Goal: Task Accomplishment & Management: Use online tool/utility

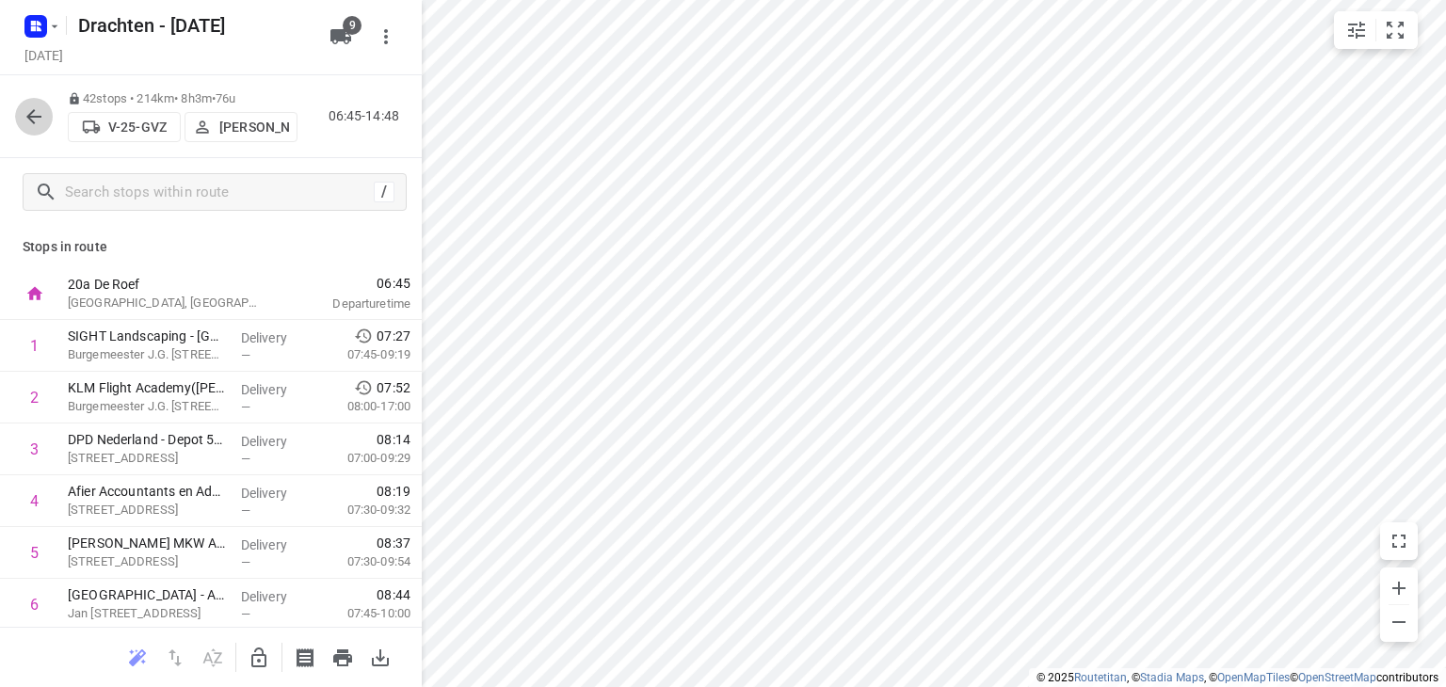
click at [38, 124] on icon "button" at bounding box center [34, 116] width 23 height 23
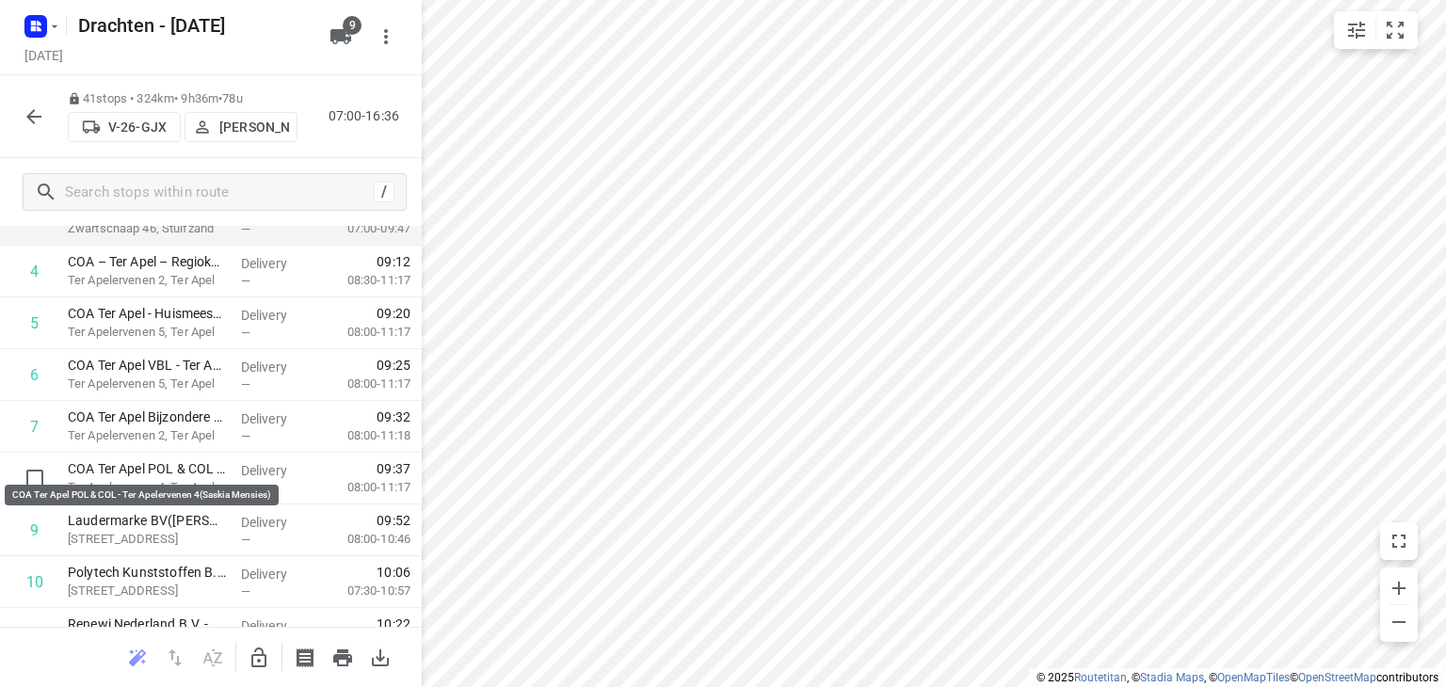
scroll to position [282, 0]
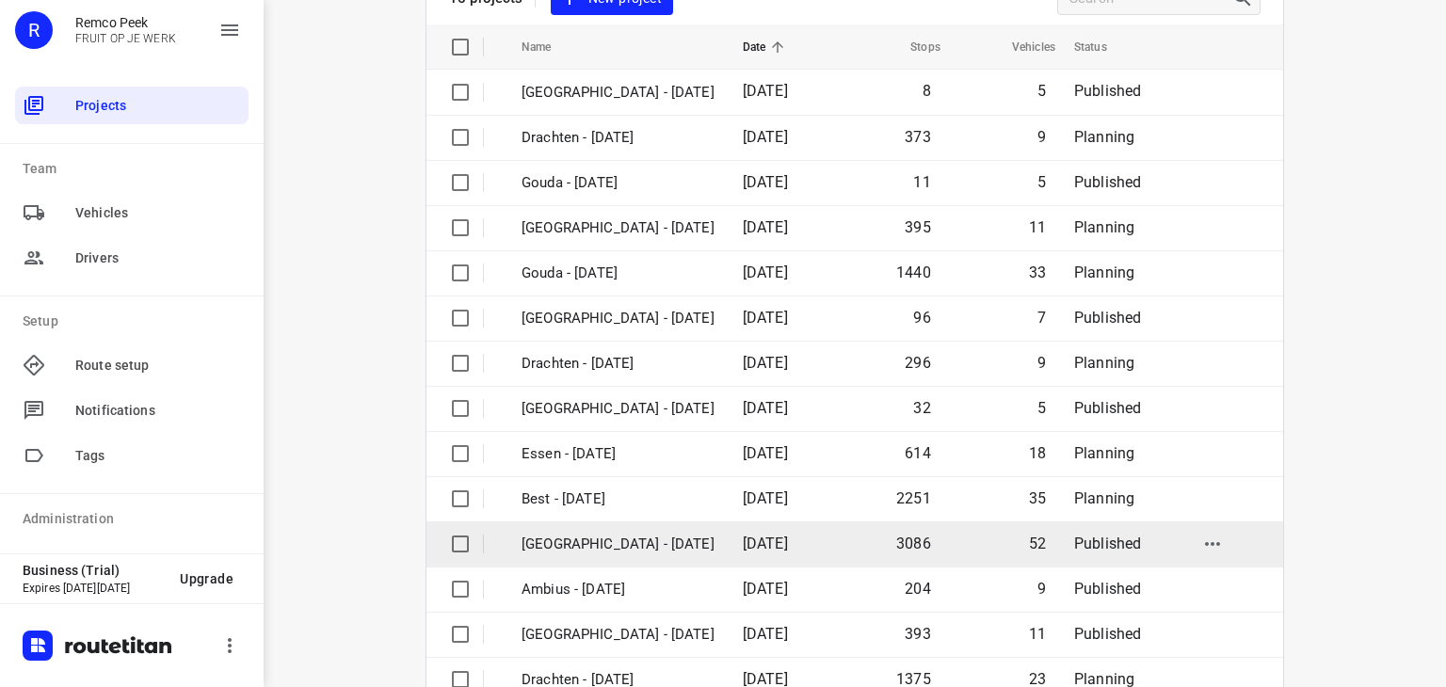
scroll to position [264, 0]
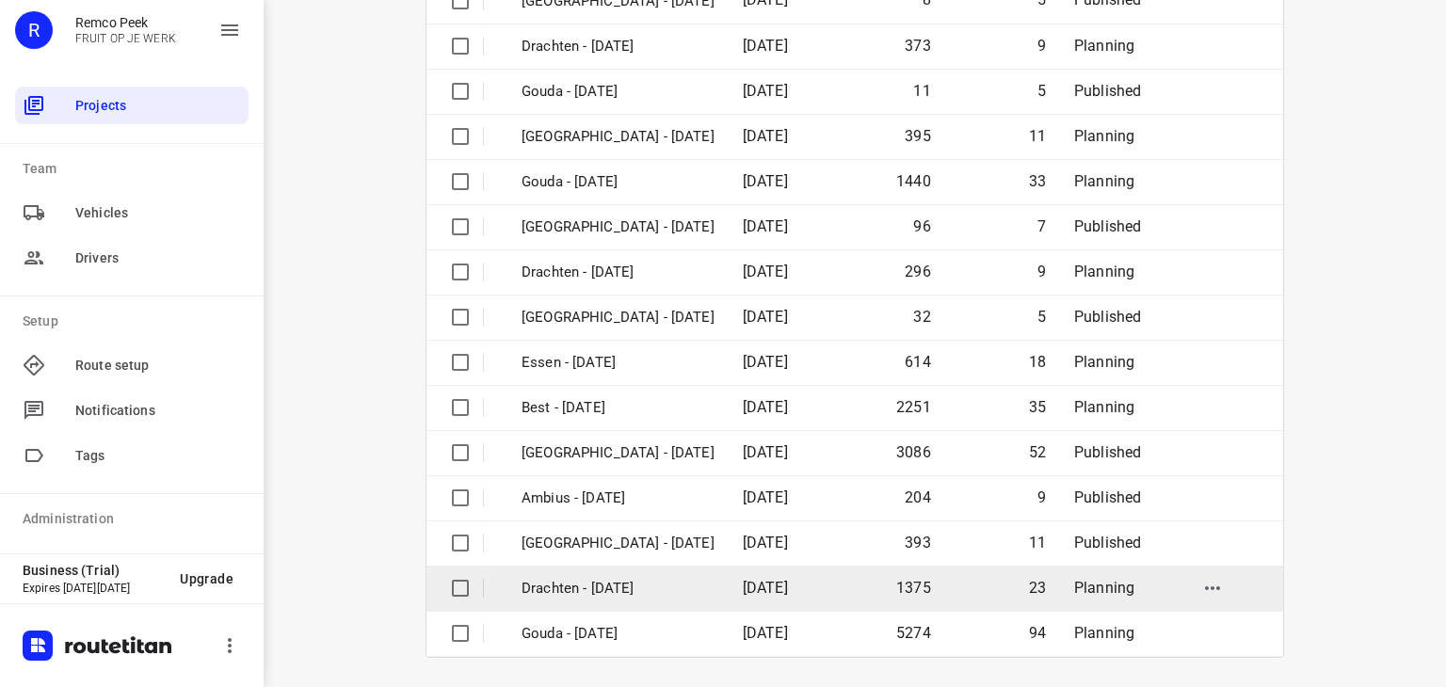
click at [621, 578] on p "Drachten - [DATE]" at bounding box center [617, 589] width 193 height 22
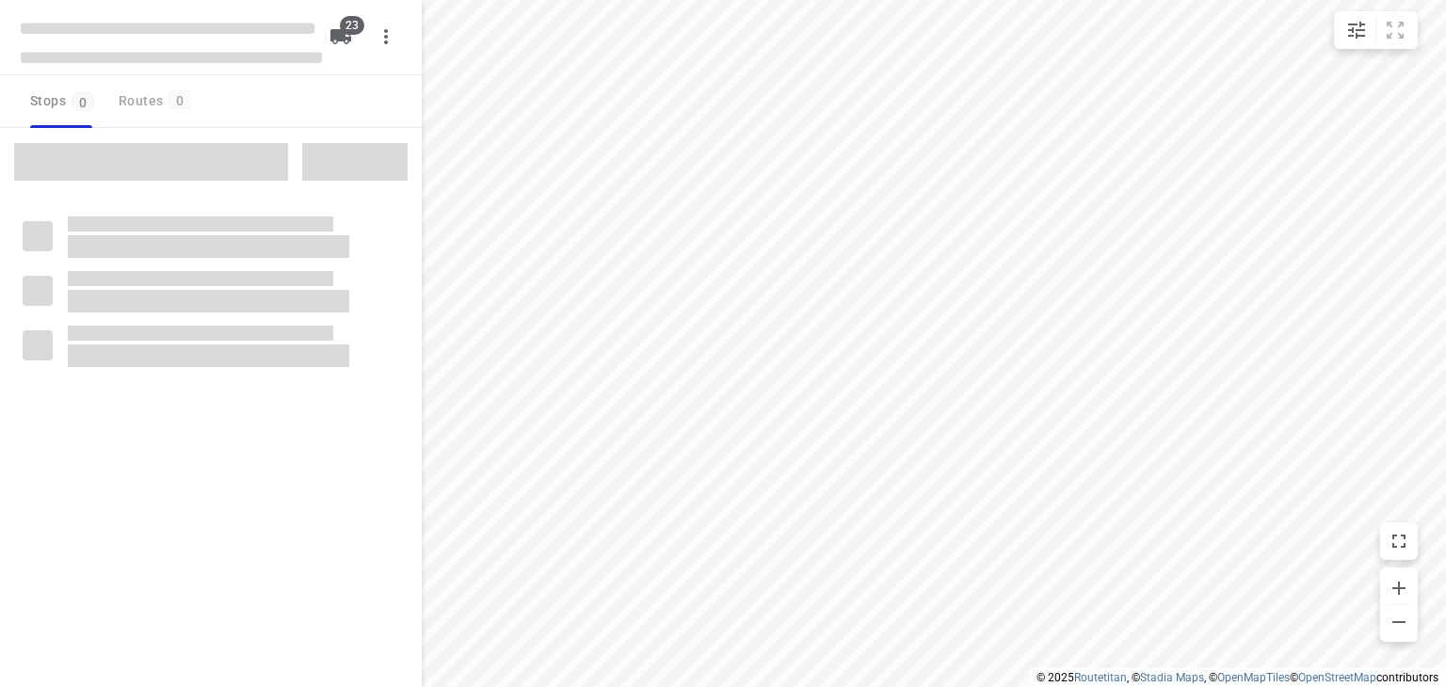
checkbox input "true"
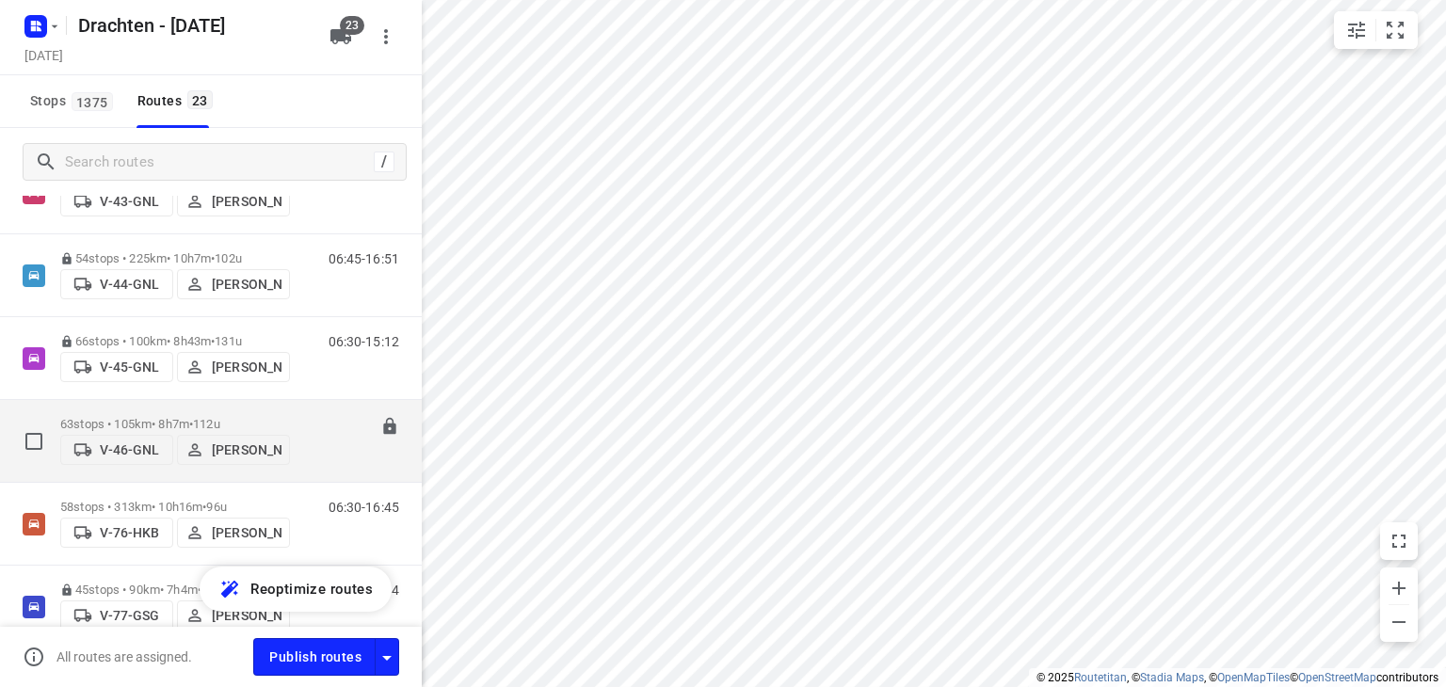
scroll to position [753, 0]
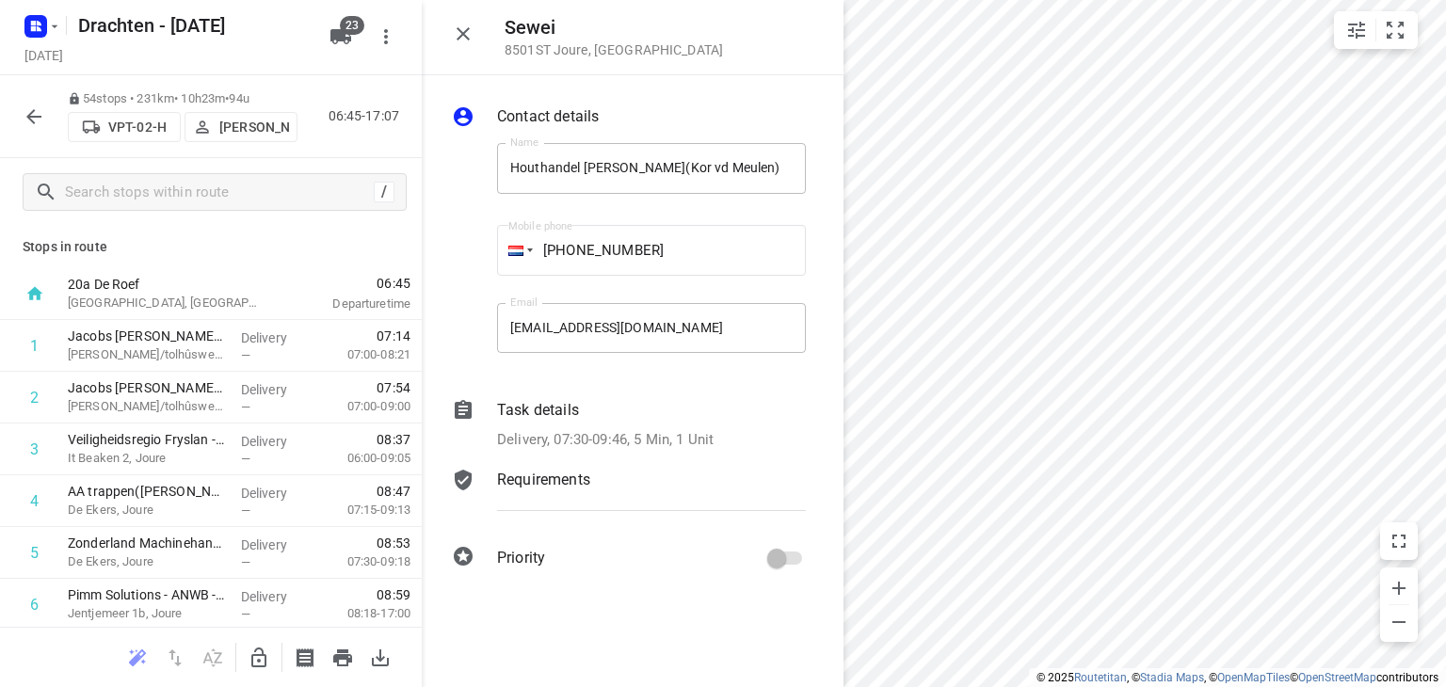
click at [452, 28] on icon "button" at bounding box center [463, 34] width 23 height 23
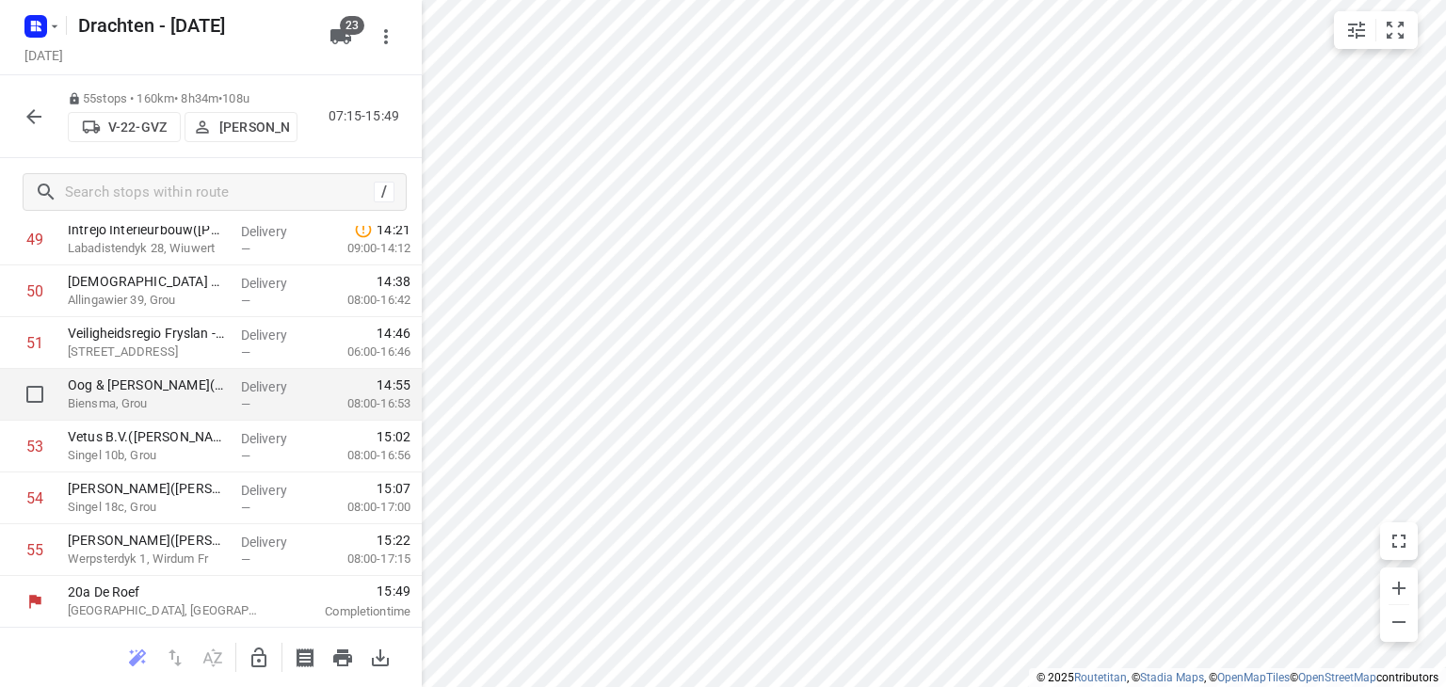
scroll to position [2592, 0]
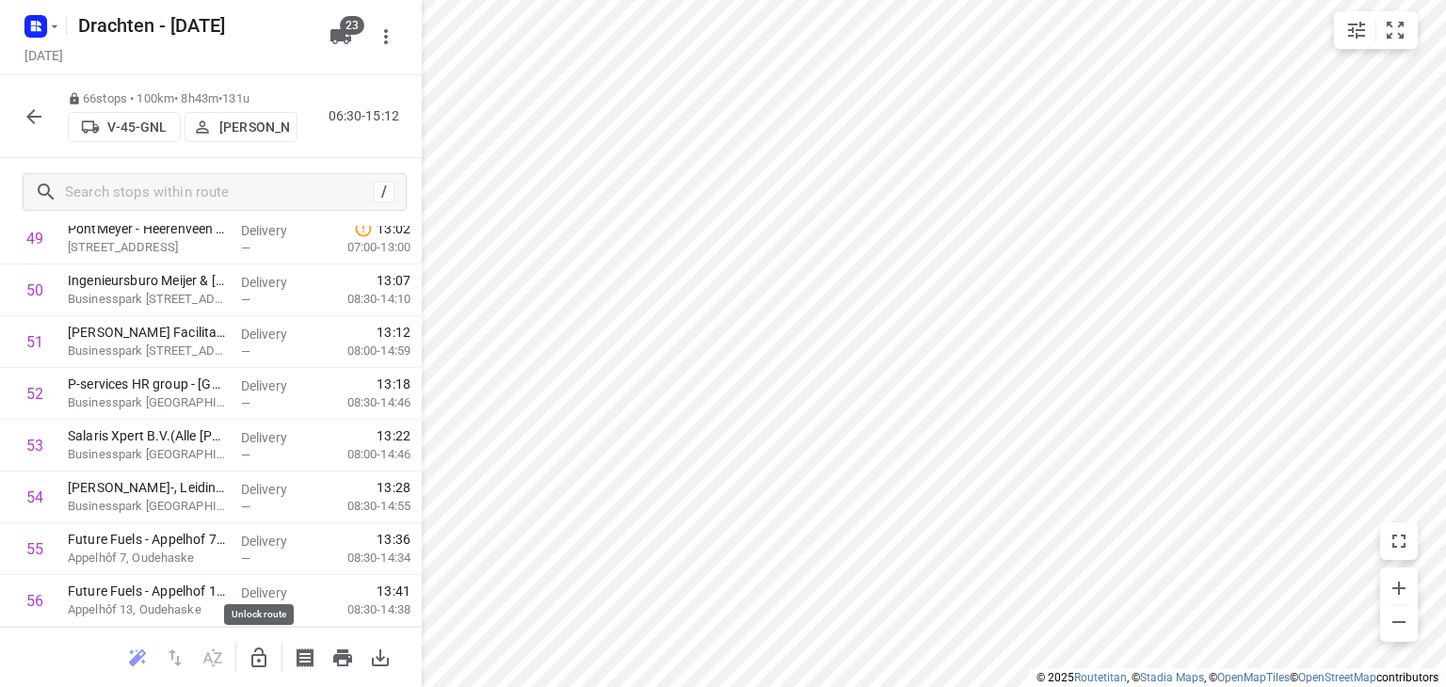
click at [254, 656] on icon "button" at bounding box center [259, 658] width 23 height 23
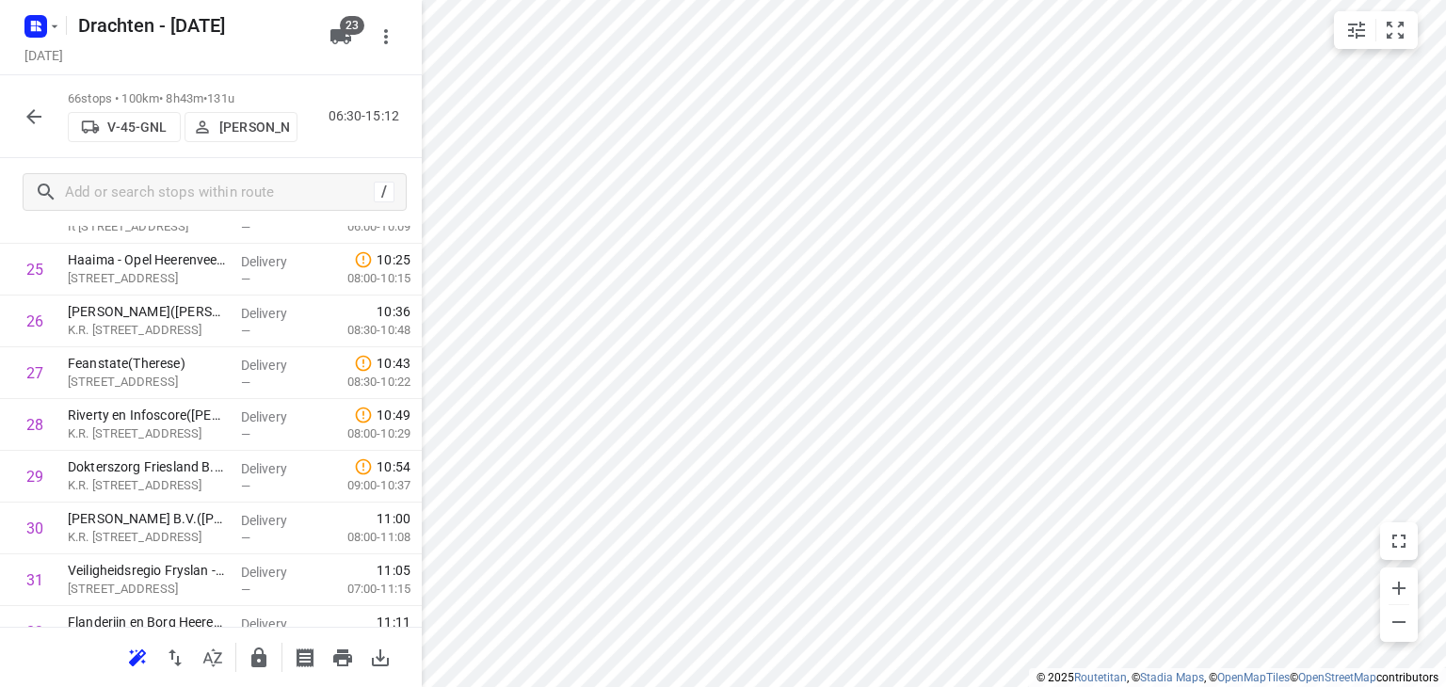
scroll to position [1274, 0]
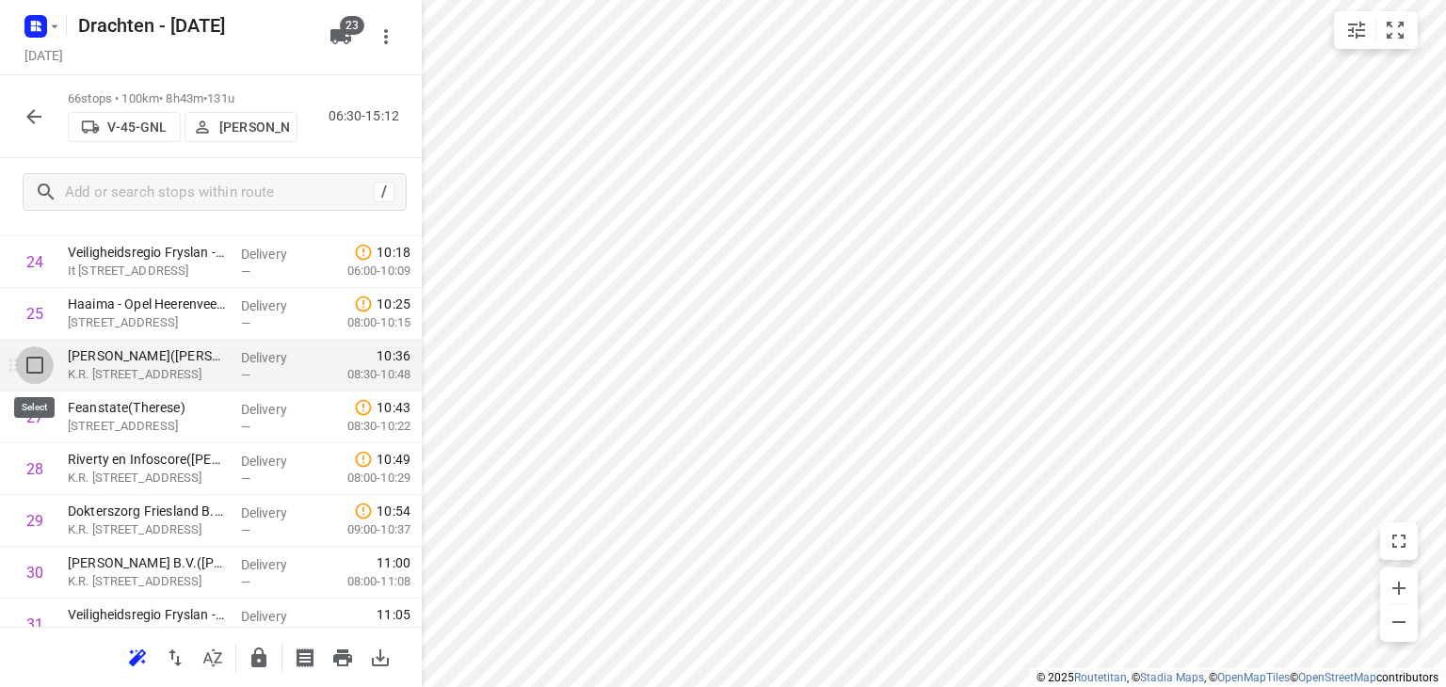
click at [40, 365] on input "checkbox" at bounding box center [35, 365] width 38 height 38
checkbox input "true"
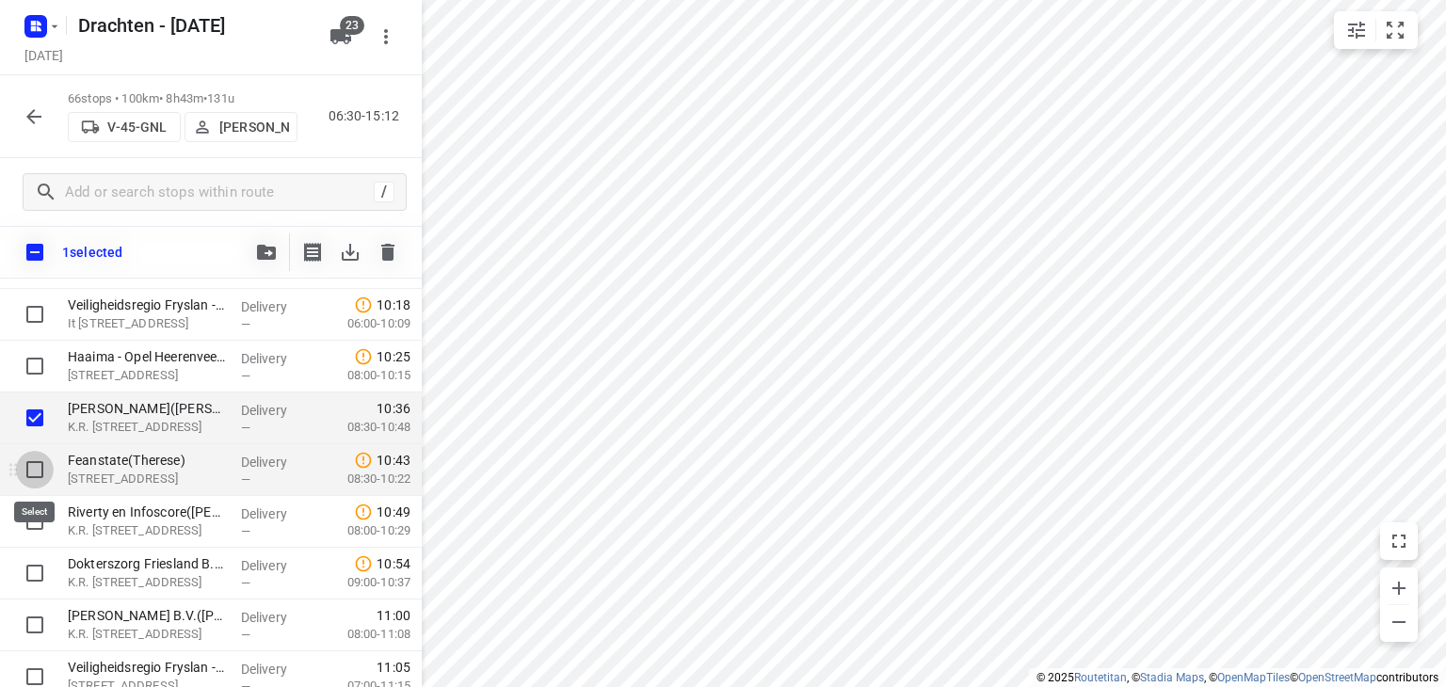
click at [34, 473] on input "checkbox" at bounding box center [35, 470] width 38 height 38
checkbox input "true"
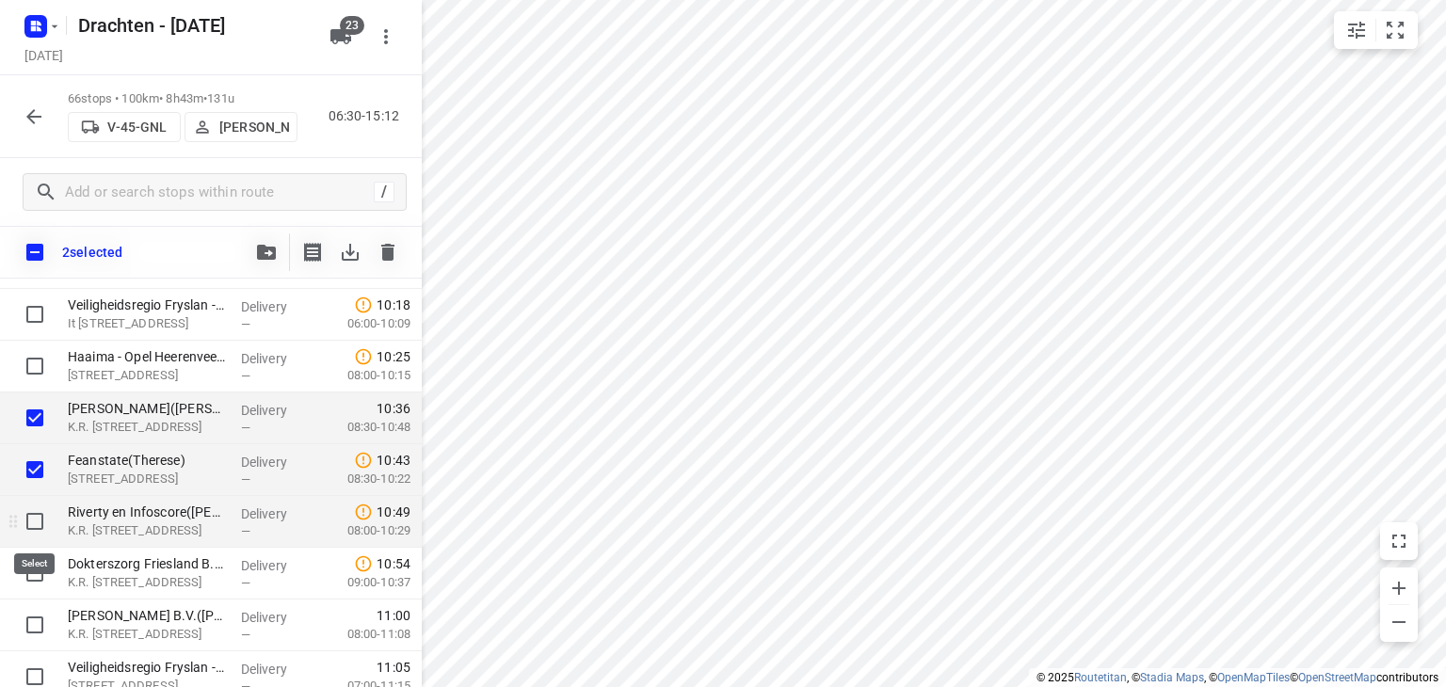
click at [29, 521] on input "checkbox" at bounding box center [35, 522] width 38 height 38
checkbox input "true"
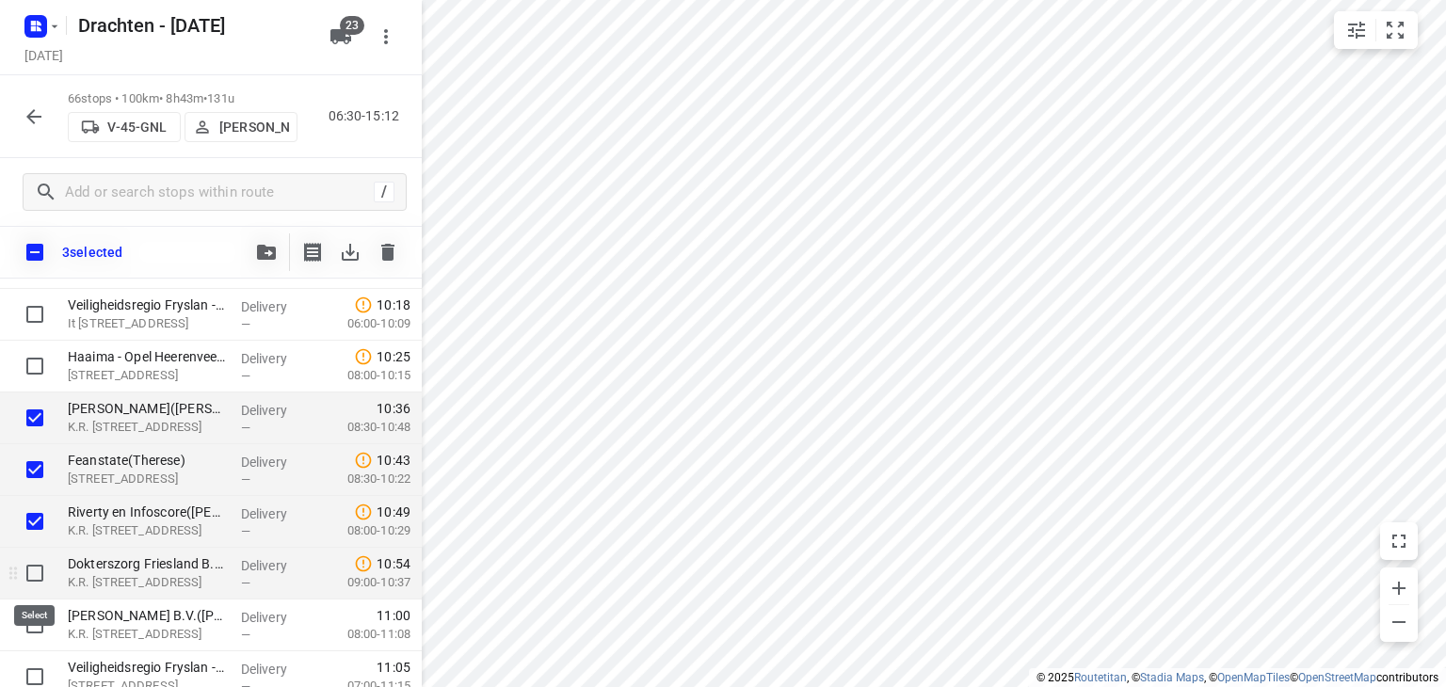
click at [36, 570] on input "checkbox" at bounding box center [35, 573] width 38 height 38
checkbox input "true"
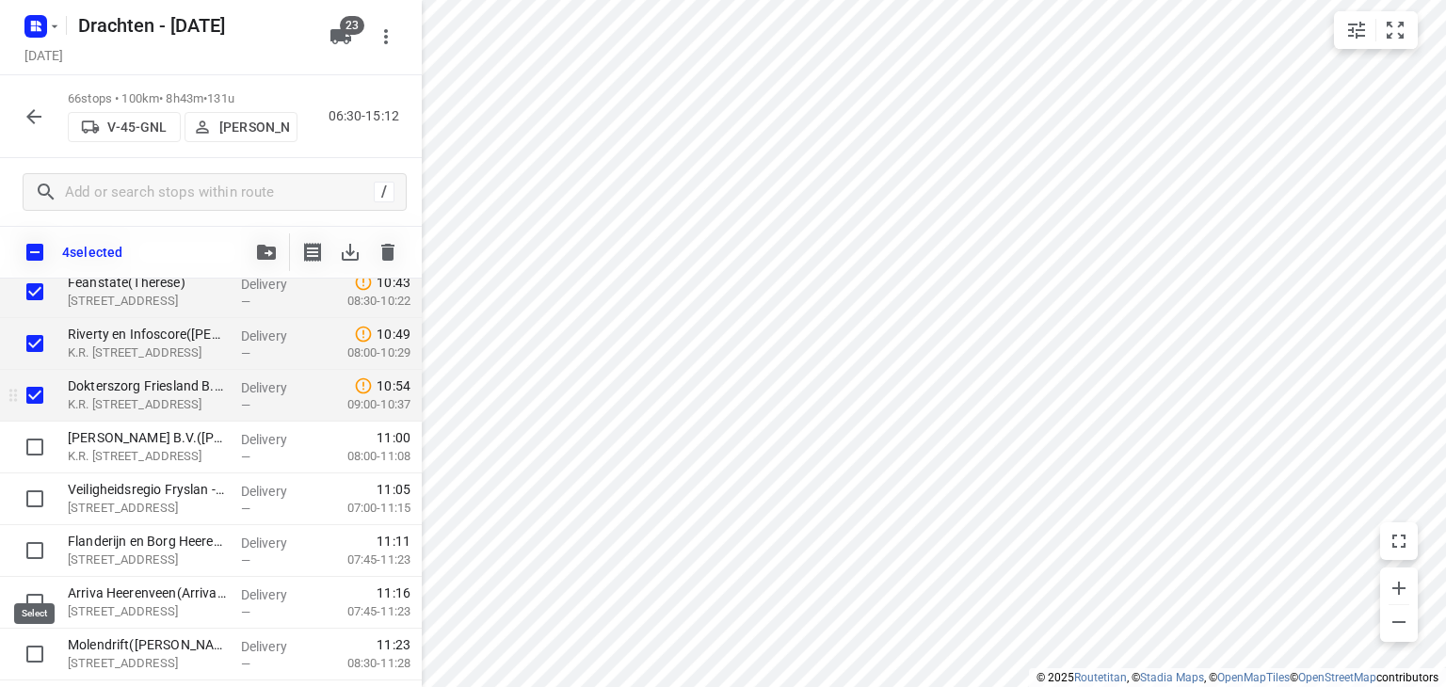
scroll to position [1463, 0]
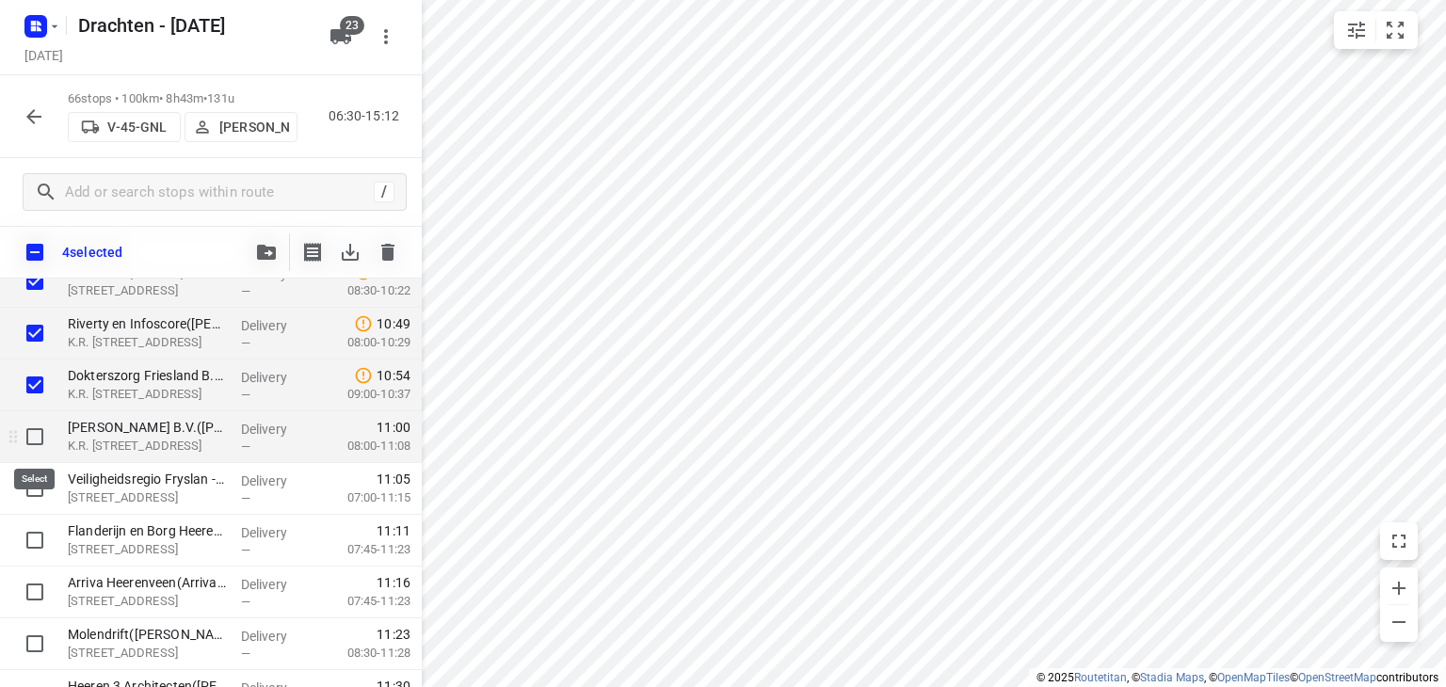
click at [38, 440] on input "checkbox" at bounding box center [35, 437] width 38 height 38
checkbox input "true"
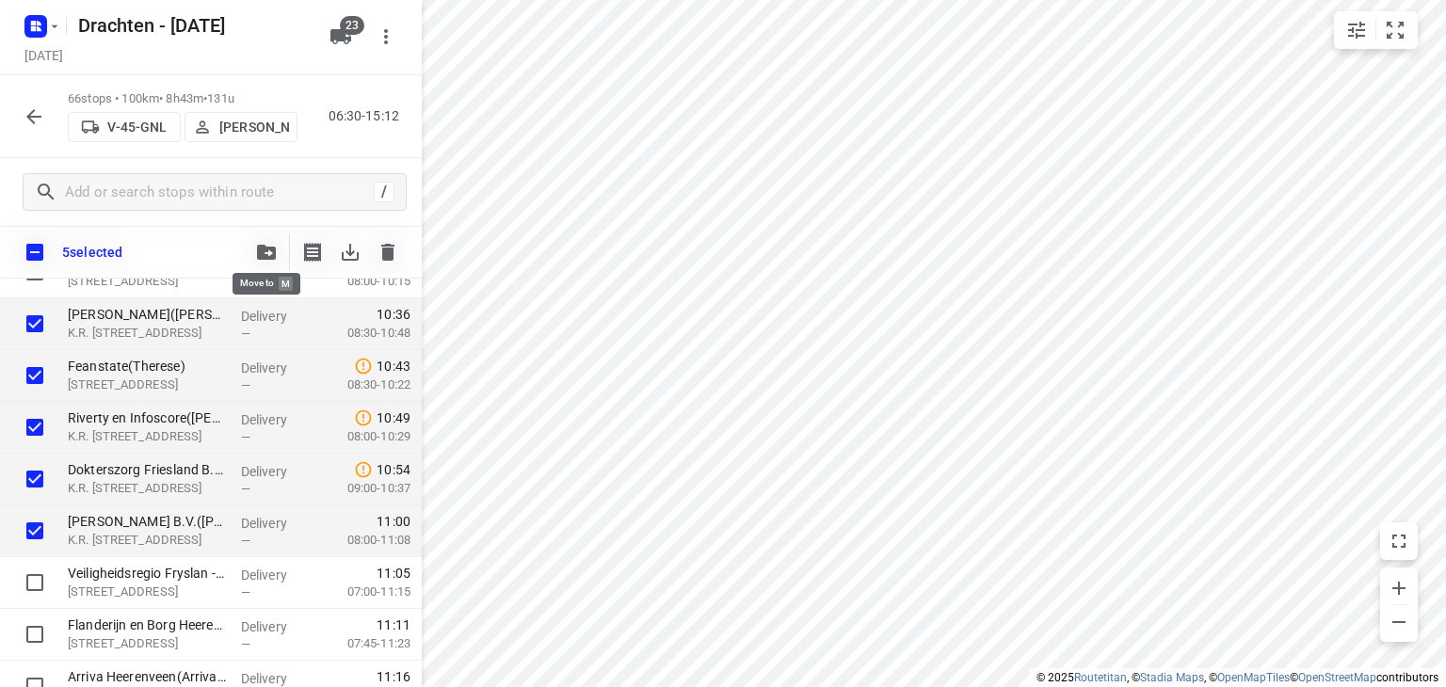
click at [267, 248] on icon "button" at bounding box center [266, 252] width 19 height 15
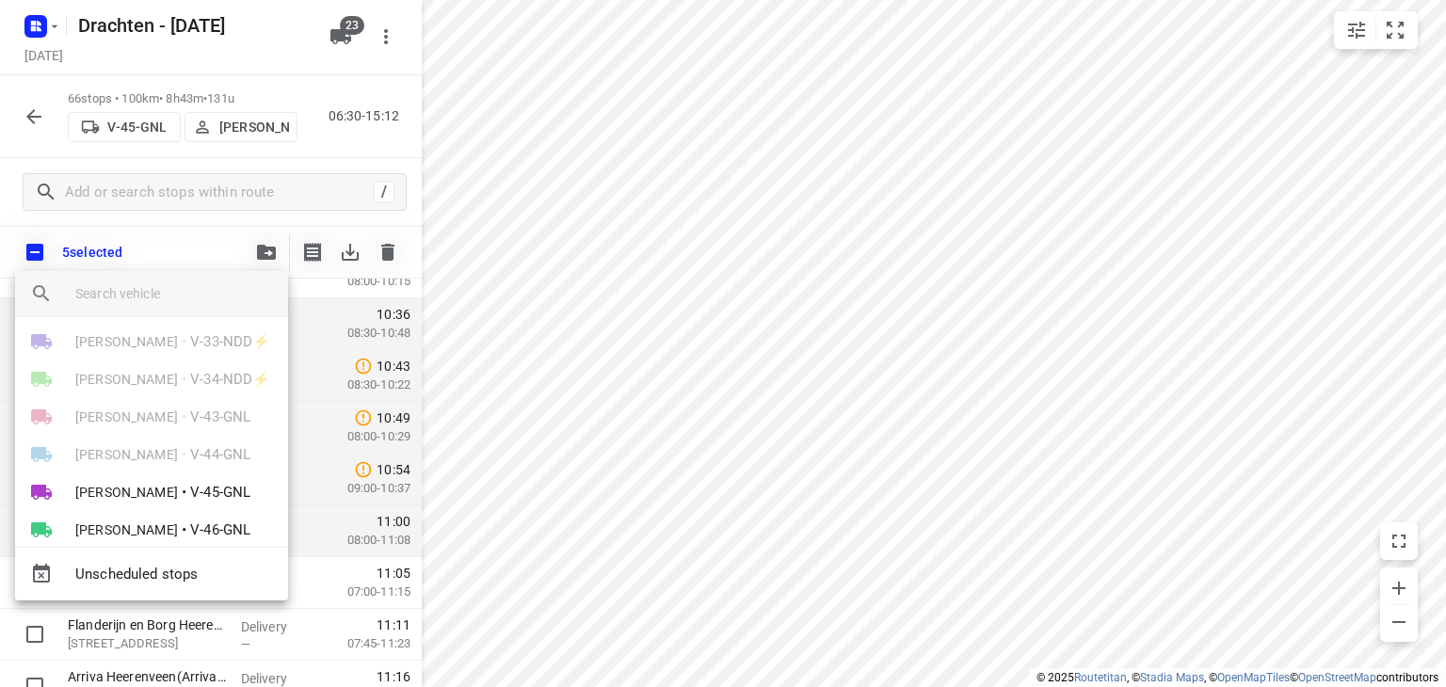
scroll to position [94, 0]
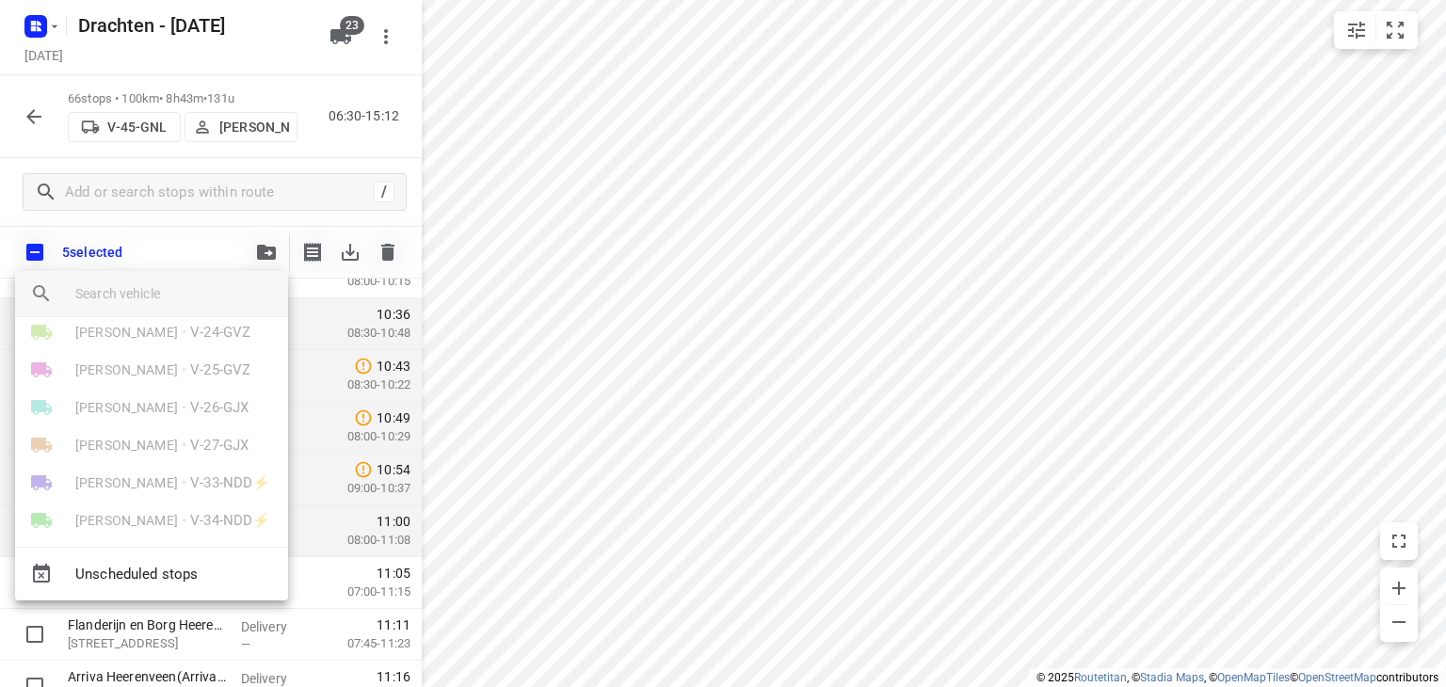
click at [958, 168] on div at bounding box center [723, 343] width 1446 height 687
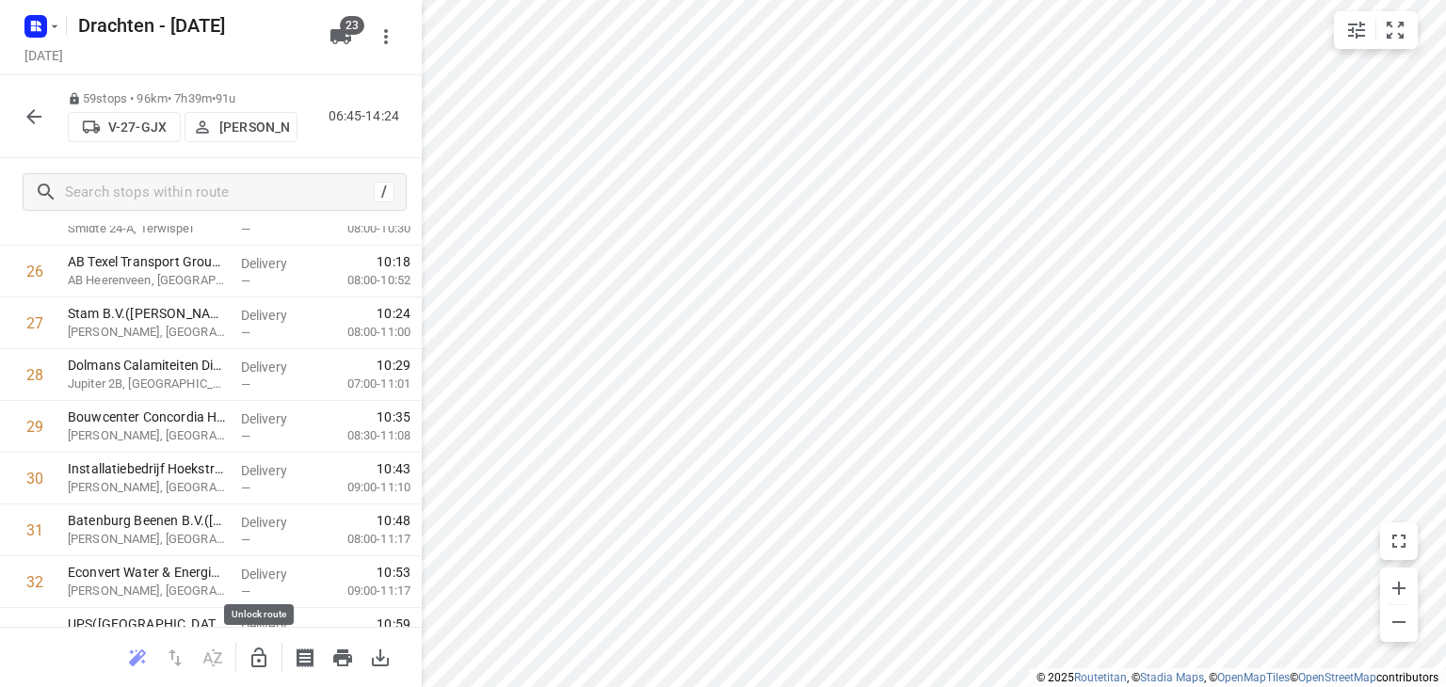
click at [264, 649] on icon "button" at bounding box center [259, 658] width 23 height 23
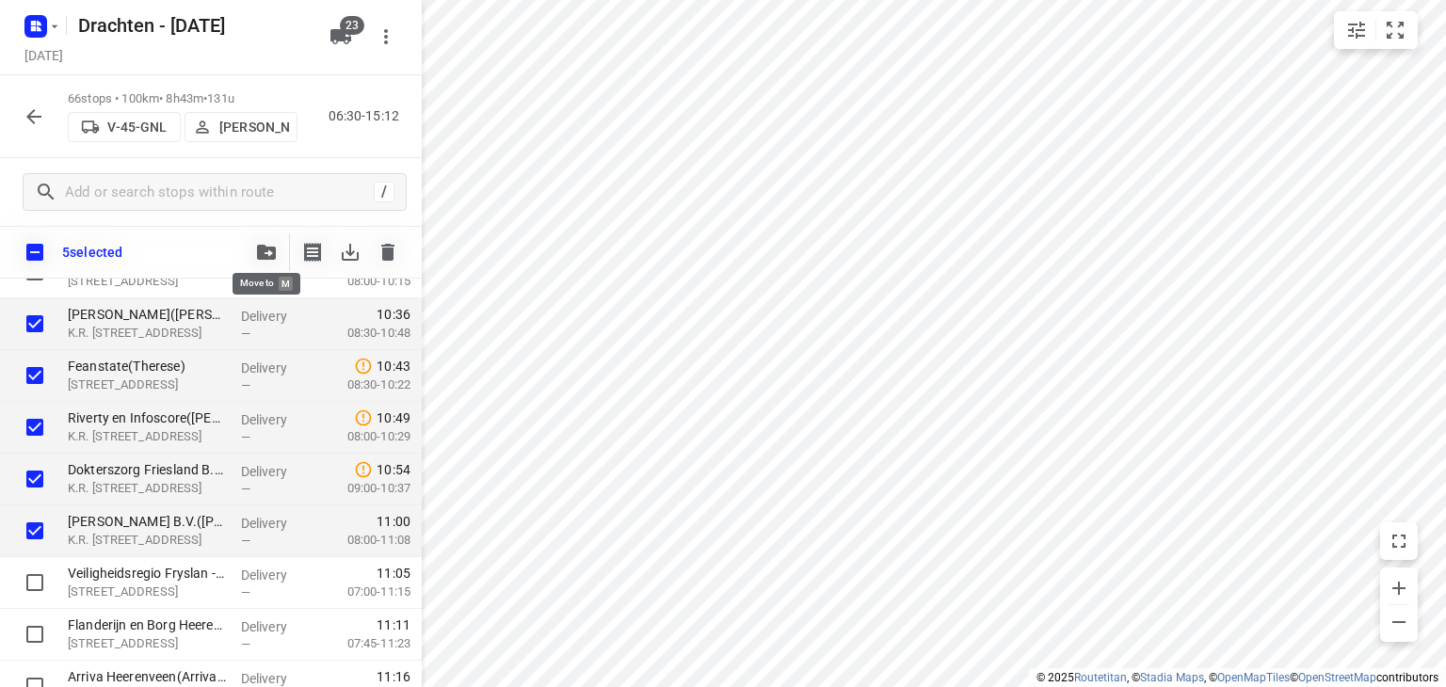
click at [265, 239] on button "button" at bounding box center [267, 252] width 38 height 38
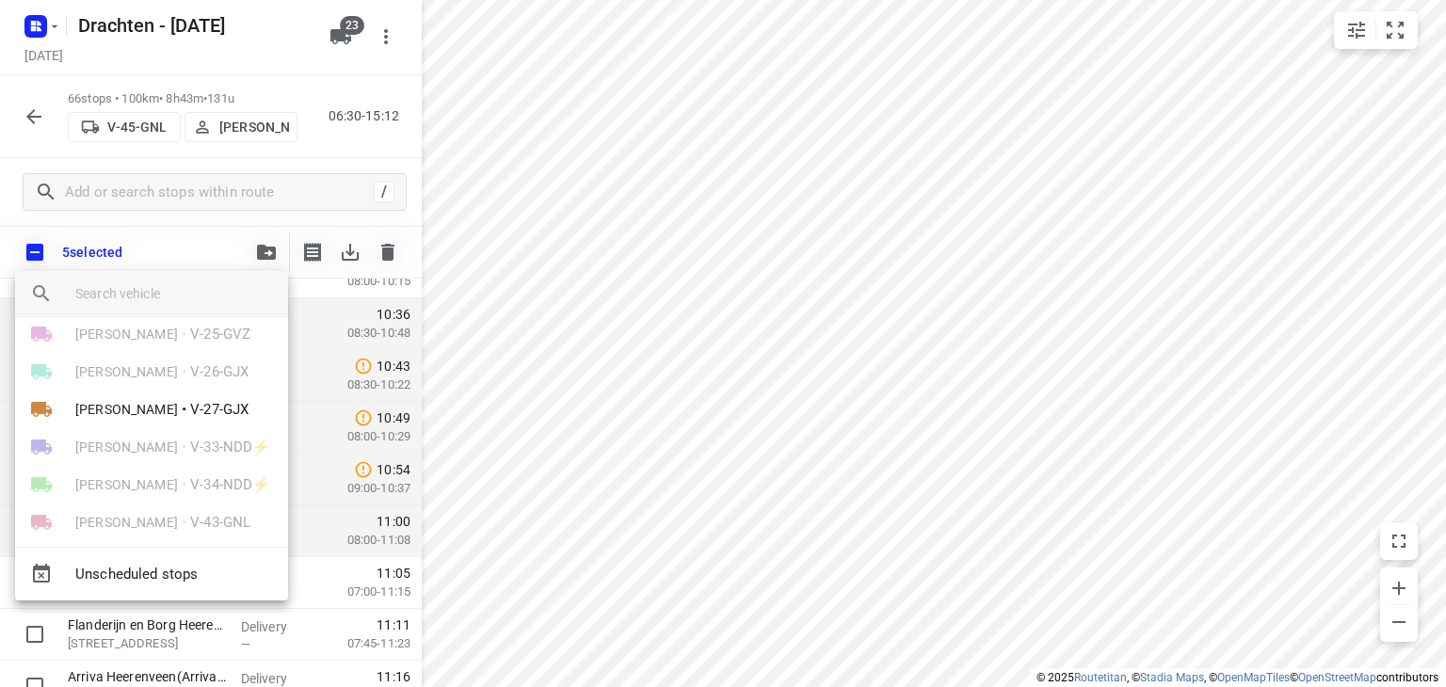
scroll to position [188, 0]
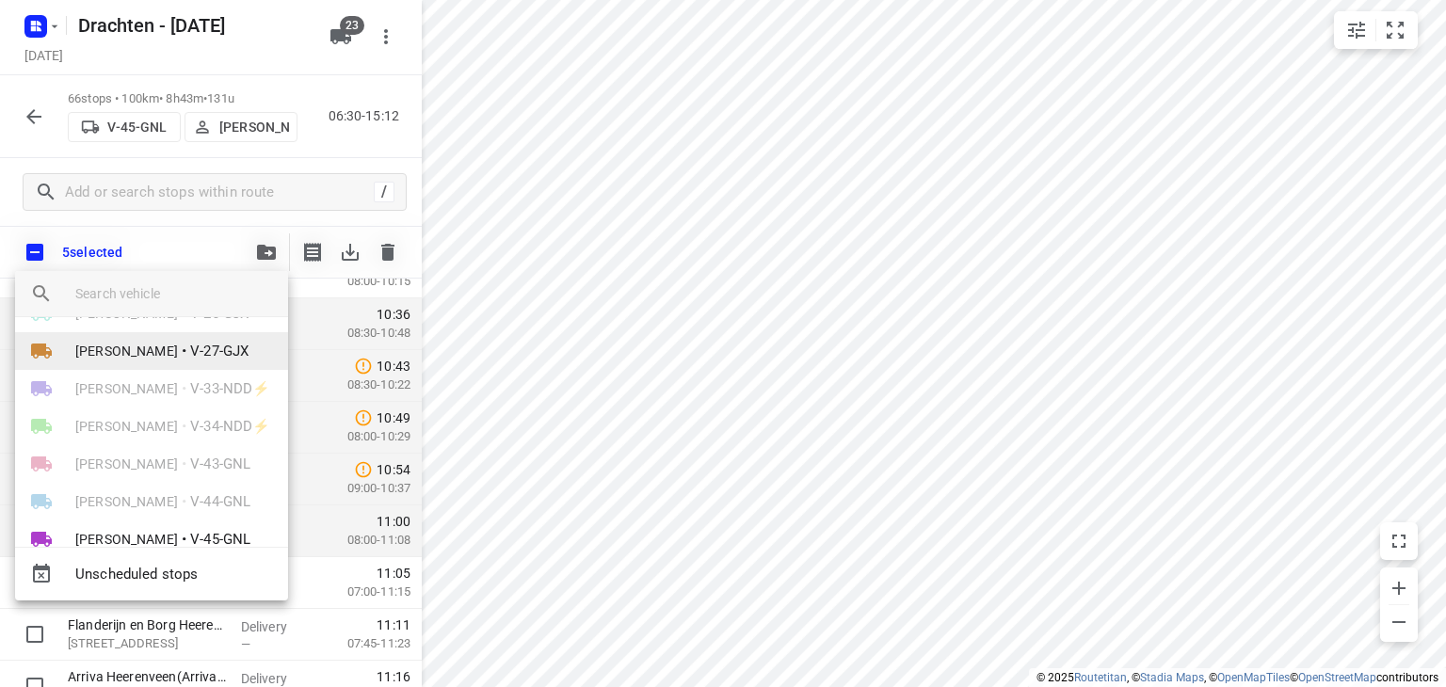
click at [196, 361] on li "[PERSON_NAME] • V-27-GJX" at bounding box center [151, 351] width 273 height 38
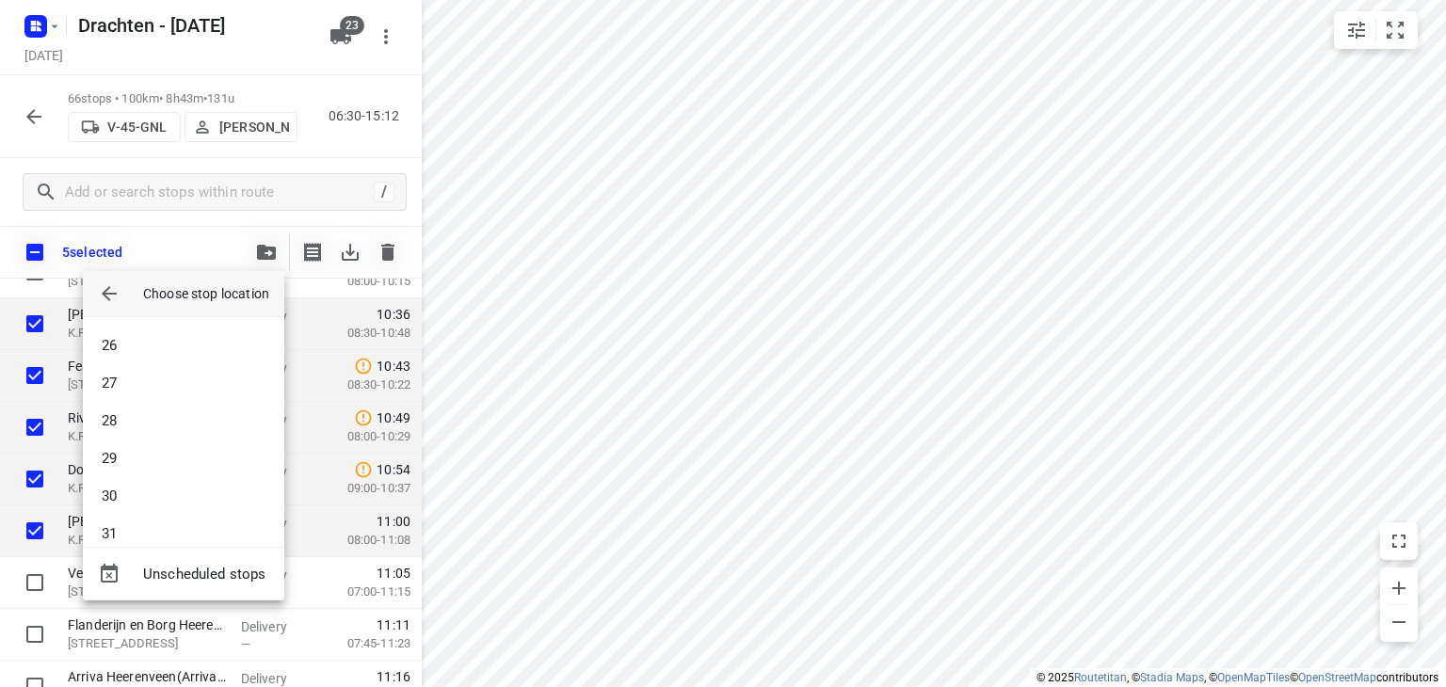
scroll to position [941, 0]
click at [152, 351] on li "26" at bounding box center [183, 344] width 201 height 38
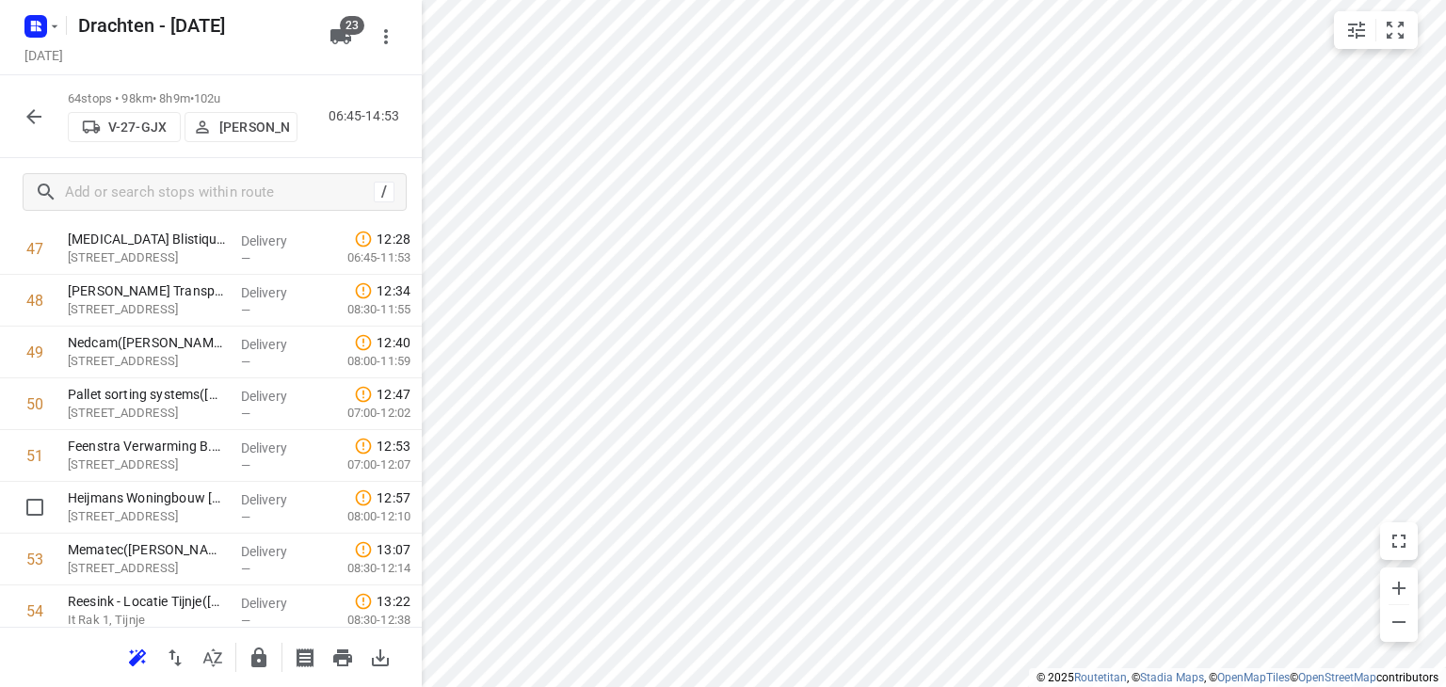
scroll to position [2498, 0]
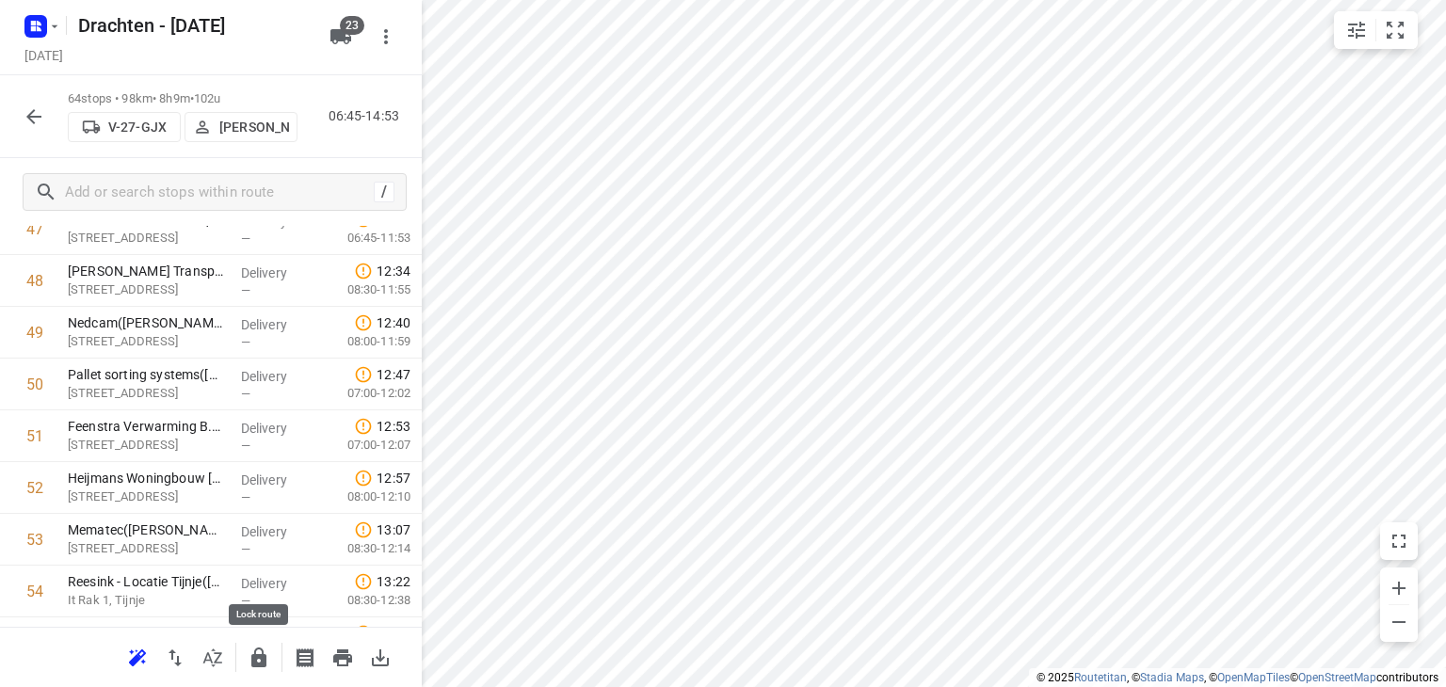
click at [258, 661] on icon "button" at bounding box center [259, 658] width 23 height 23
click at [30, 125] on icon "button" at bounding box center [34, 116] width 23 height 23
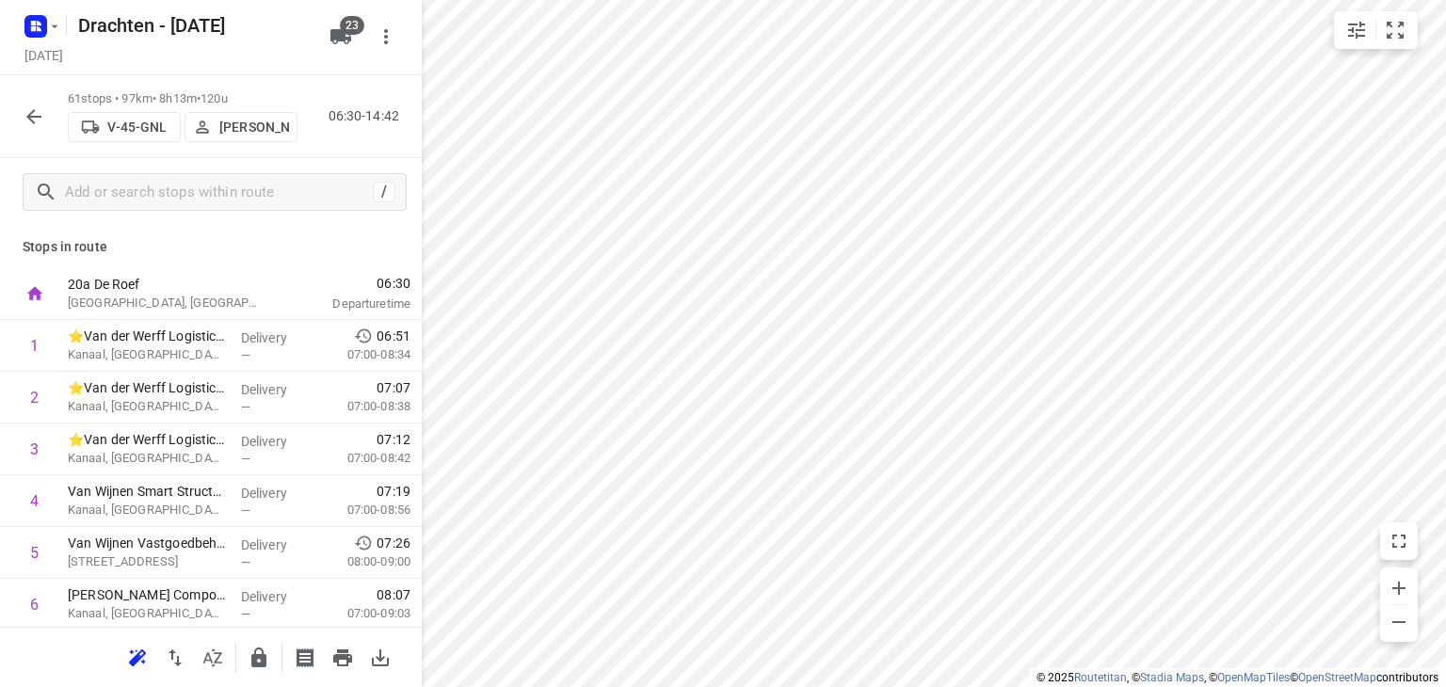
click at [32, 129] on button "button" at bounding box center [34, 117] width 38 height 38
click at [23, 119] on icon "button" at bounding box center [34, 116] width 23 height 23
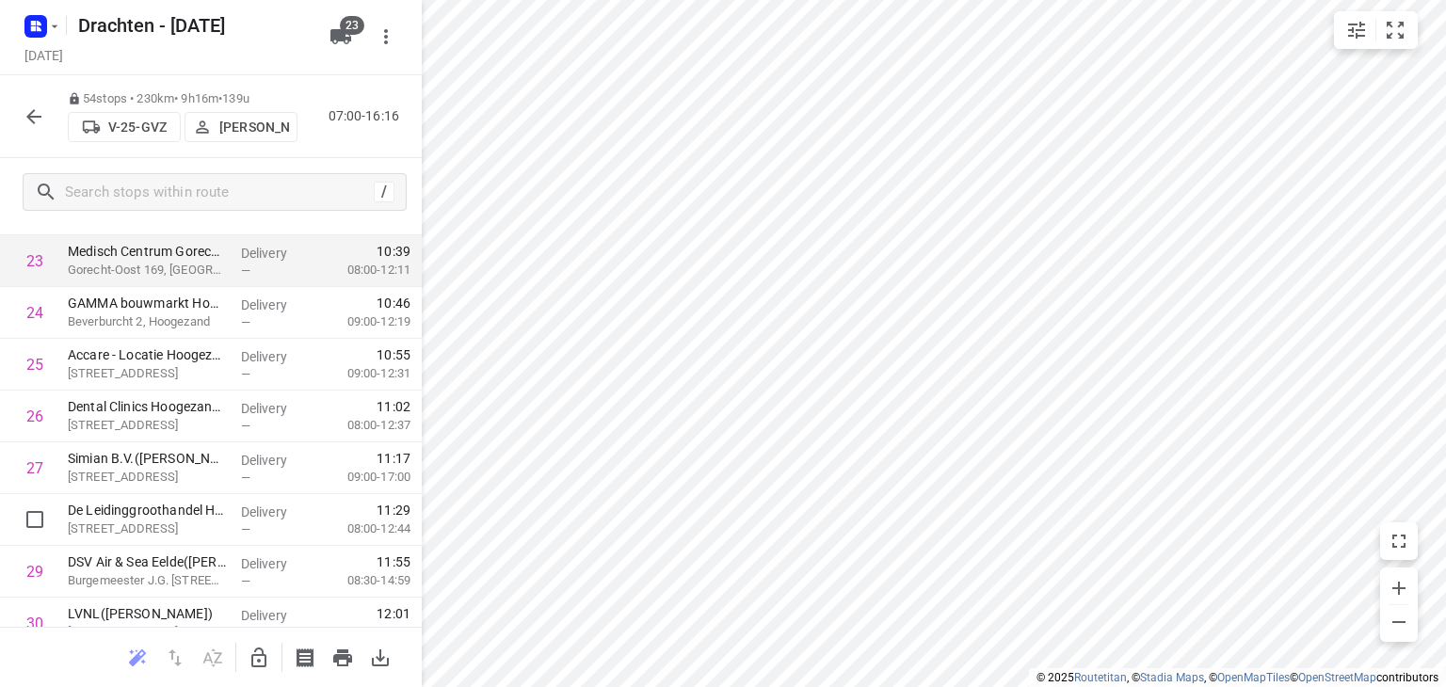
scroll to position [1318, 0]
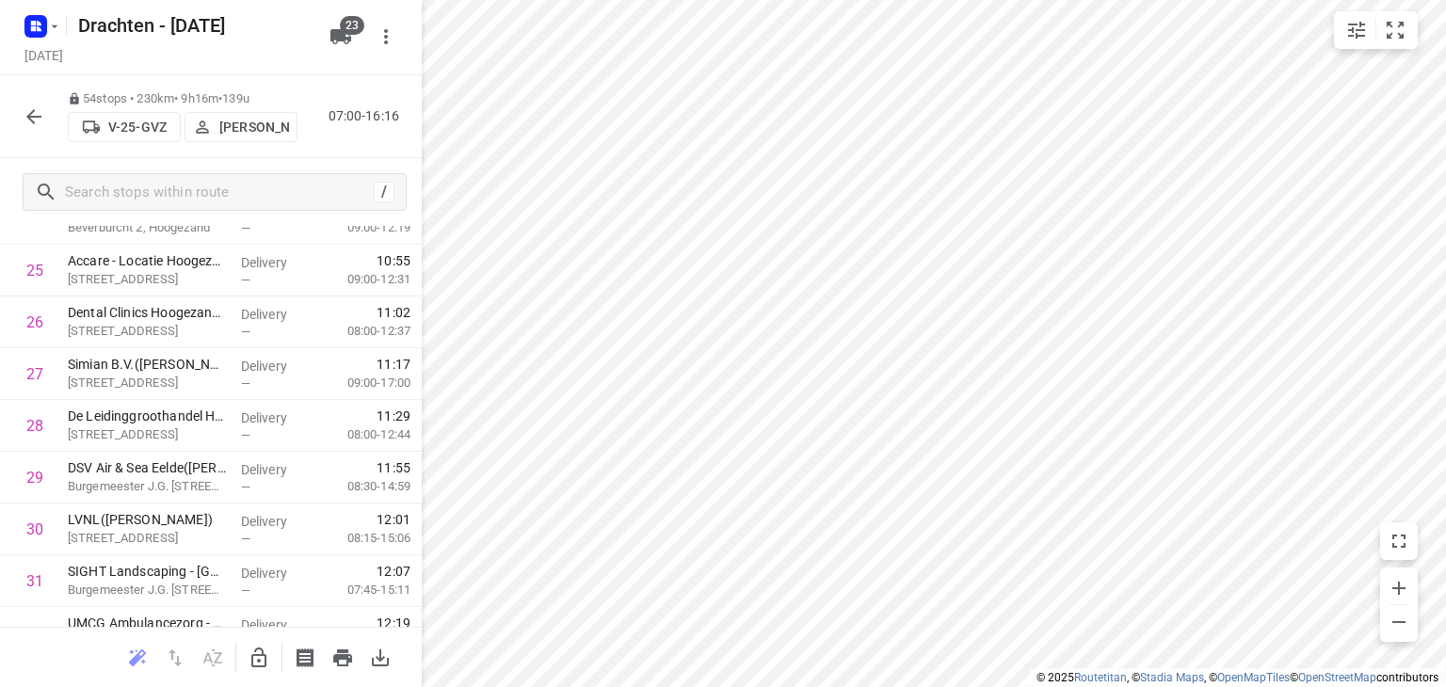
click at [248, 653] on icon "button" at bounding box center [259, 658] width 23 height 23
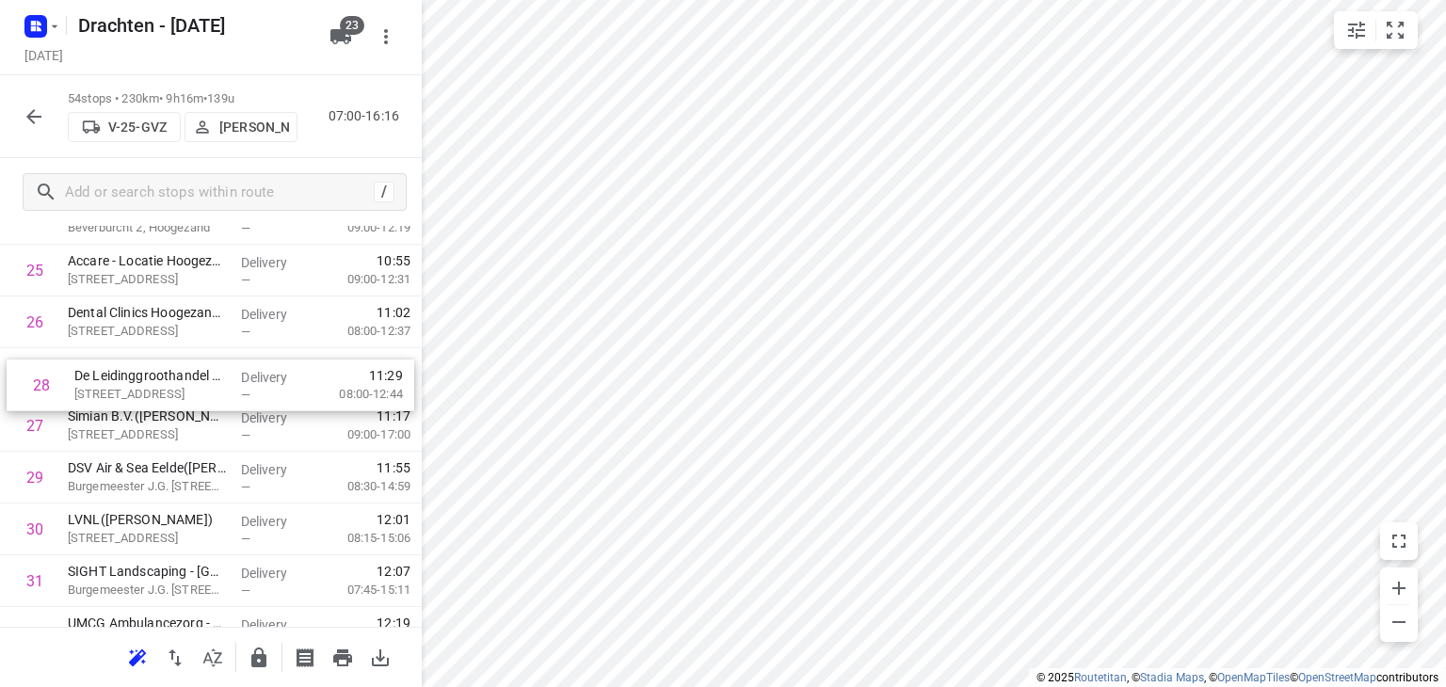
drag, startPoint x: 176, startPoint y: 430, endPoint x: 183, endPoint y: 385, distance: 45.7
click at [183, 385] on div "1 MCS Westerbroek([PERSON_NAME]) [STREET_ADDRESS] Delivery — 07:47 07:00-09:17 …" at bounding box center [211, 399] width 422 height 2795
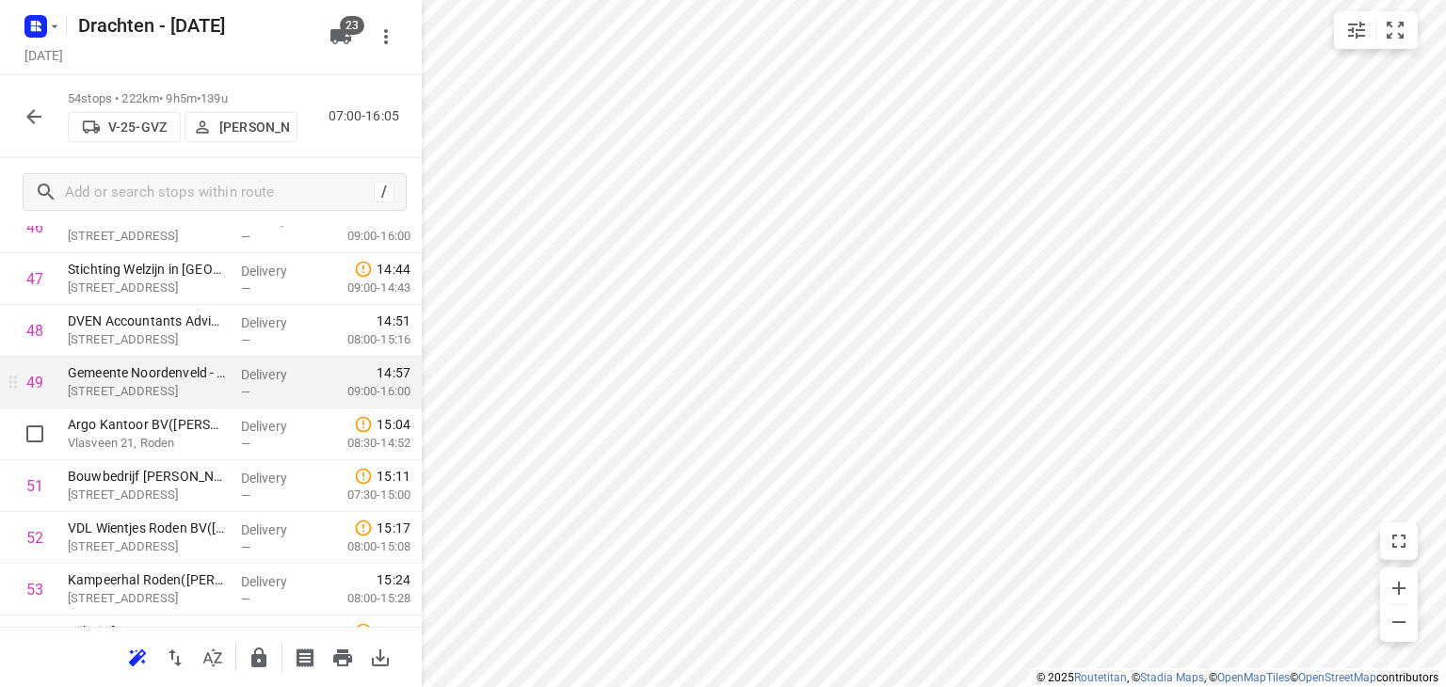
scroll to position [2446, 0]
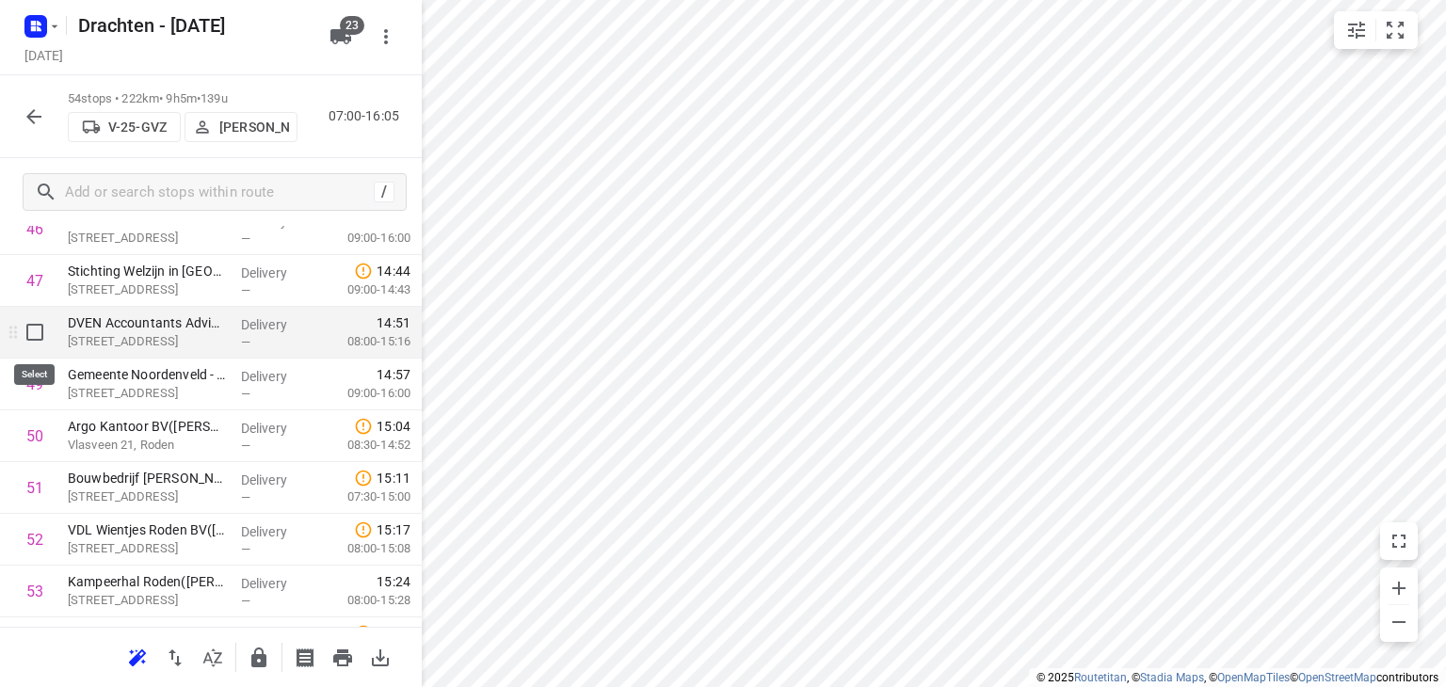
click at [45, 338] on input "checkbox" at bounding box center [35, 332] width 38 height 38
checkbox input "true"
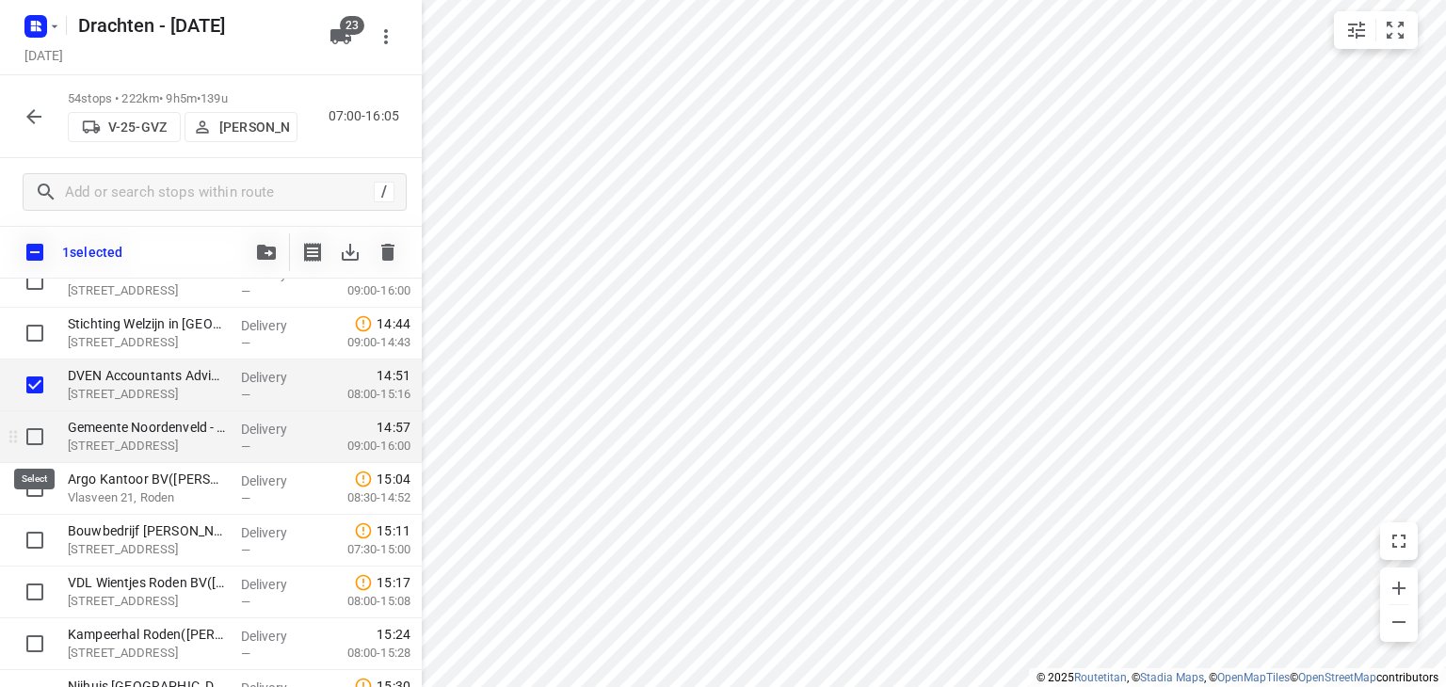
click at [41, 427] on input "checkbox" at bounding box center [35, 437] width 38 height 38
checkbox input "true"
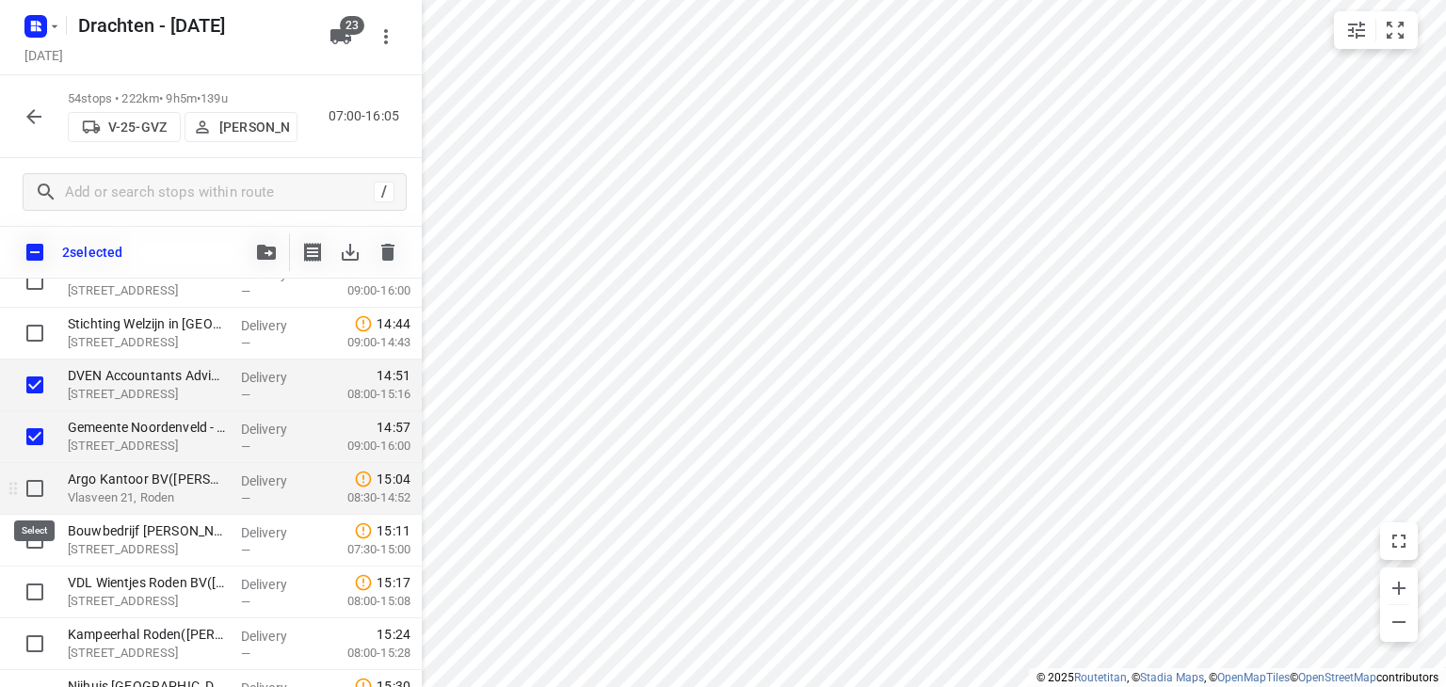
click at [36, 486] on input "checkbox" at bounding box center [35, 489] width 38 height 38
checkbox input "true"
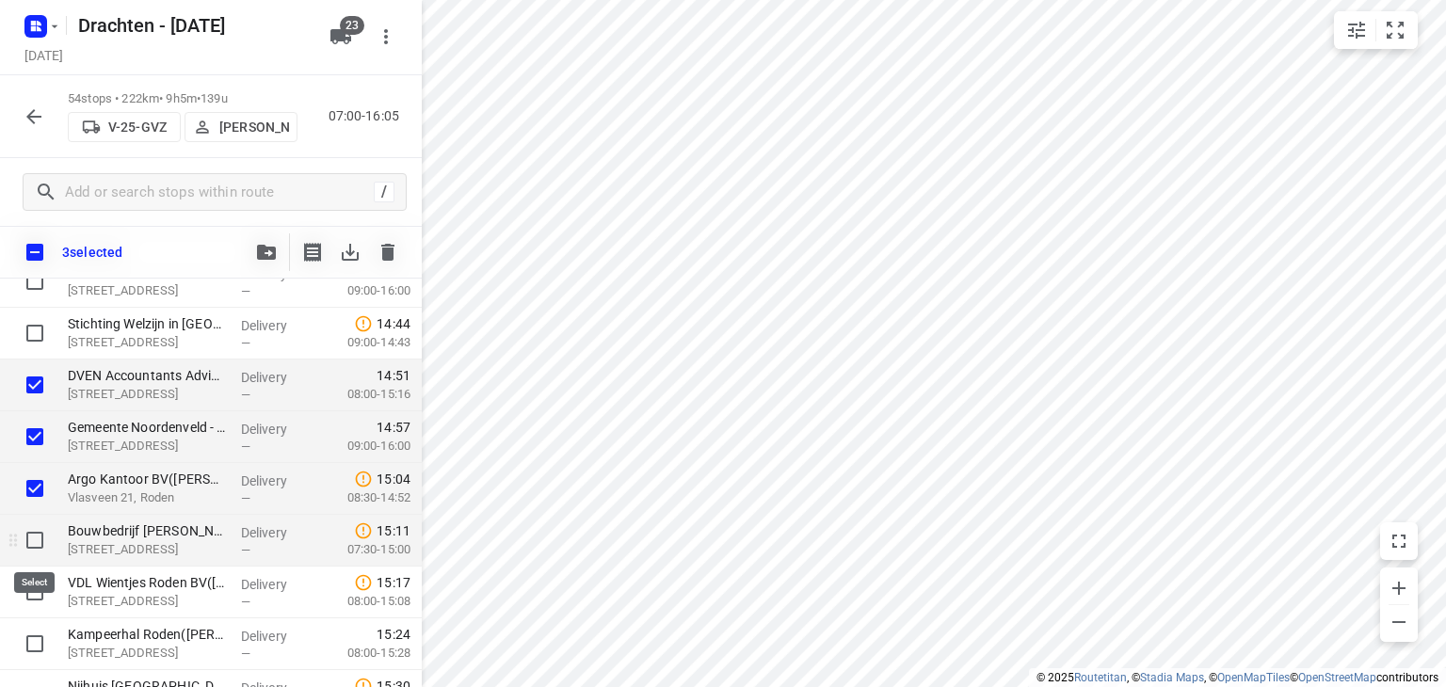
click at [24, 541] on input "checkbox" at bounding box center [35, 540] width 38 height 38
checkbox input "true"
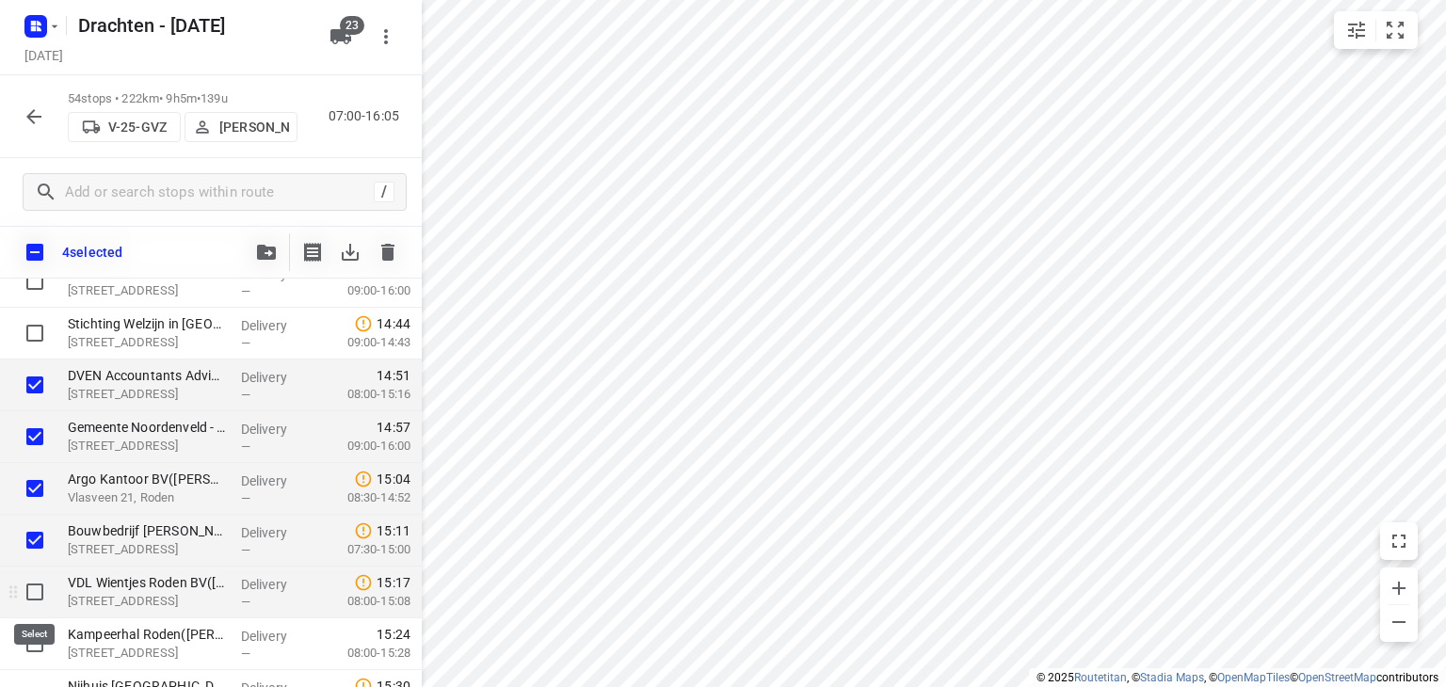
click at [29, 586] on input "checkbox" at bounding box center [35, 592] width 38 height 38
checkbox input "true"
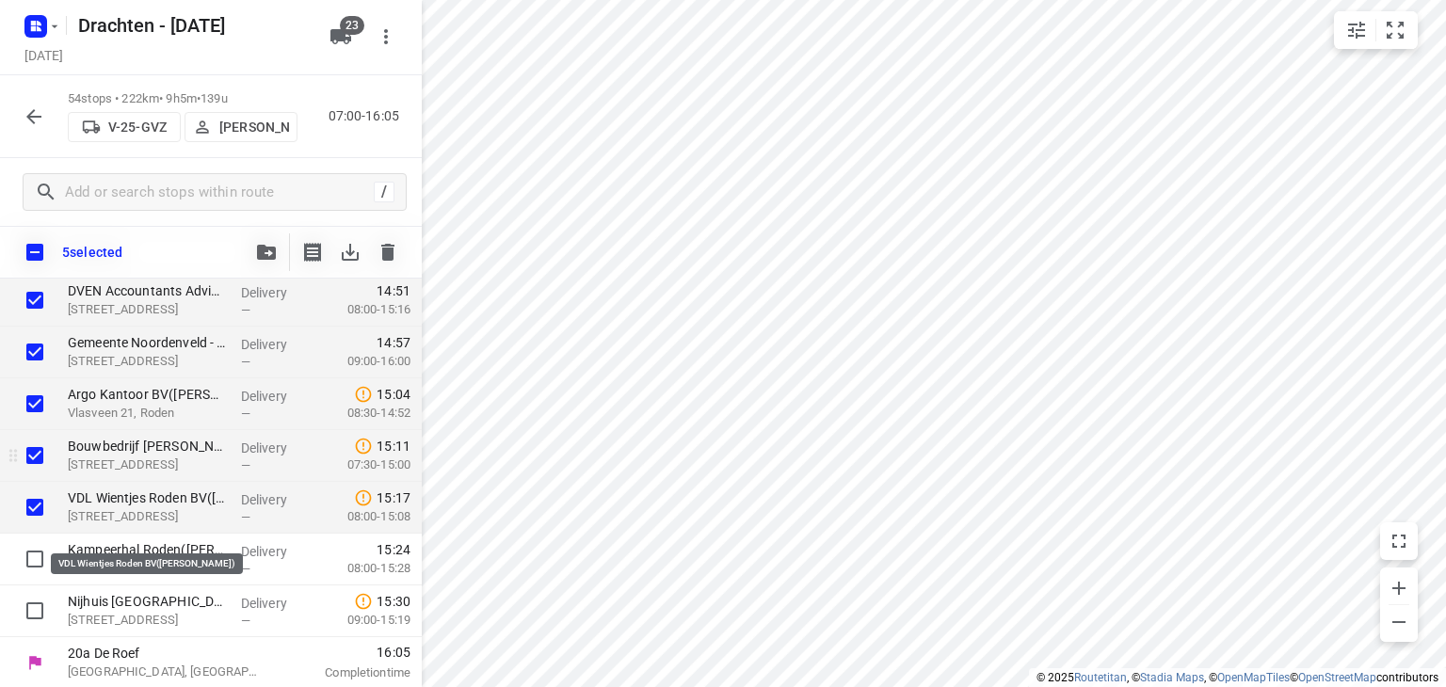
scroll to position [2533, 0]
click at [265, 253] on icon "button" at bounding box center [266, 252] width 19 height 15
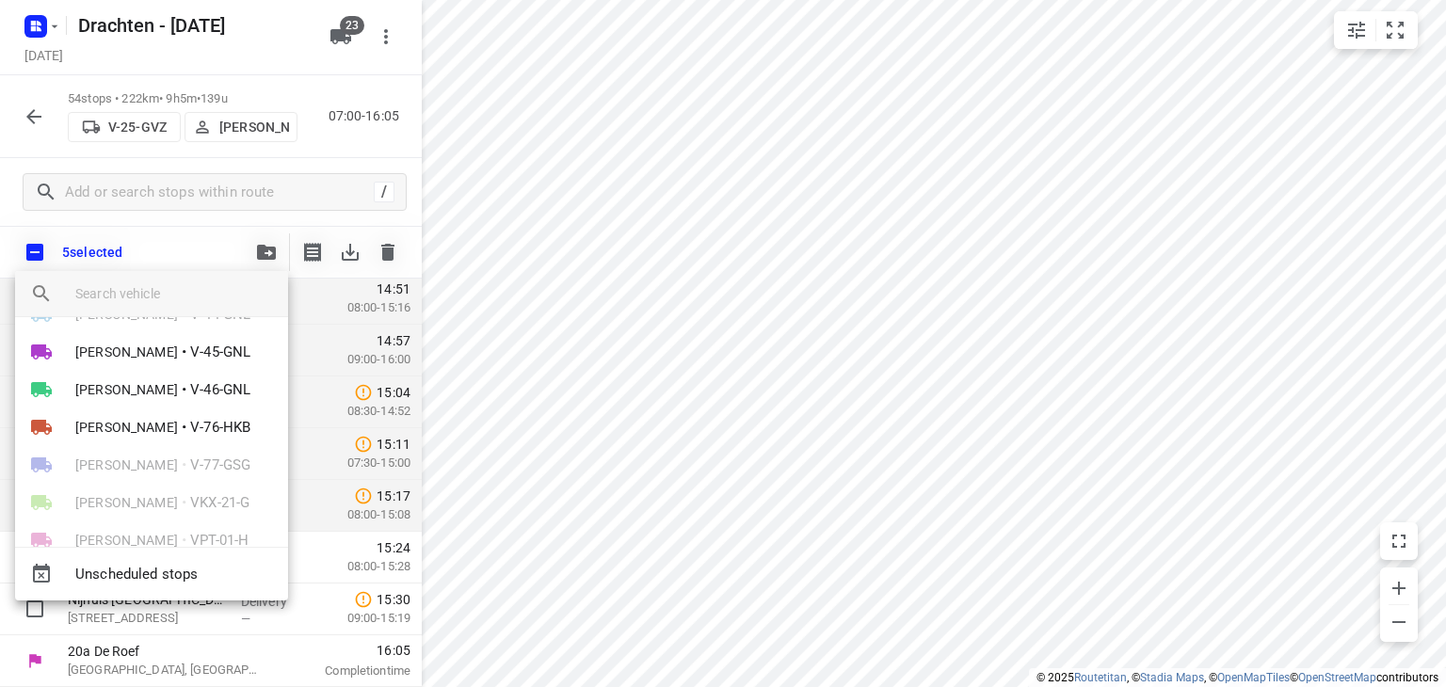
scroll to position [376, 0]
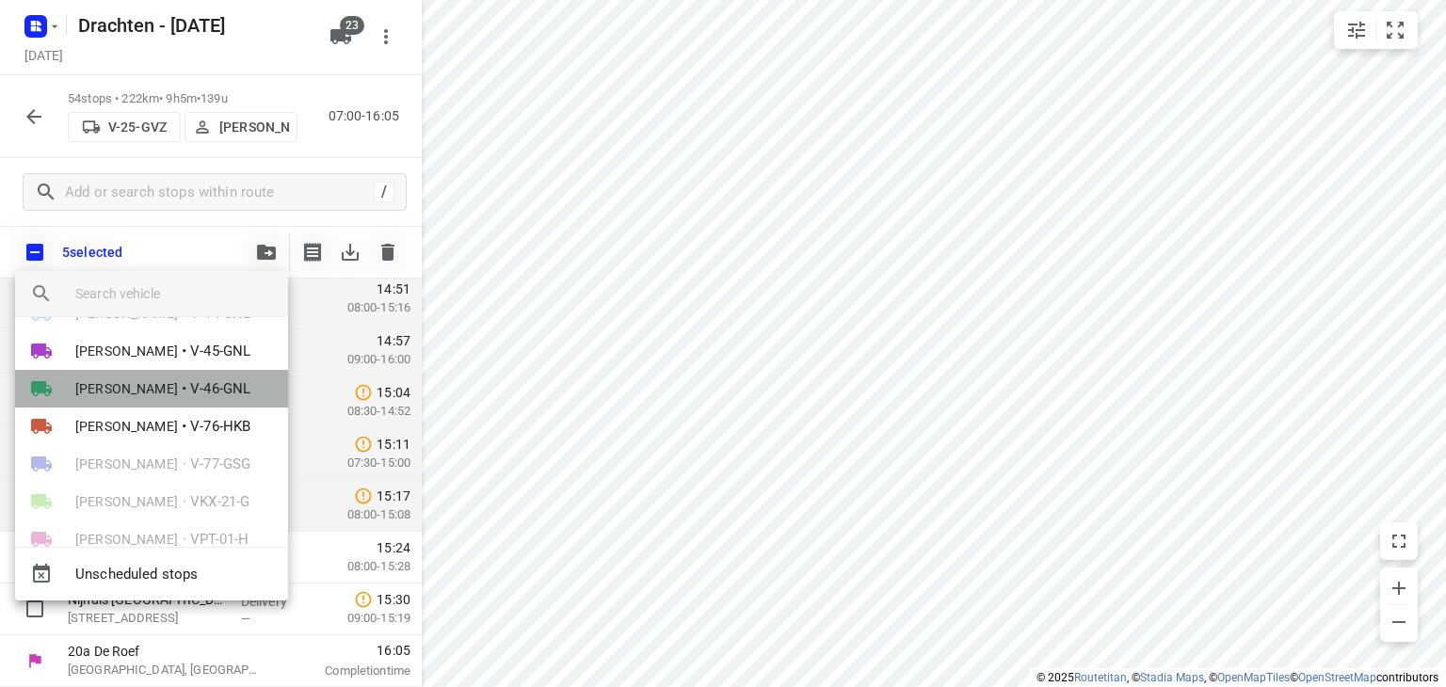
click at [146, 398] on li "[PERSON_NAME] • V-46-GNL" at bounding box center [151, 389] width 273 height 38
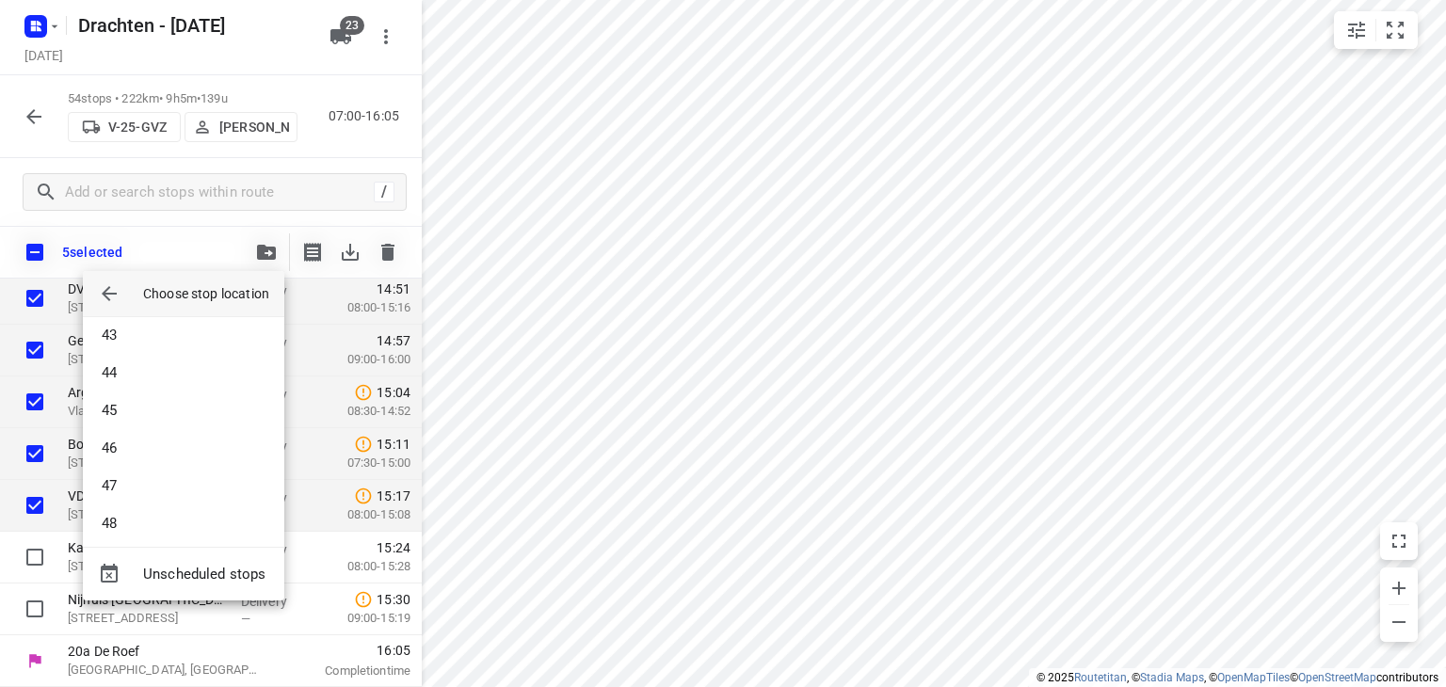
scroll to position [1694, 0]
click at [152, 419] on li "48" at bounding box center [183, 419] width 201 height 38
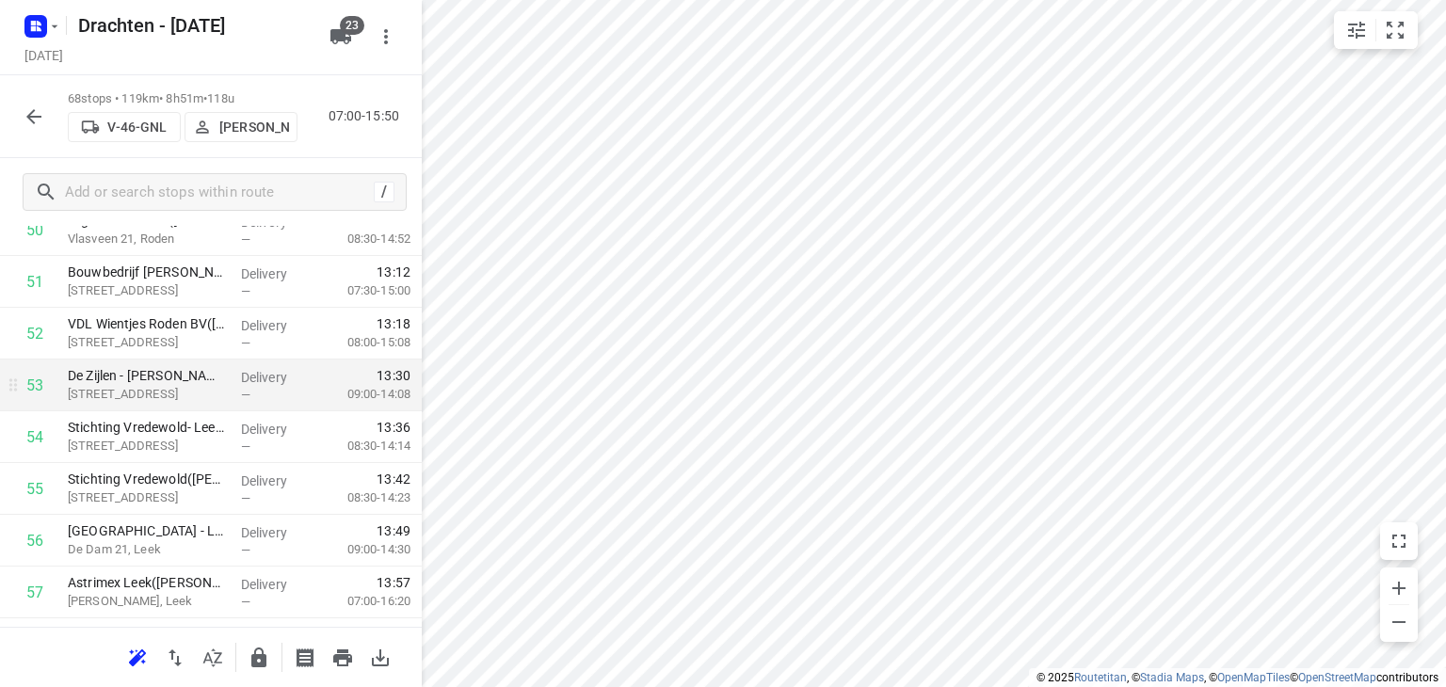
scroll to position [2658, 0]
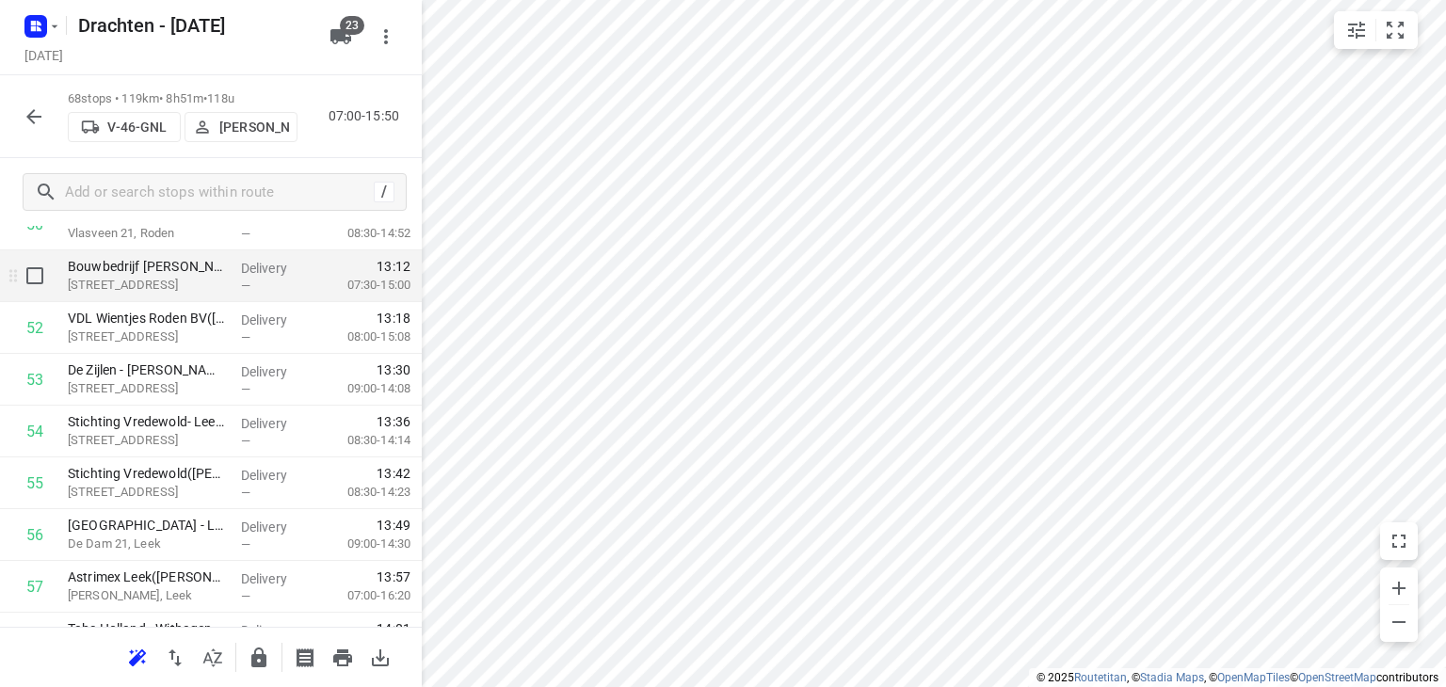
click at [123, 292] on p "[STREET_ADDRESS]" at bounding box center [147, 285] width 158 height 19
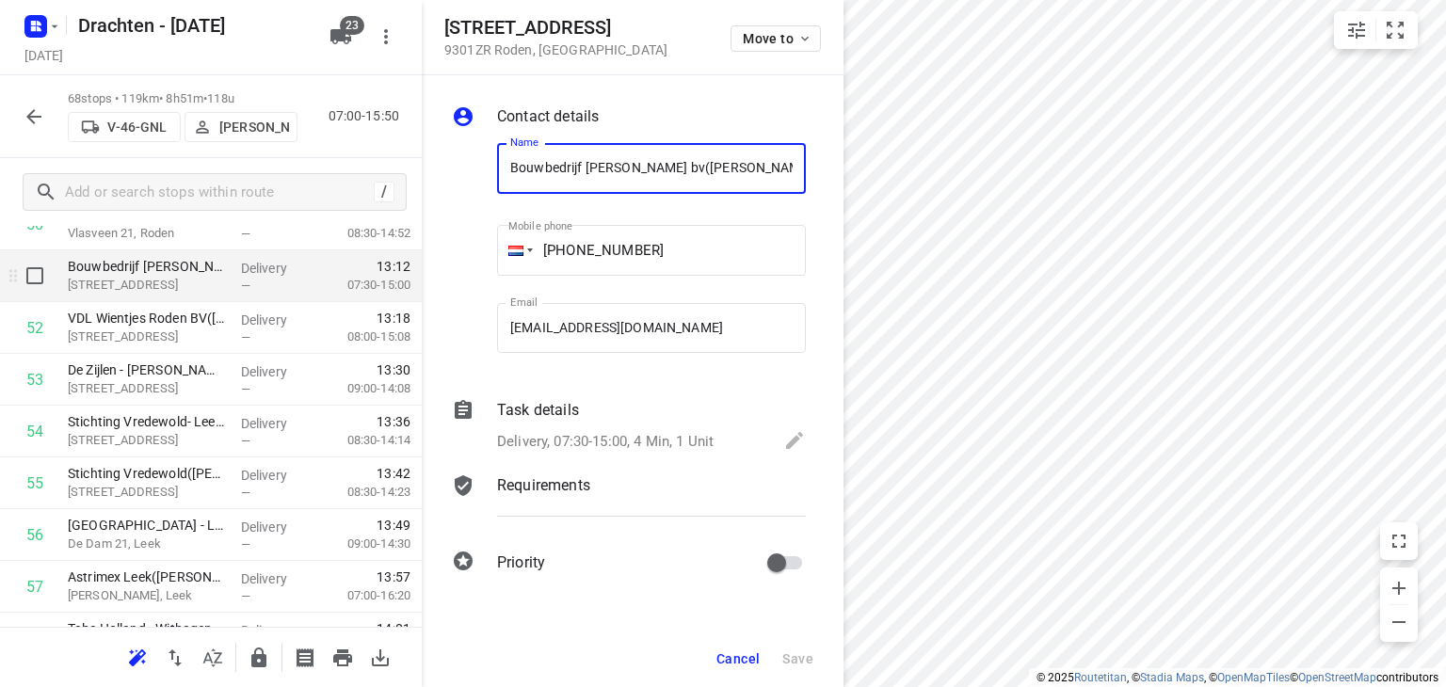
scroll to position [0, 0]
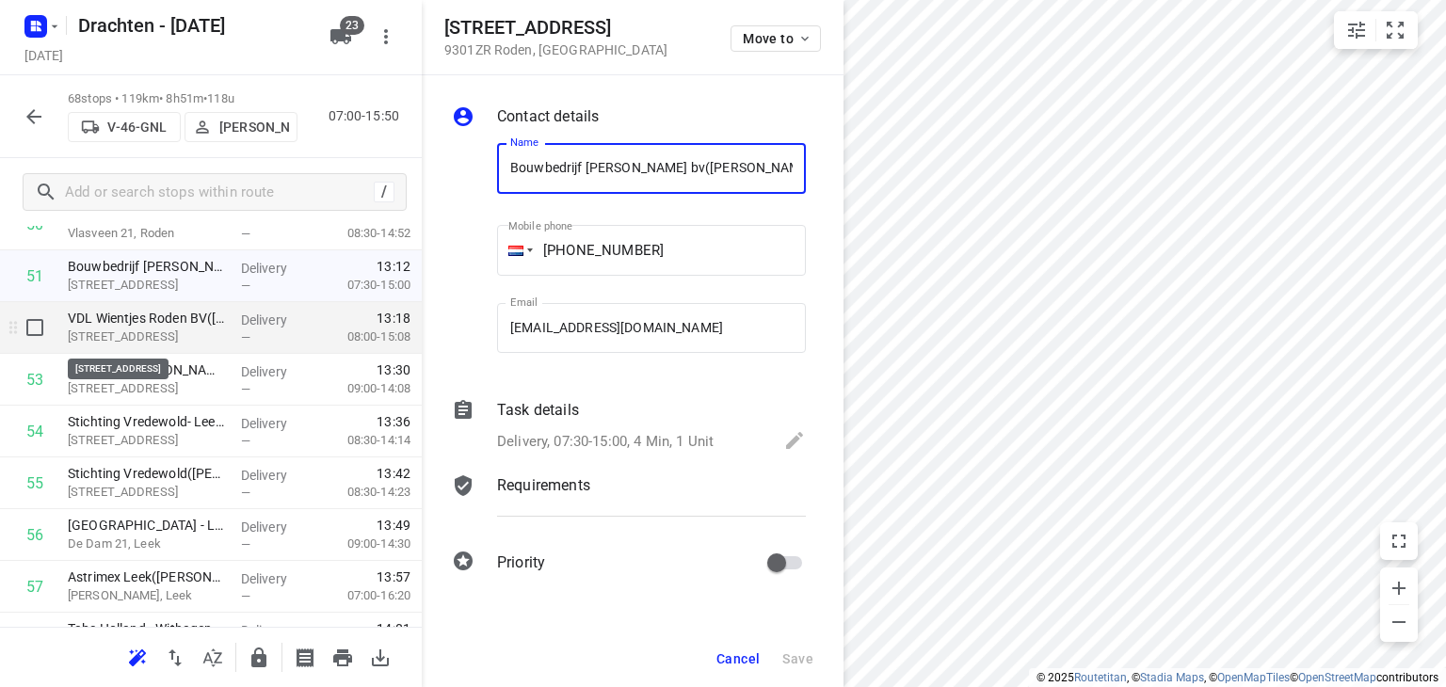
click at [143, 328] on p "[STREET_ADDRESS]" at bounding box center [147, 337] width 158 height 19
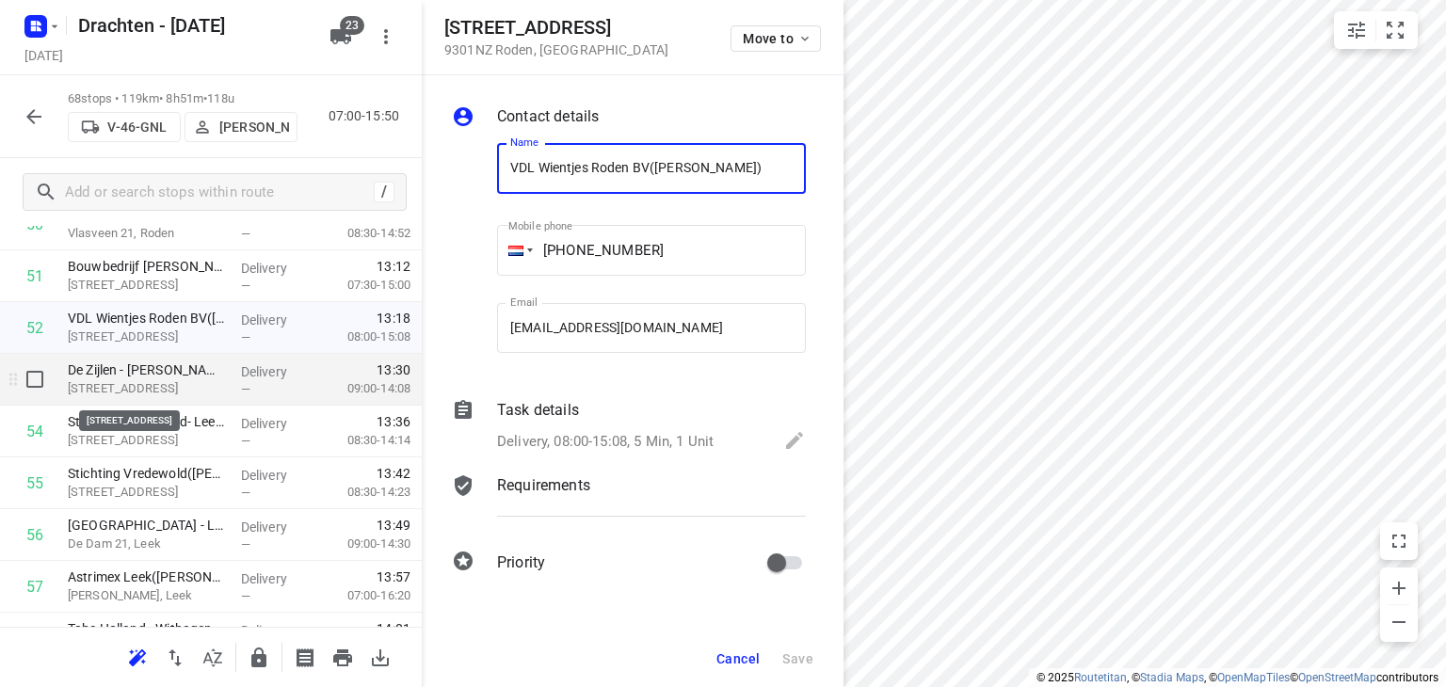
click at [149, 396] on p "[STREET_ADDRESS]" at bounding box center [147, 388] width 158 height 19
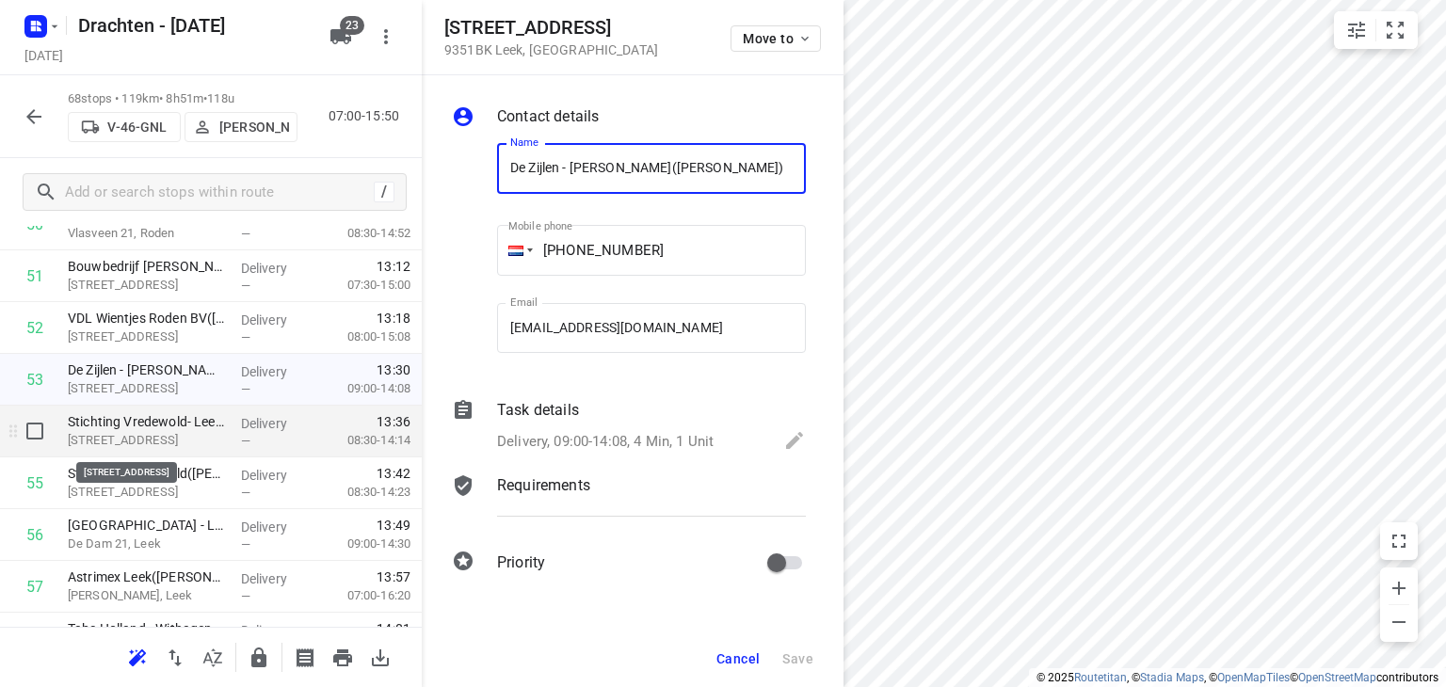
click at [155, 434] on p "[STREET_ADDRESS]" at bounding box center [147, 440] width 158 height 19
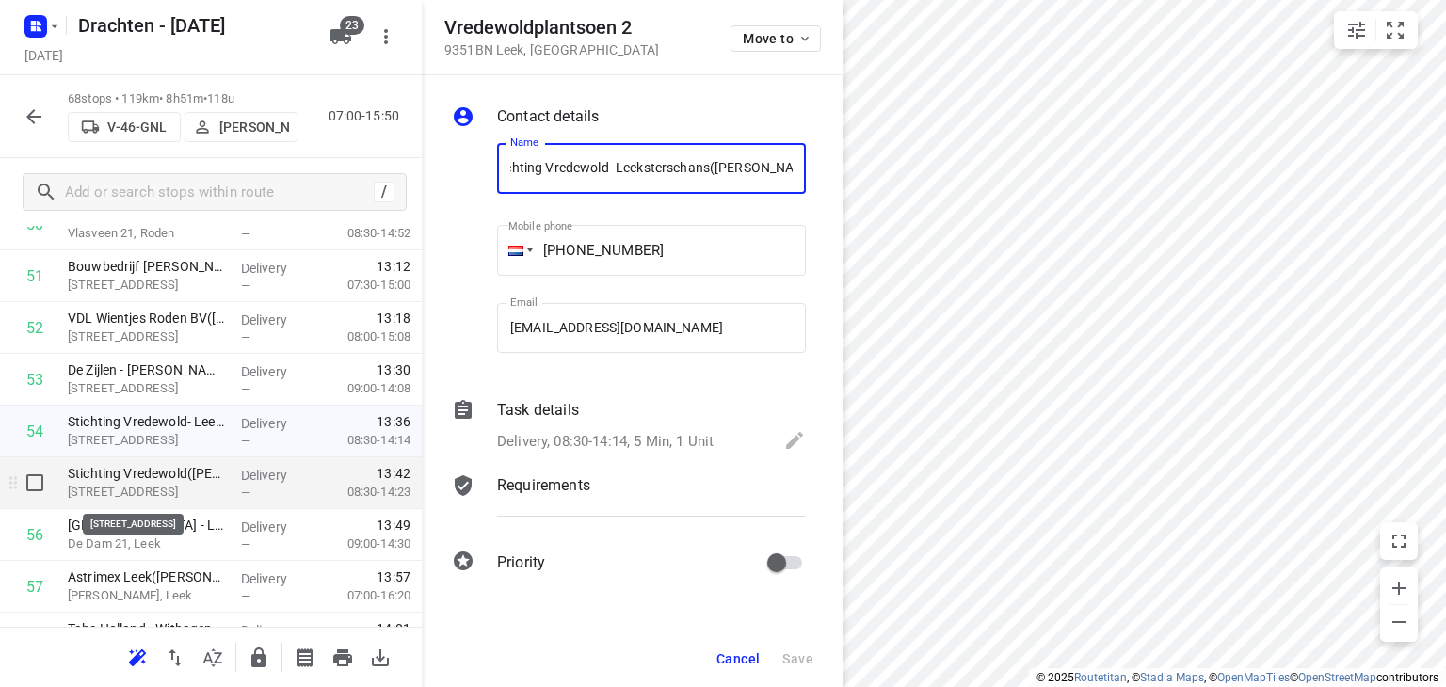
click at [139, 487] on p "[STREET_ADDRESS]" at bounding box center [147, 492] width 158 height 19
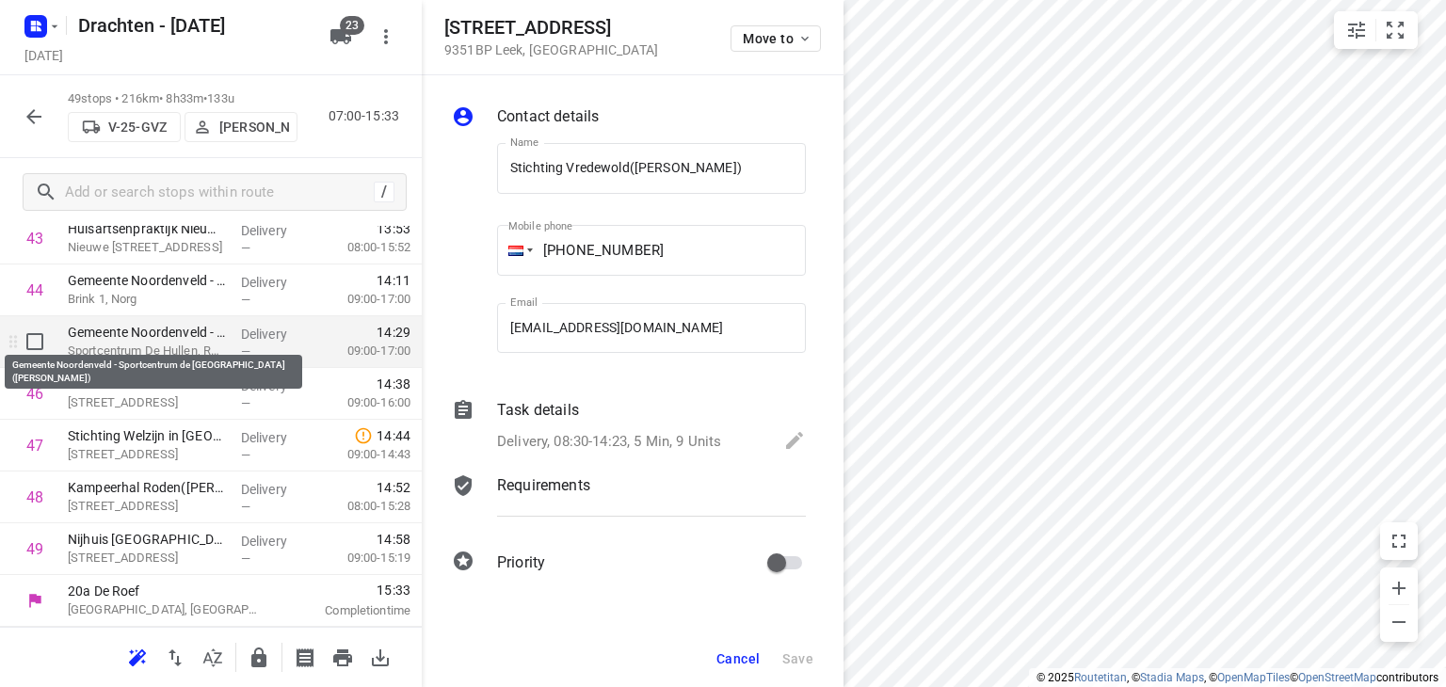
scroll to position [2187, 0]
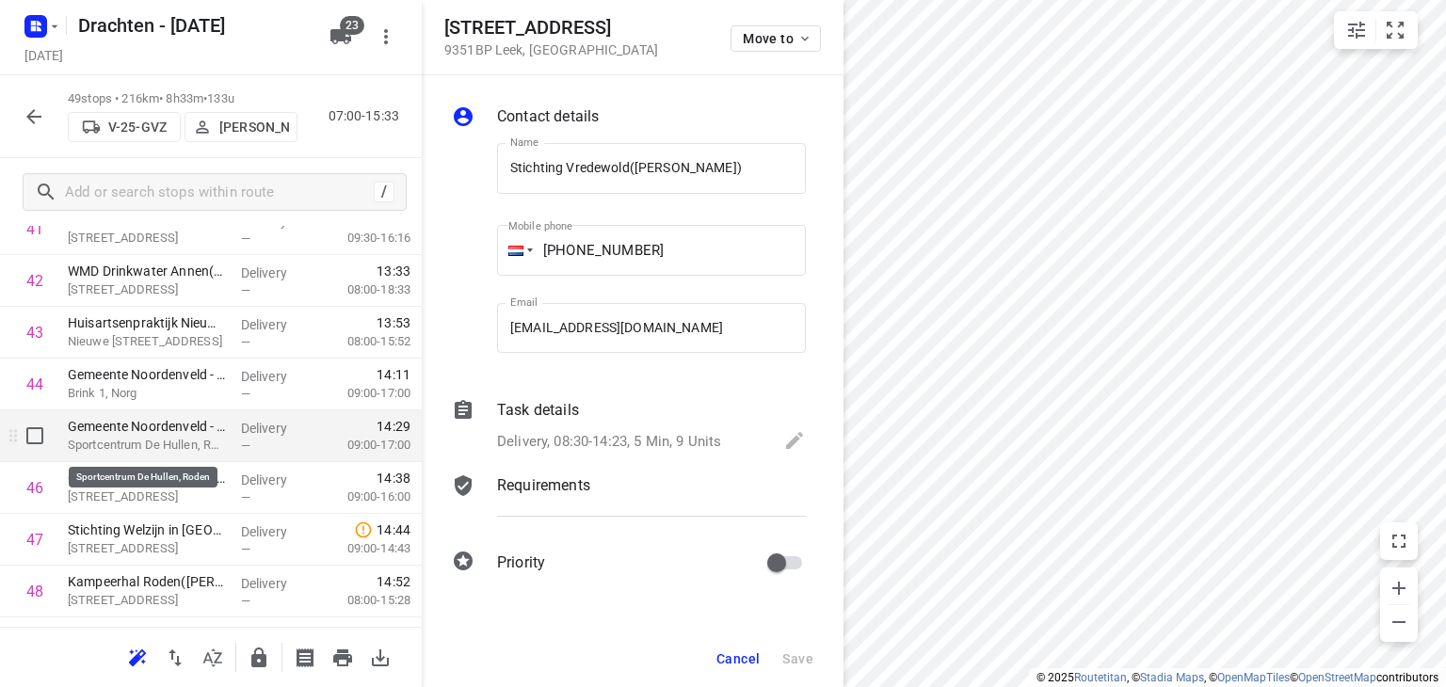
click at [133, 443] on p "Sportcentrum De Hullen, Roden" at bounding box center [147, 445] width 158 height 19
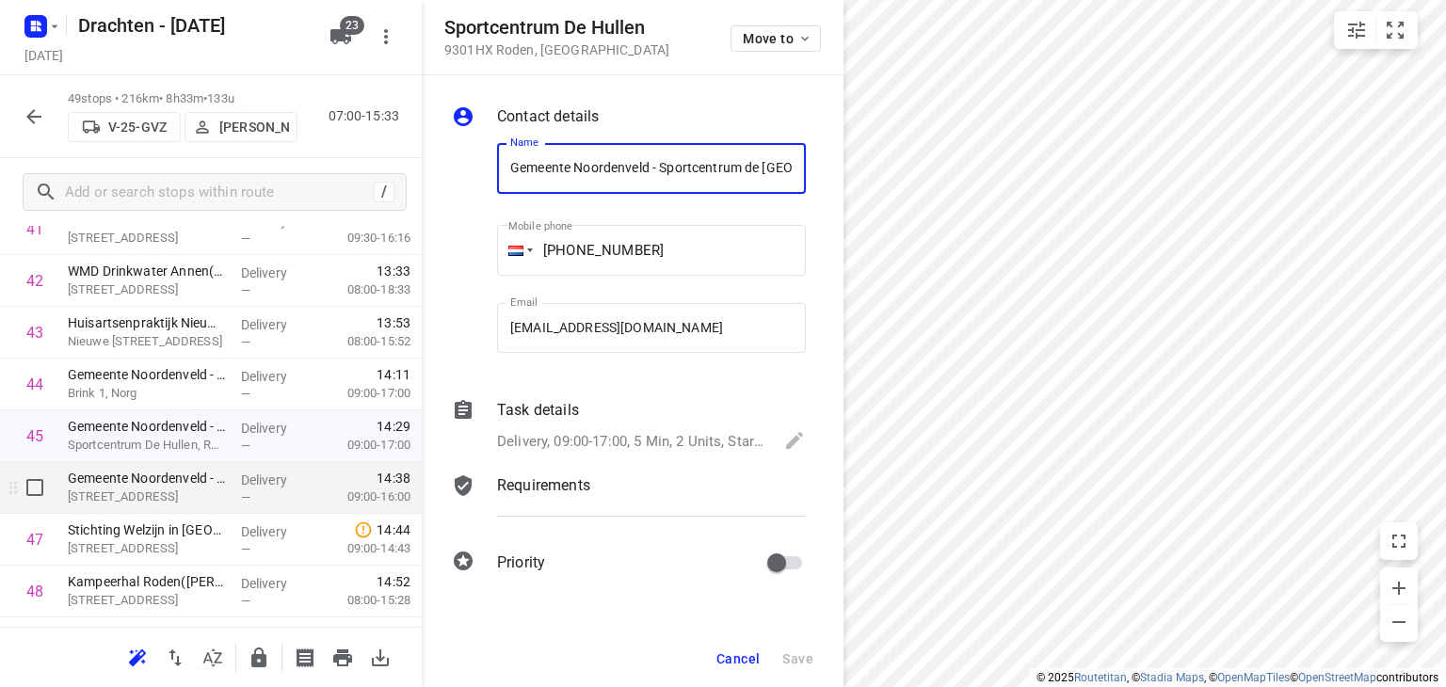
click at [233, 490] on div "Delivery —" at bounding box center [275, 488] width 85 height 52
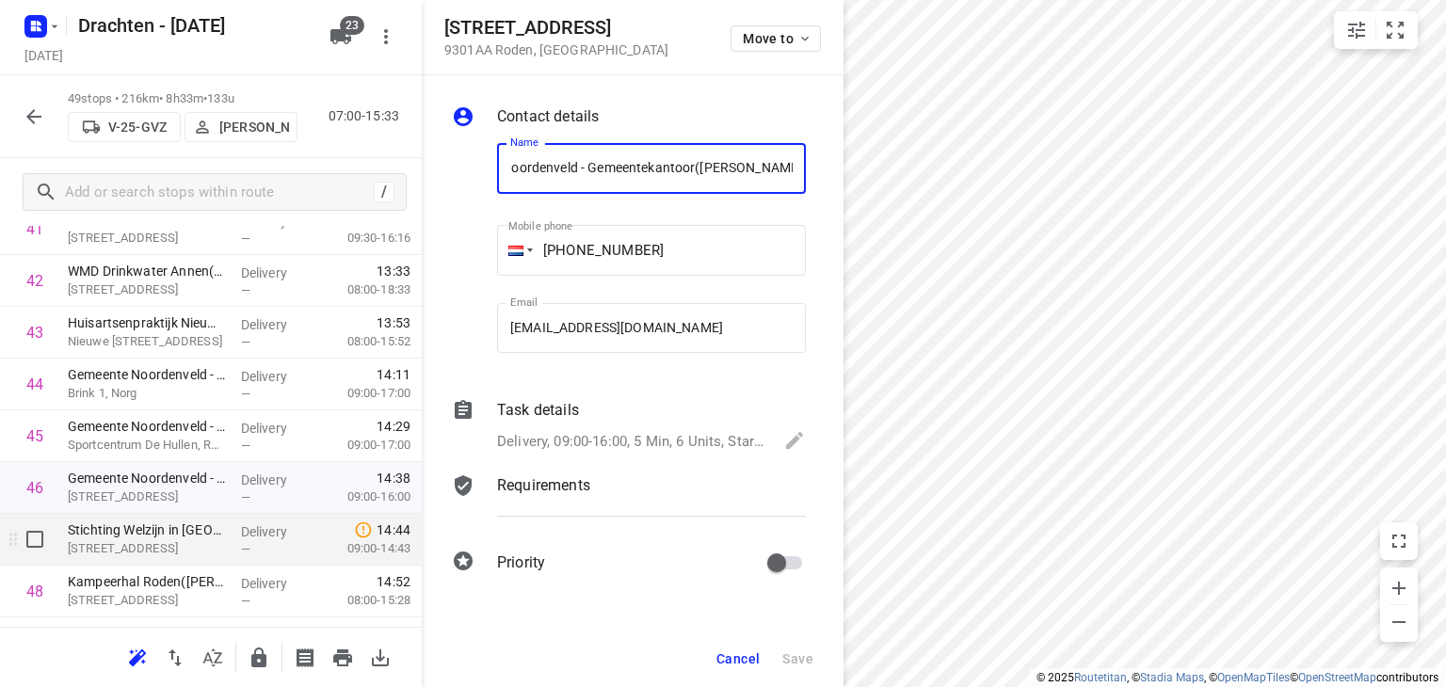
click at [233, 544] on div "Delivery —" at bounding box center [275, 540] width 85 height 52
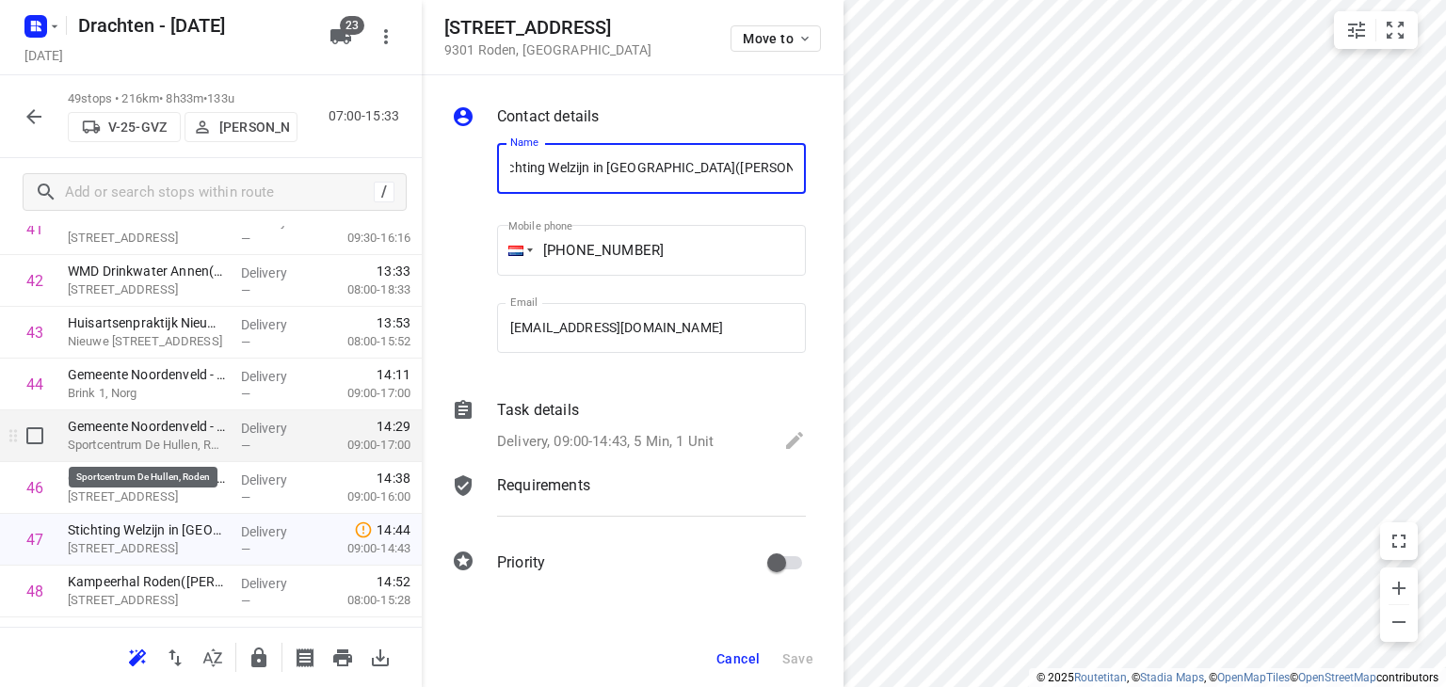
scroll to position [2282, 0]
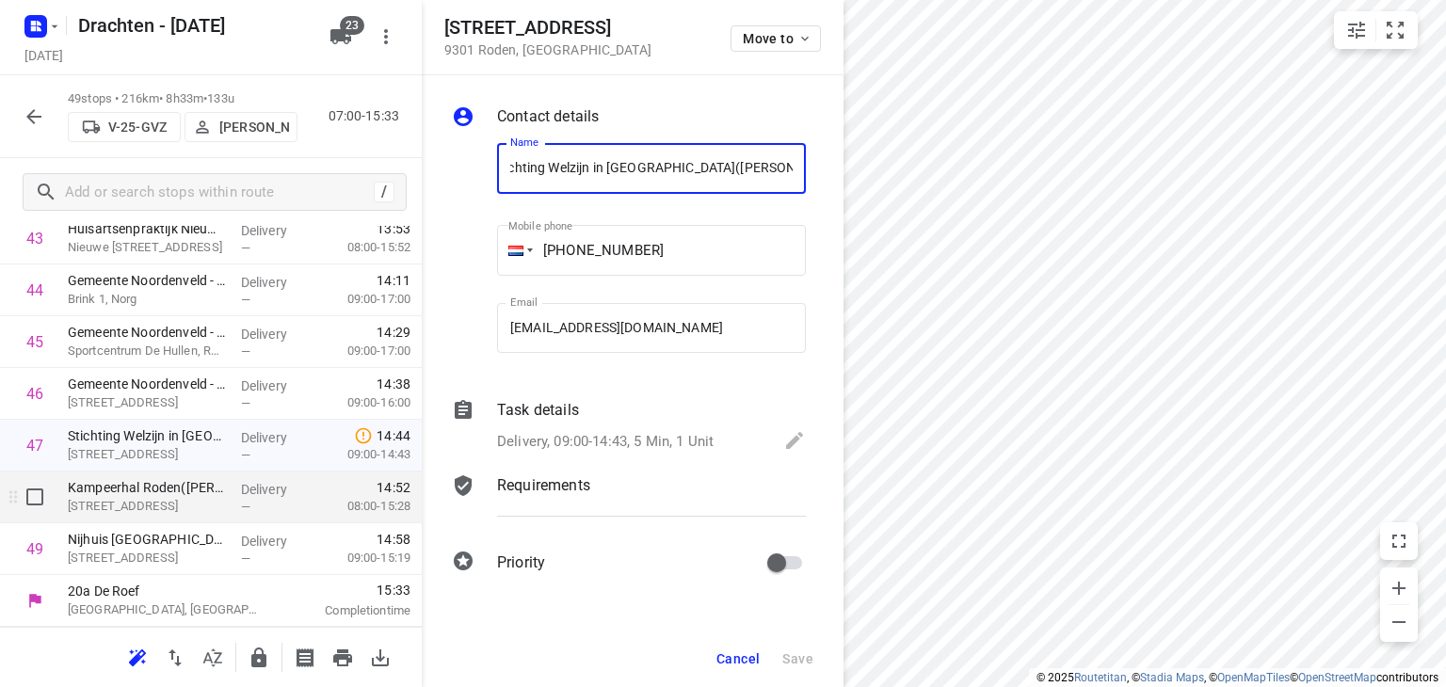
click at [147, 513] on p "[STREET_ADDRESS]" at bounding box center [147, 506] width 158 height 19
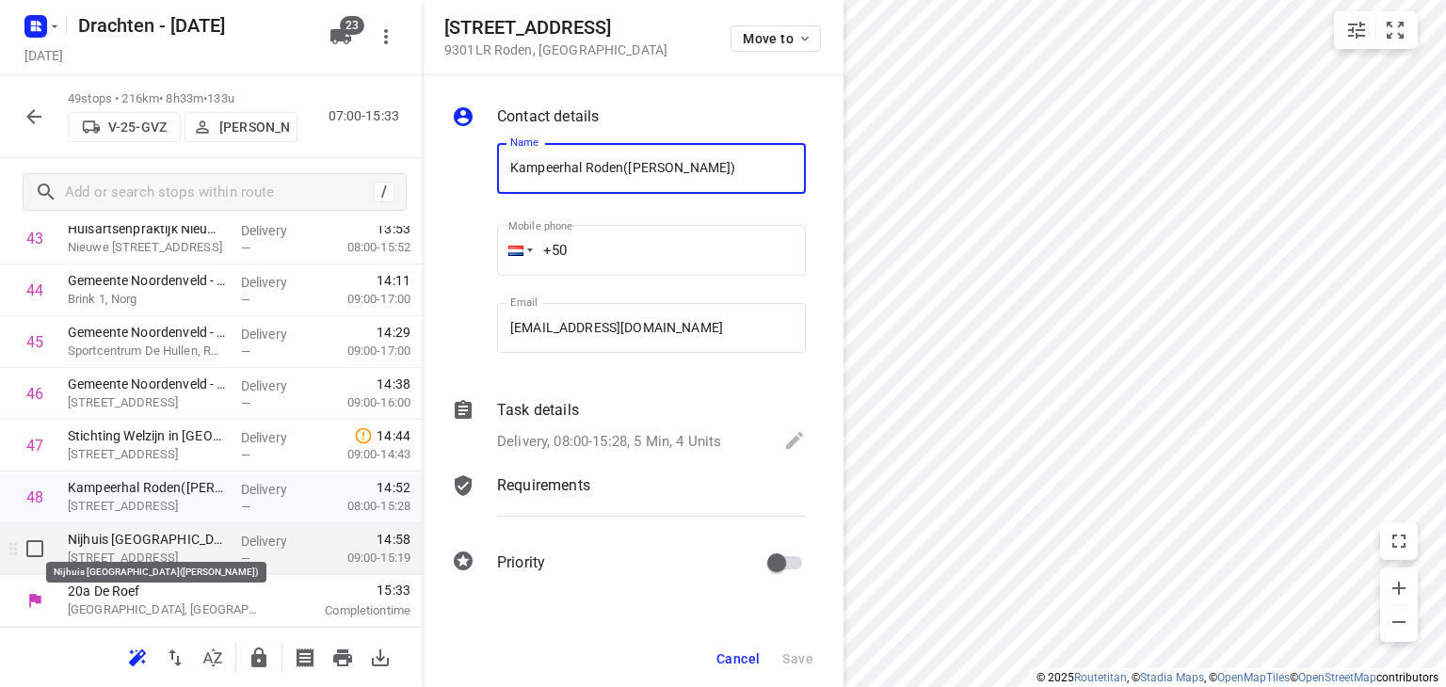
click at [148, 544] on p "Nijhuis [GEOGRAPHIC_DATA]([PERSON_NAME])" at bounding box center [147, 539] width 158 height 19
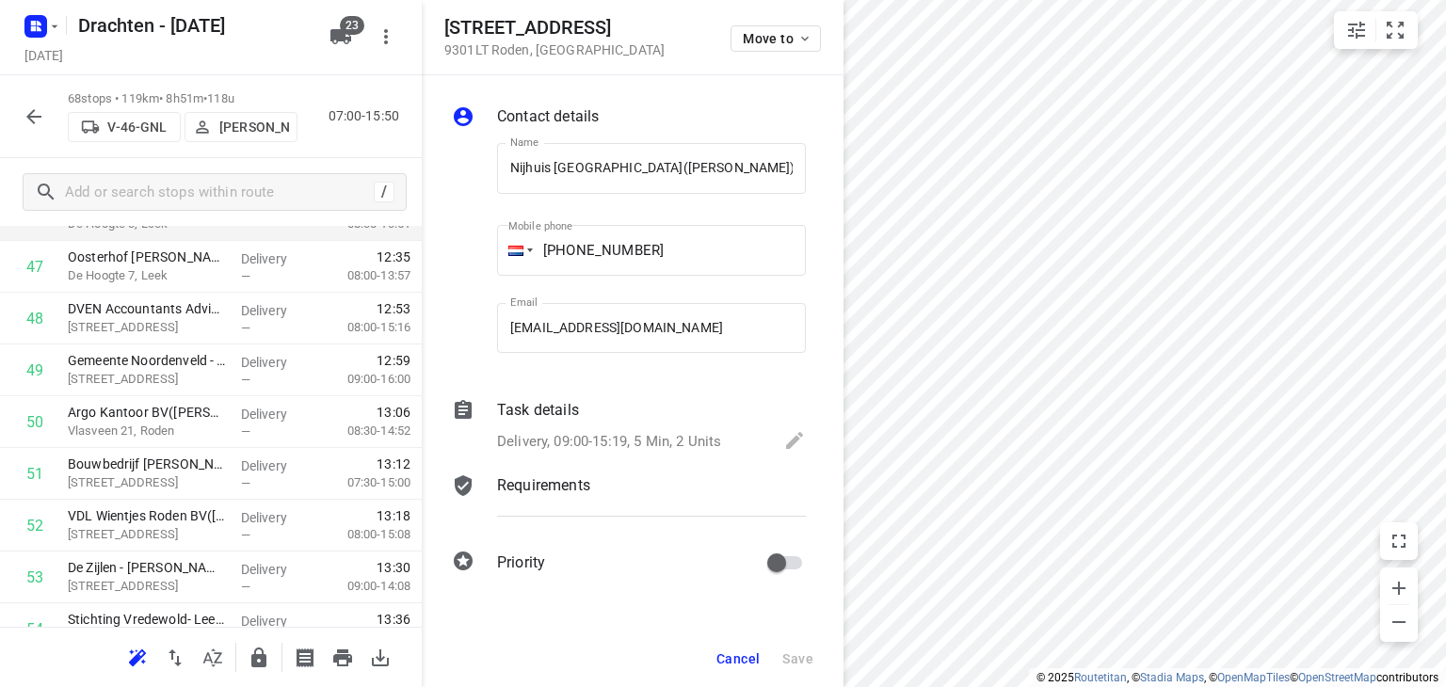
scroll to position [2470, 0]
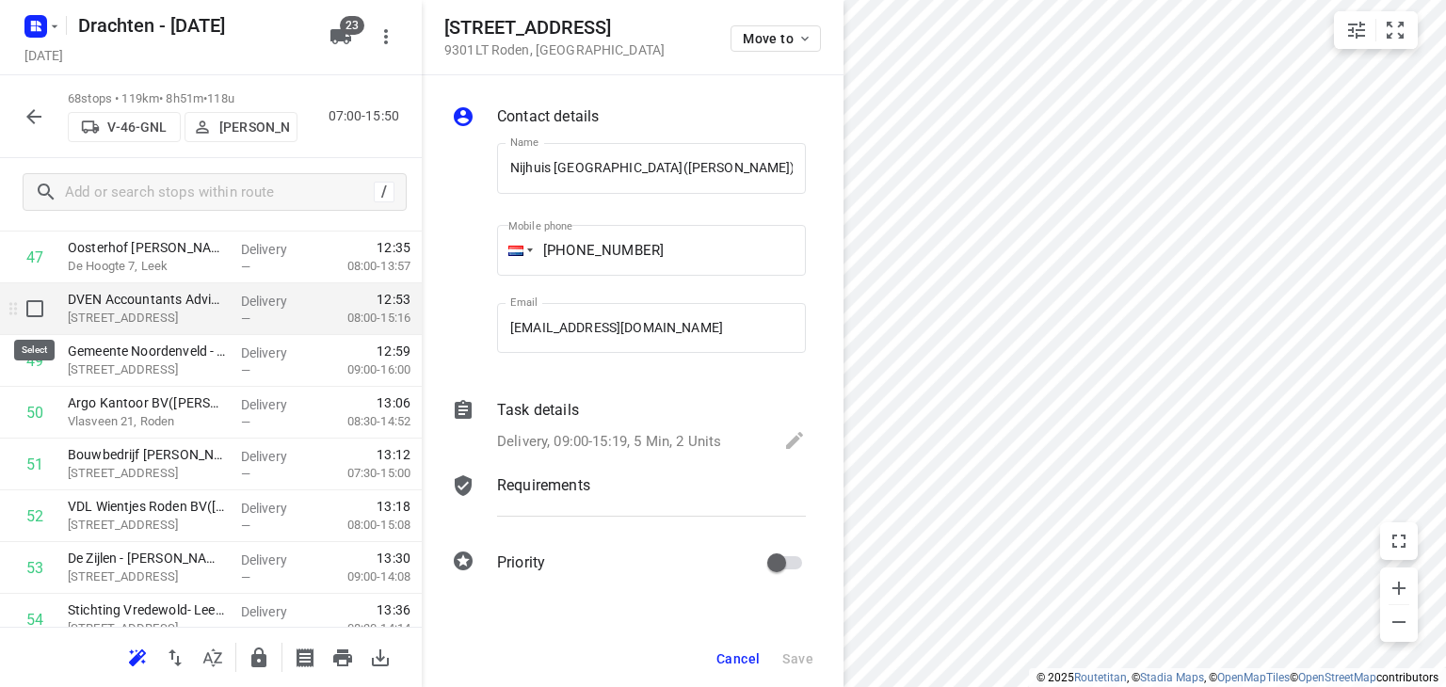
click at [37, 296] on input "checkbox" at bounding box center [35, 309] width 38 height 38
checkbox input "true"
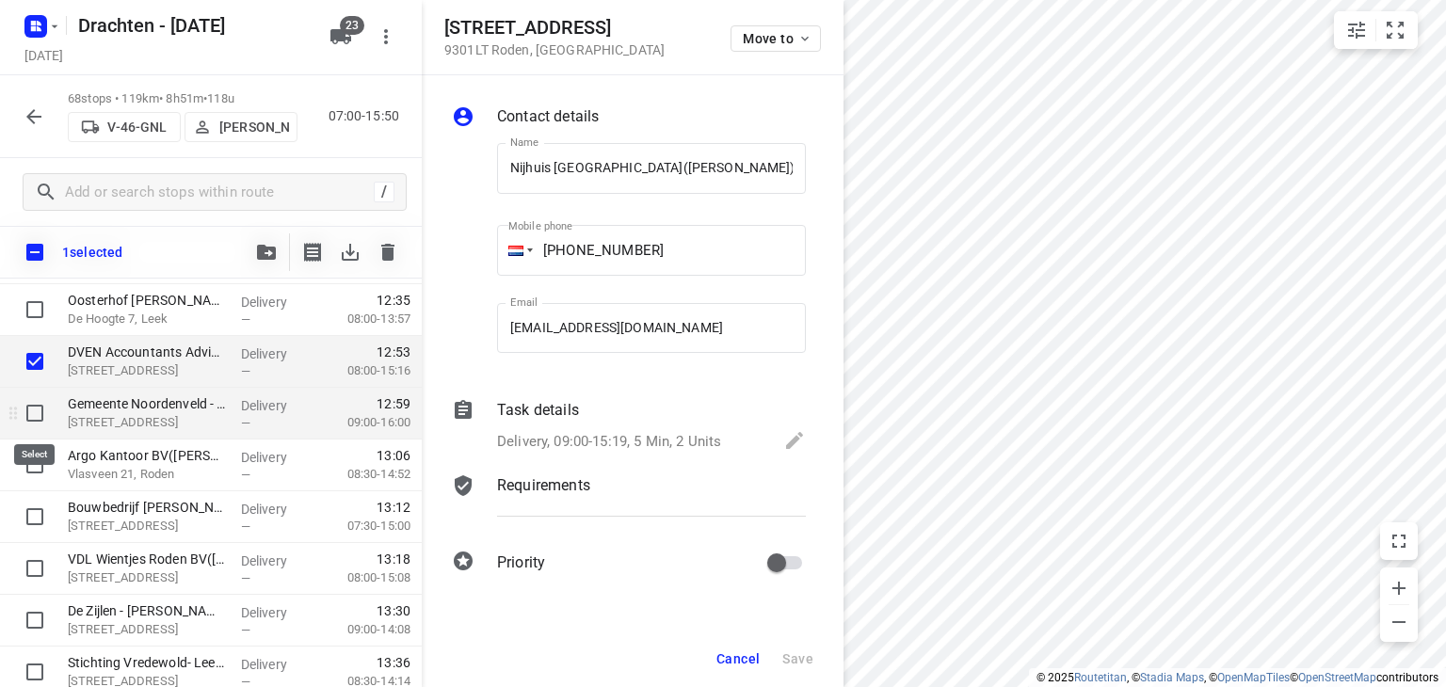
click at [32, 408] on input "checkbox" at bounding box center [35, 413] width 38 height 38
checkbox input "true"
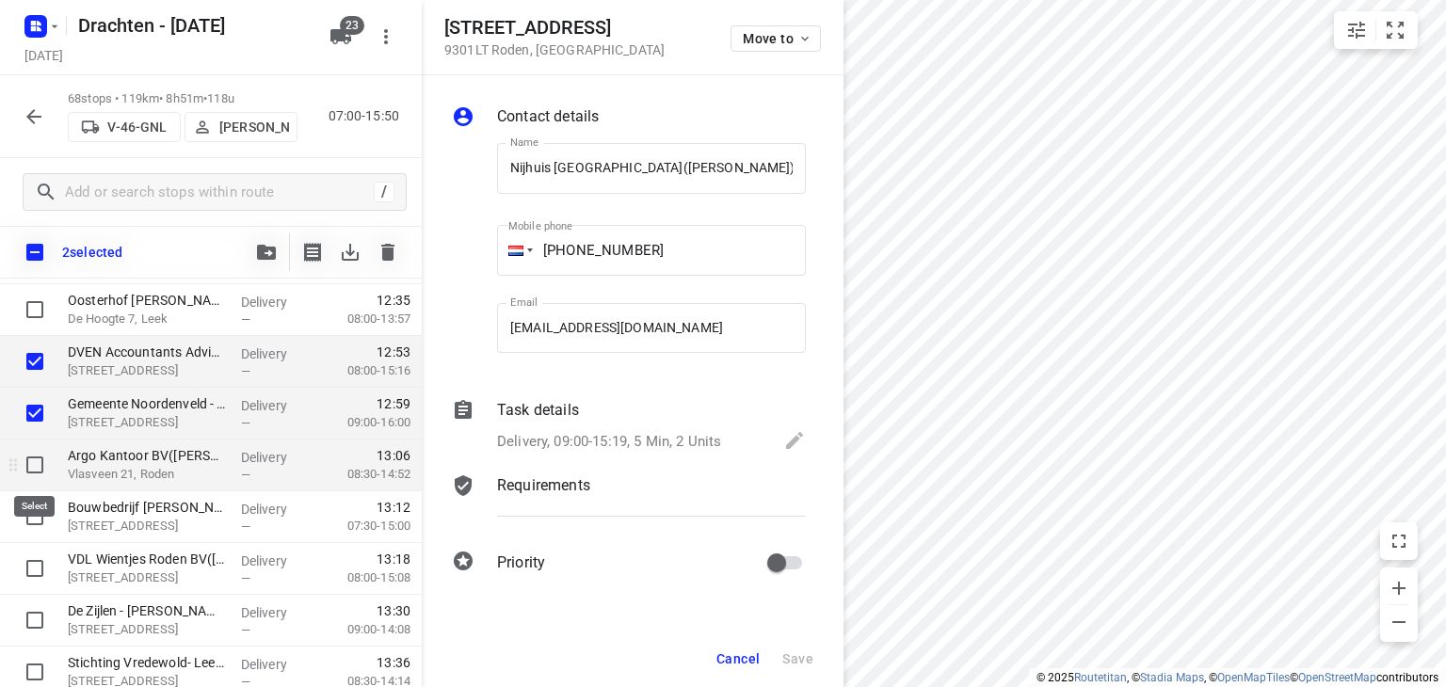
click at [39, 460] on input "checkbox" at bounding box center [35, 465] width 38 height 38
checkbox input "true"
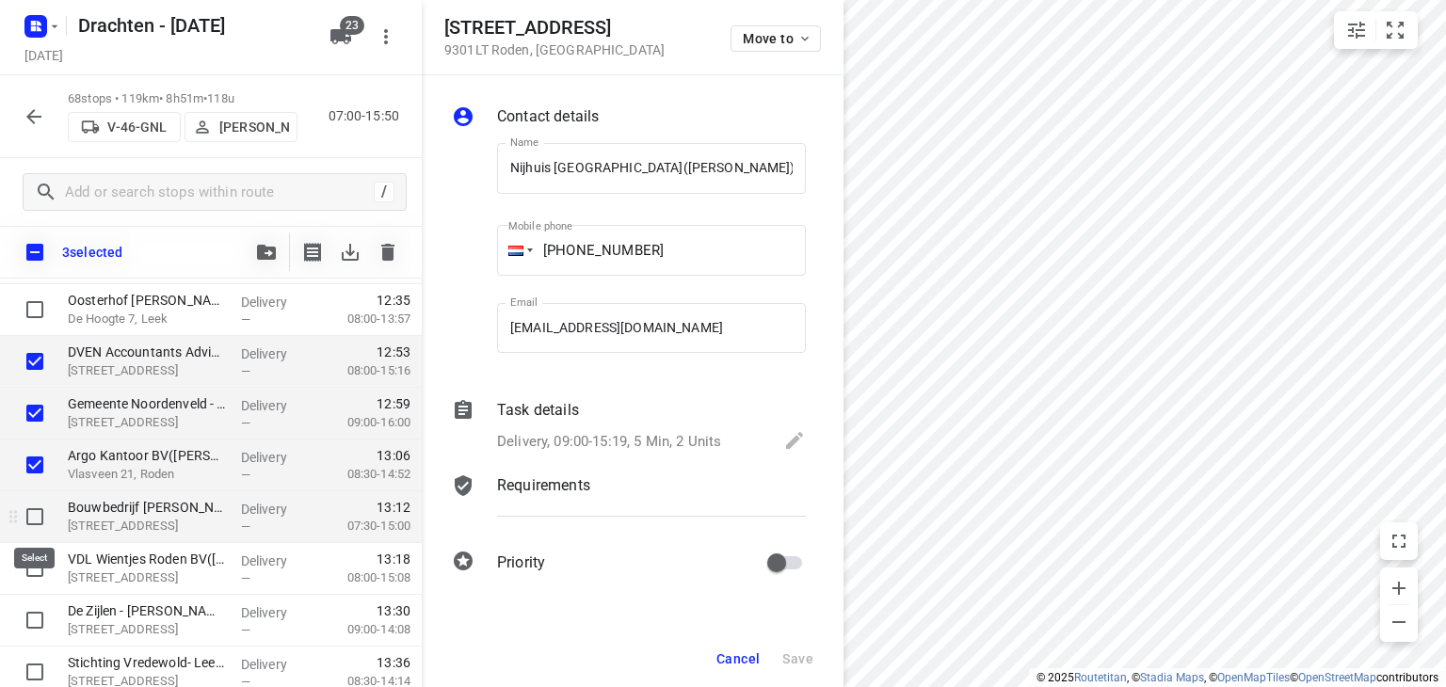
click at [41, 510] on input "checkbox" at bounding box center [35, 517] width 38 height 38
checkbox input "true"
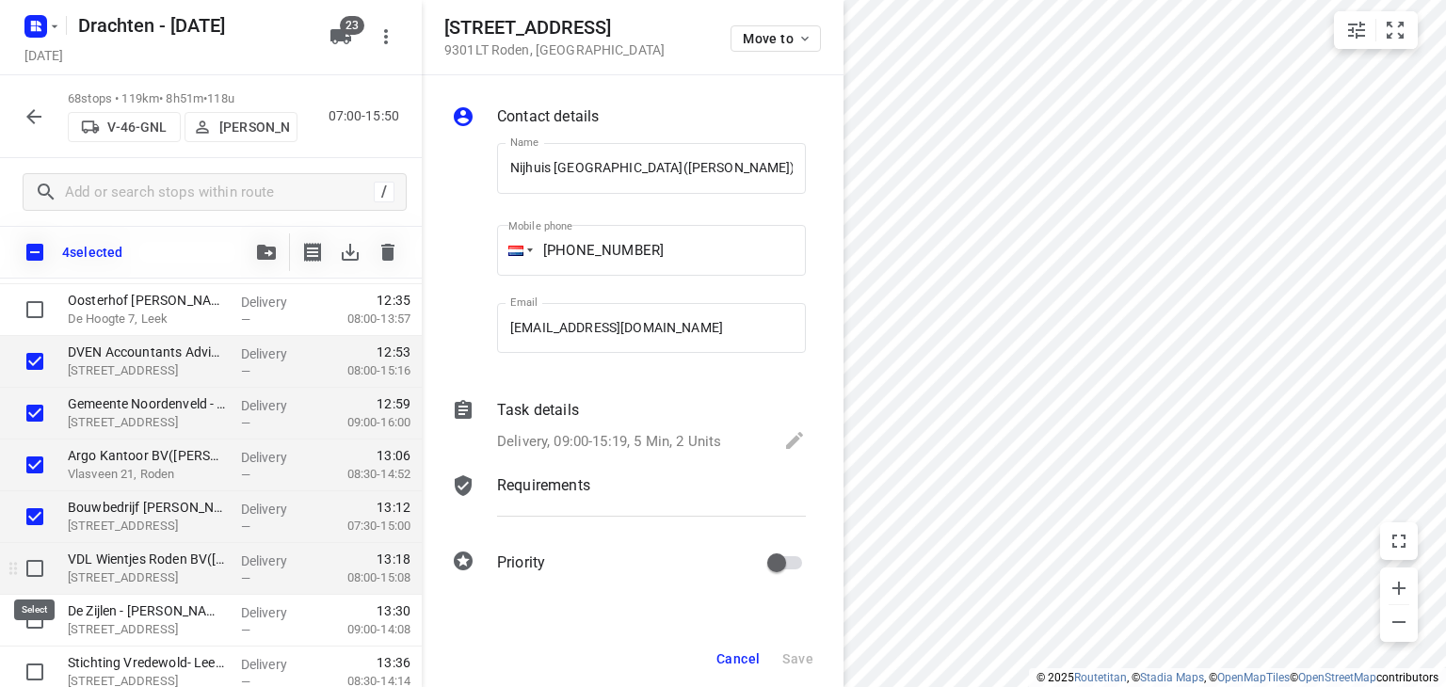
click at [41, 569] on input "checkbox" at bounding box center [35, 569] width 38 height 38
checkbox input "true"
click at [272, 257] on icon "button" at bounding box center [266, 252] width 19 height 15
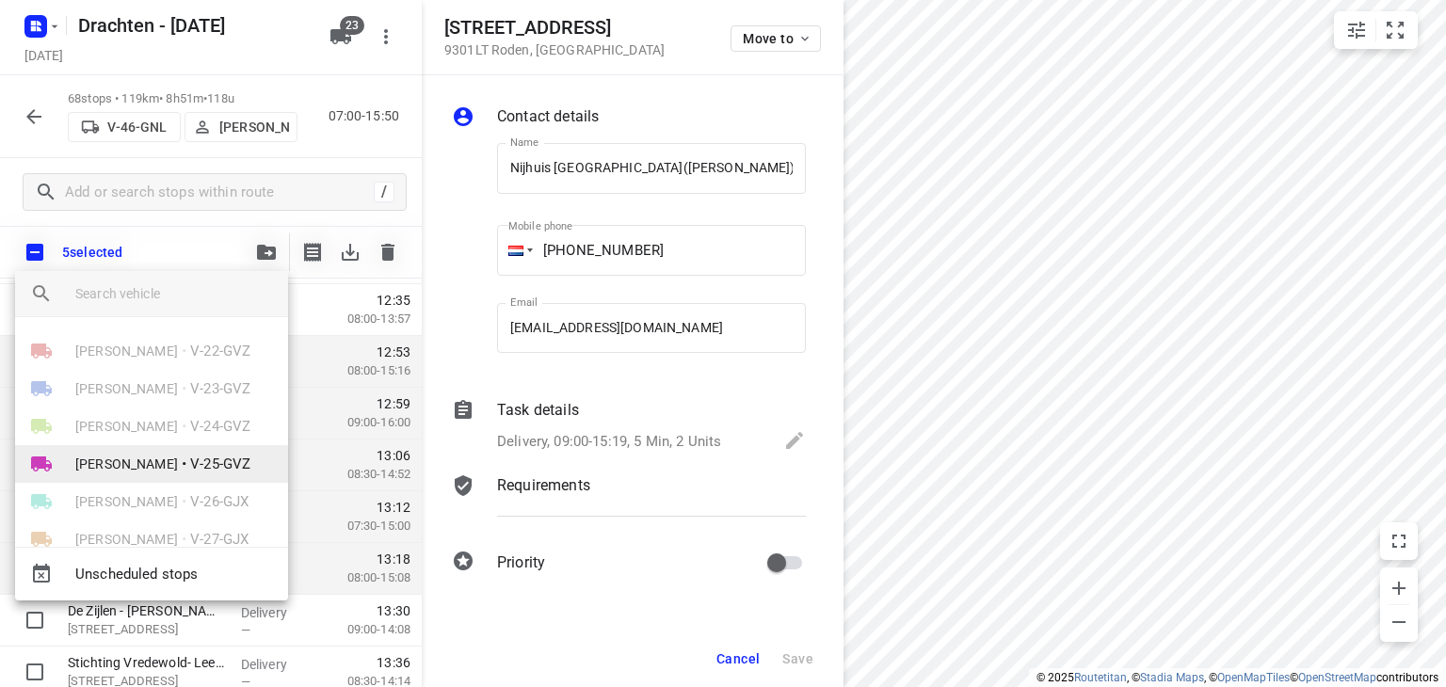
click at [153, 457] on span "[PERSON_NAME]" at bounding box center [126, 464] width 103 height 19
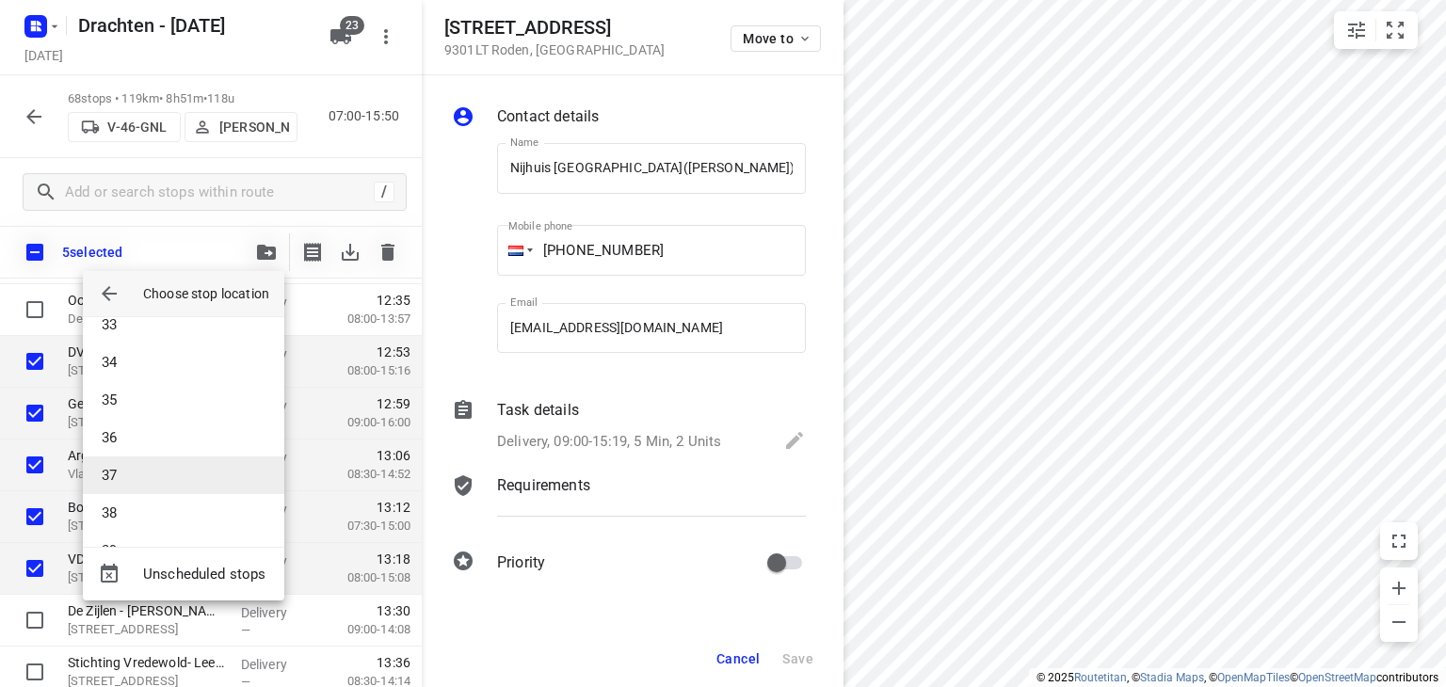
scroll to position [1637, 0]
click at [146, 516] on li "49" at bounding box center [183, 514] width 201 height 38
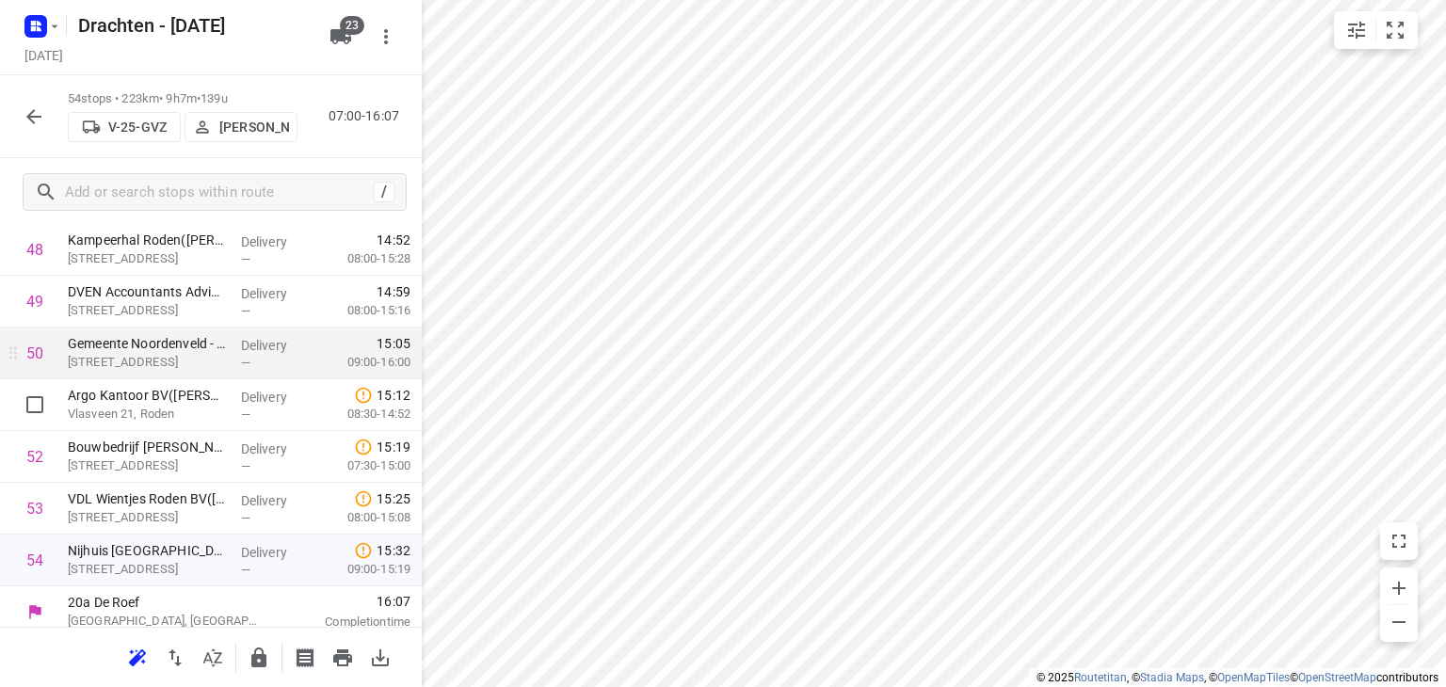
scroll to position [2540, 0]
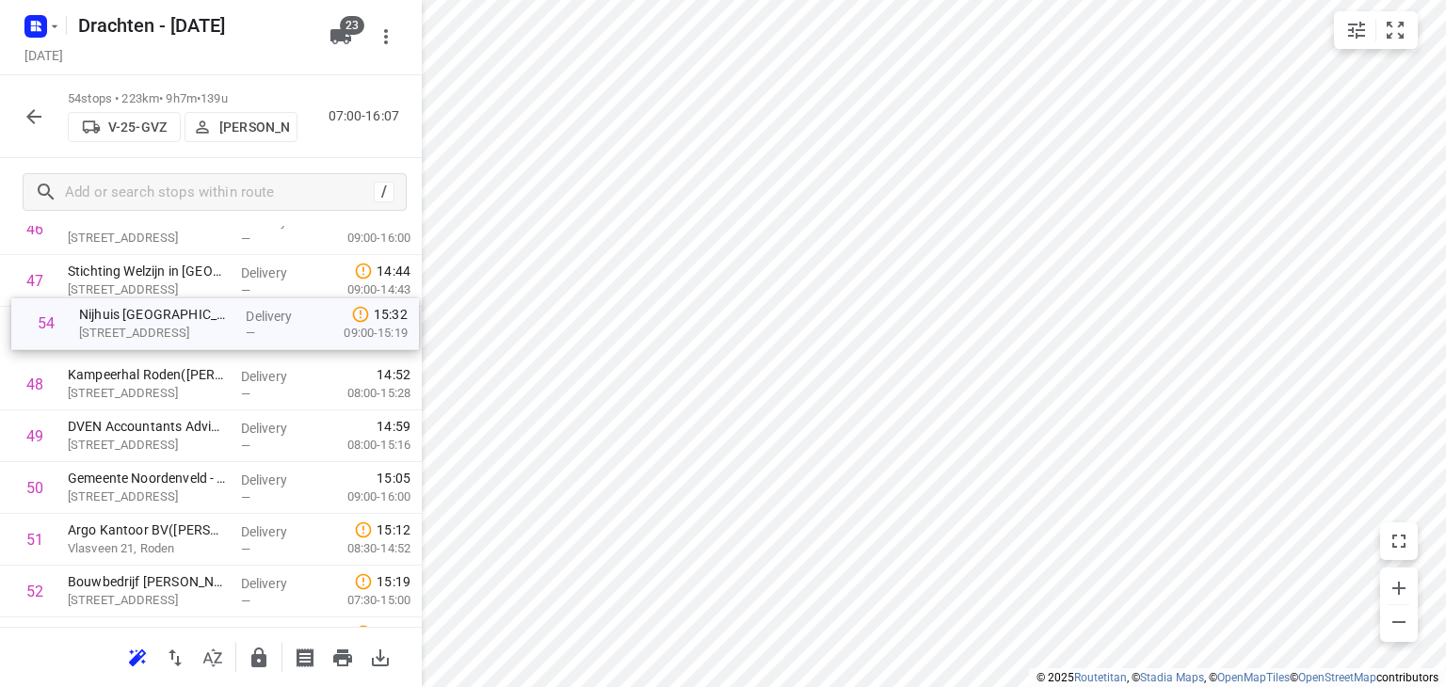
drag, startPoint x: 215, startPoint y: 551, endPoint x: 226, endPoint y: 320, distance: 230.9
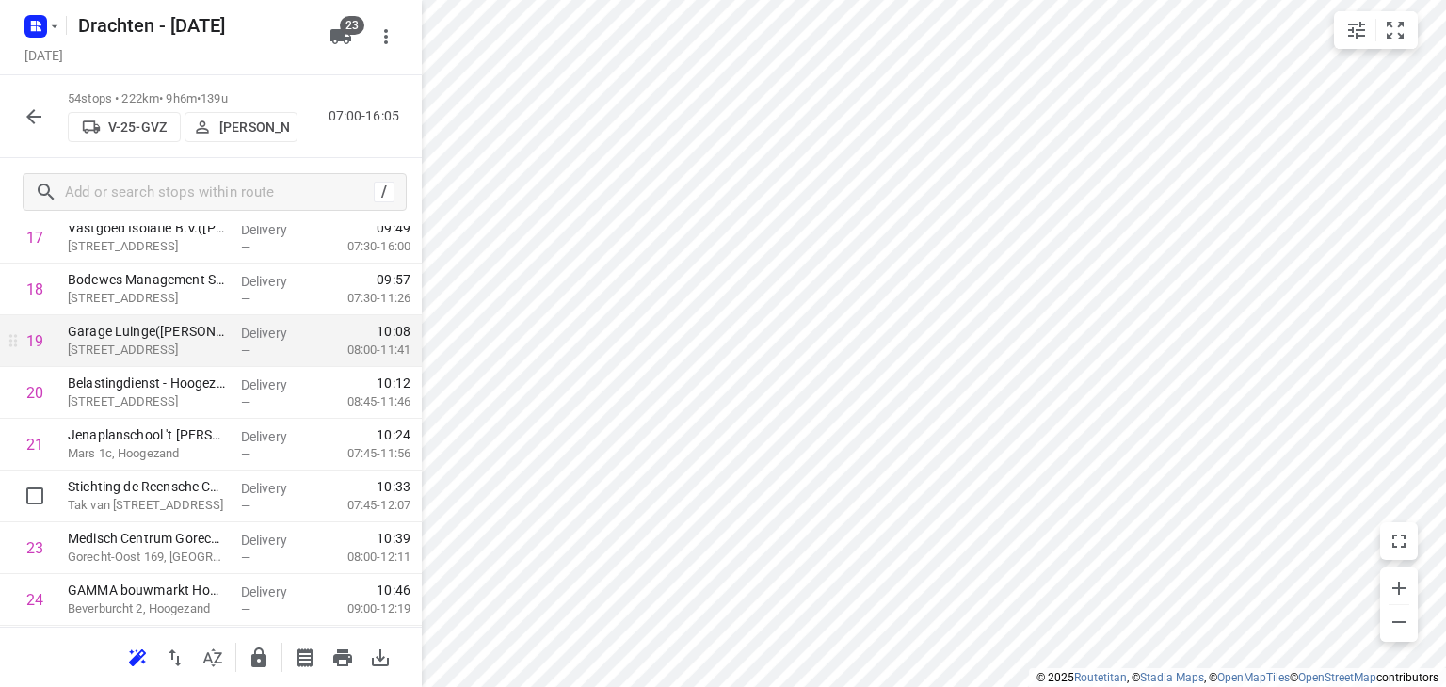
scroll to position [941, 0]
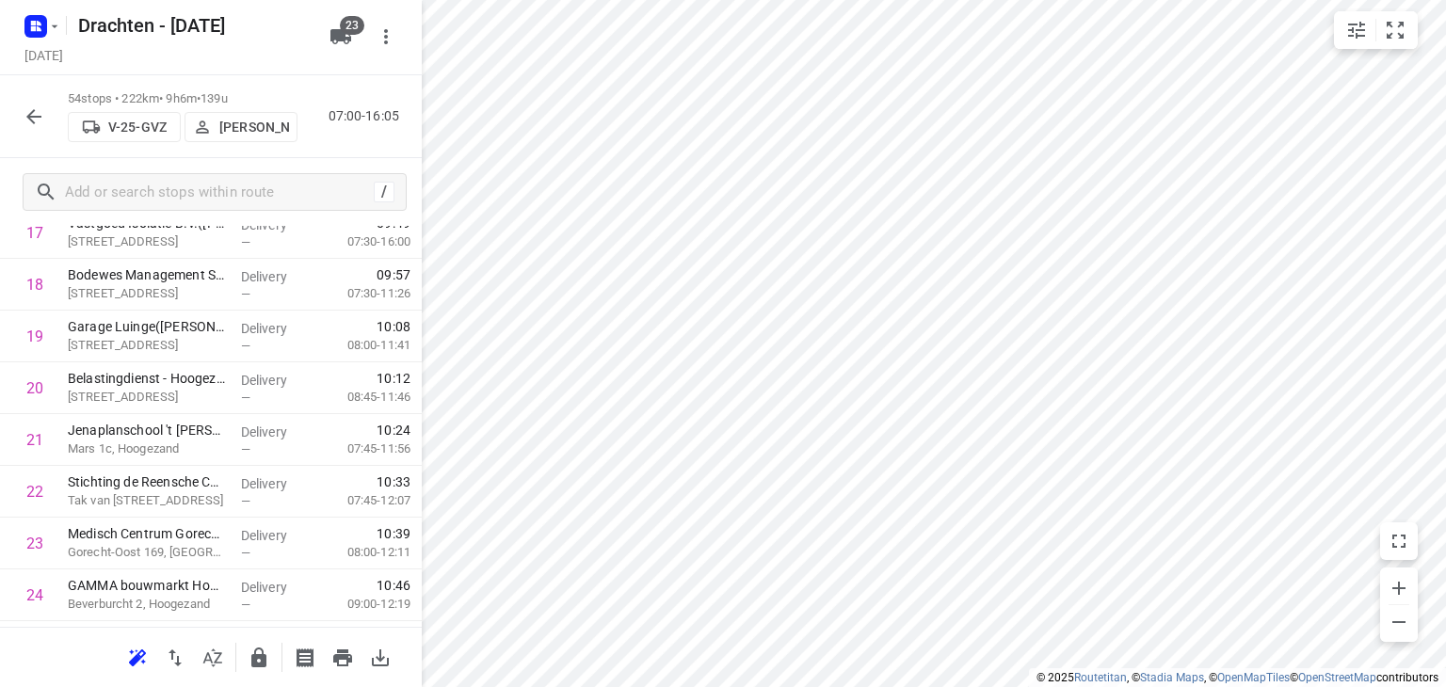
click at [40, 120] on icon "button" at bounding box center [34, 116] width 23 height 23
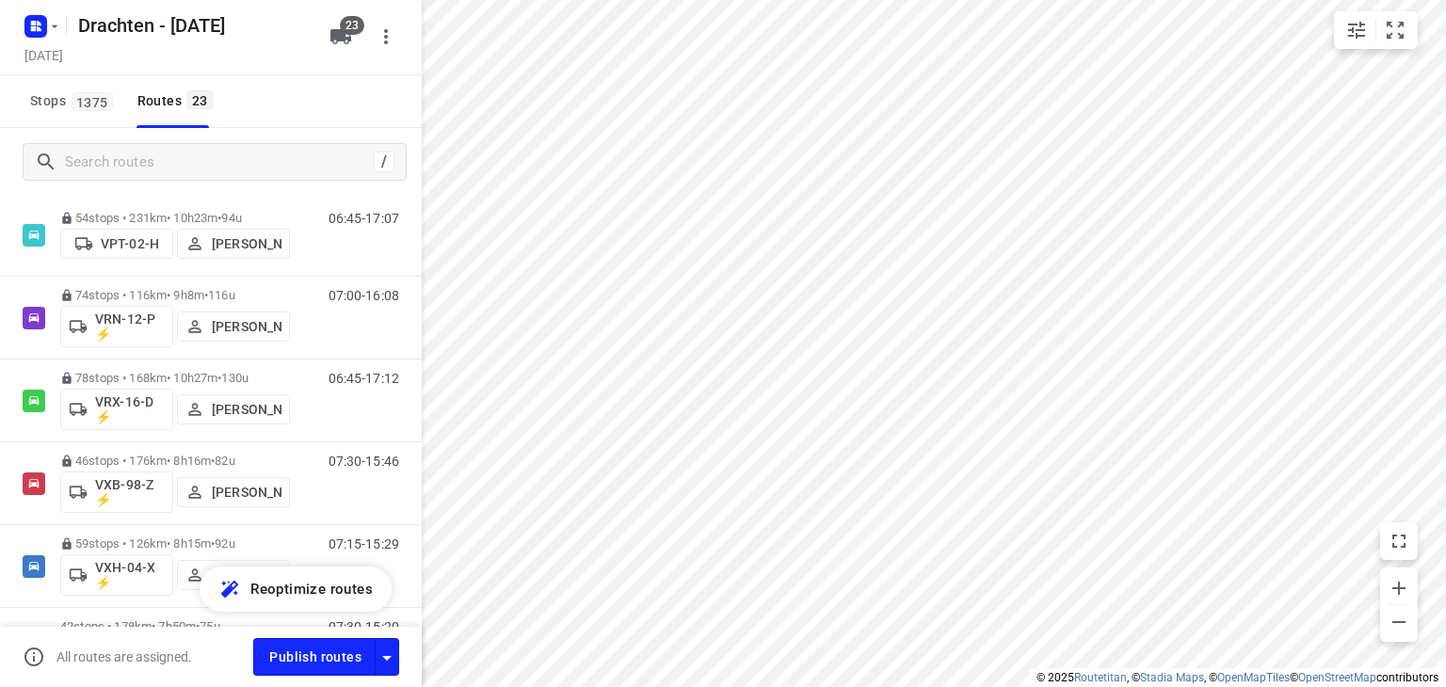
scroll to position [1366, 0]
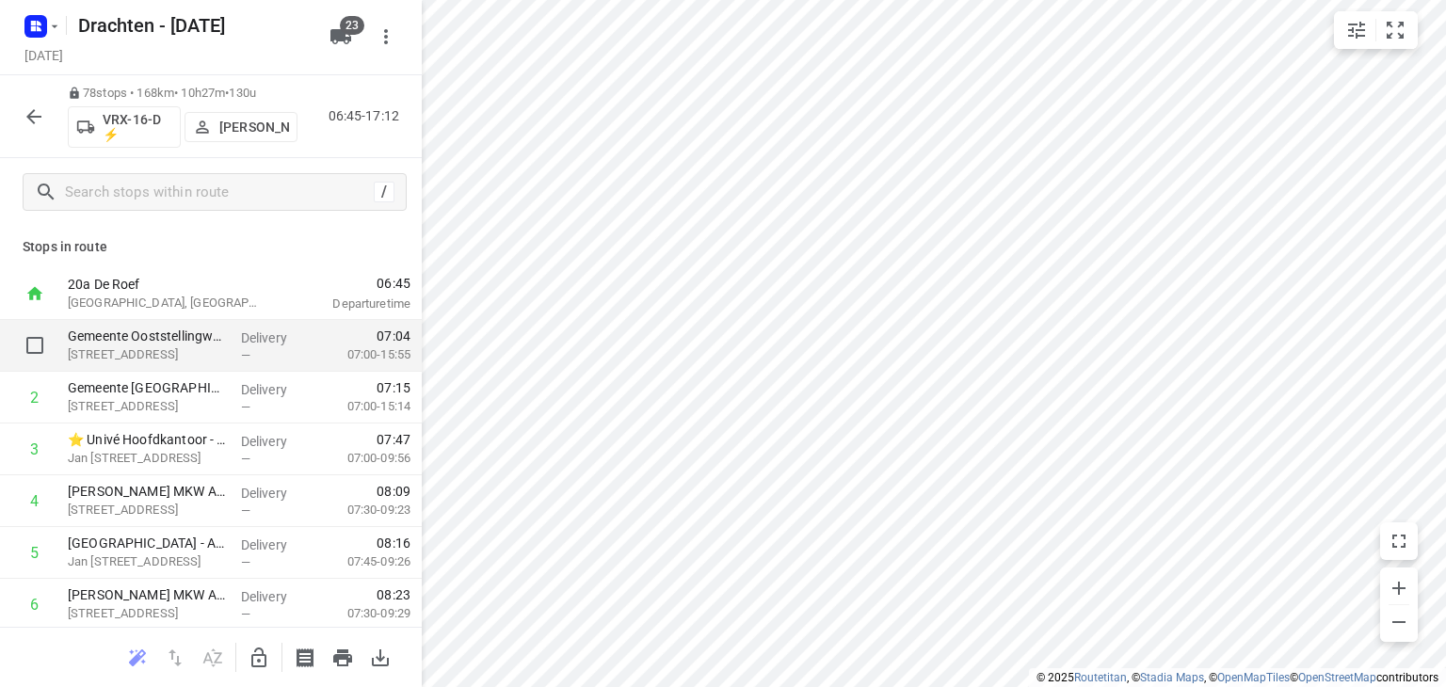
click at [292, 357] on div "—" at bounding box center [276, 355] width 70 height 14
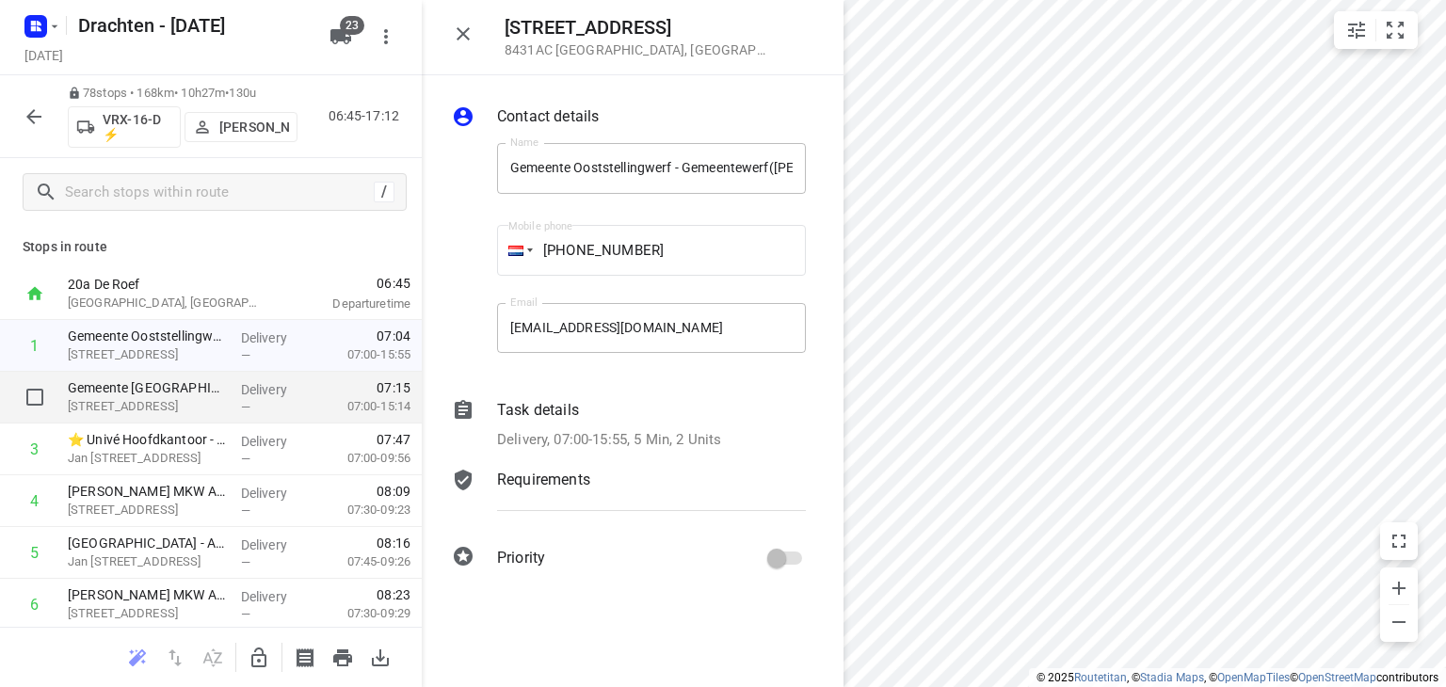
click at [271, 398] on p "Delivery" at bounding box center [276, 389] width 70 height 19
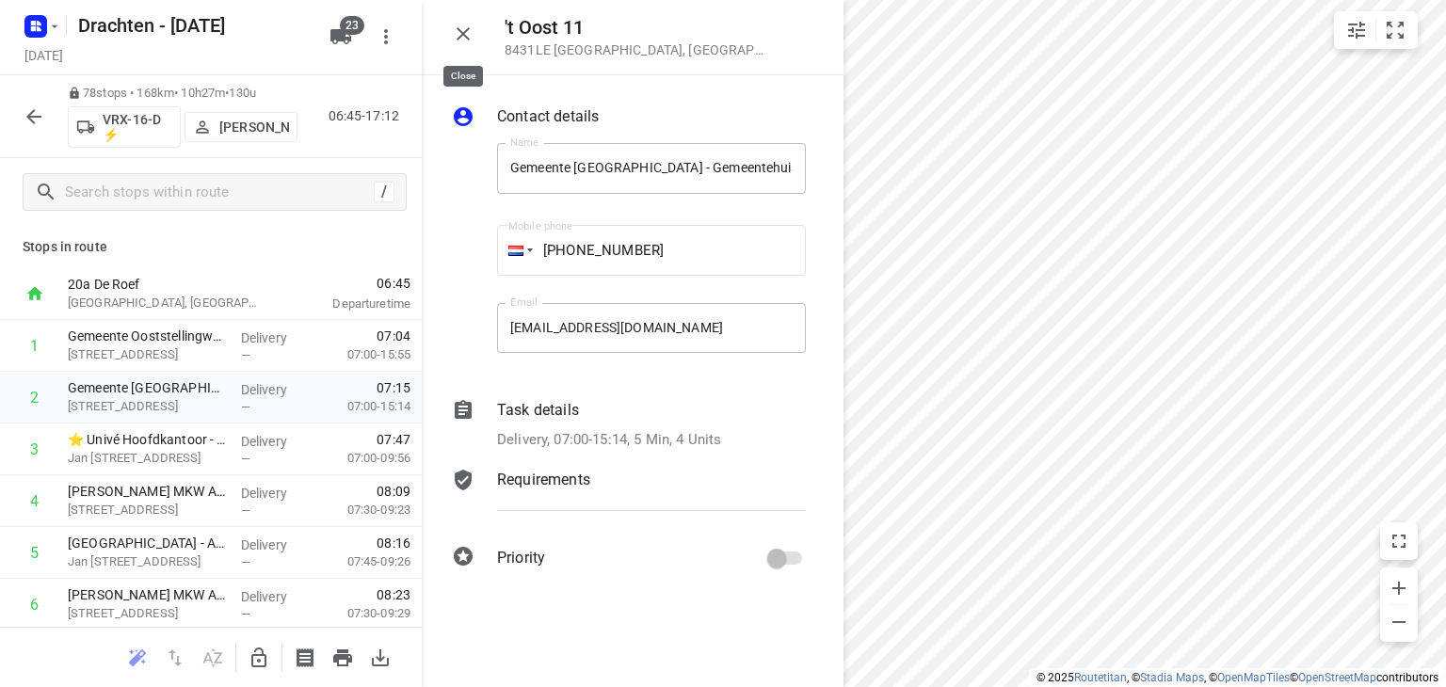
click at [471, 35] on icon "button" at bounding box center [463, 34] width 23 height 23
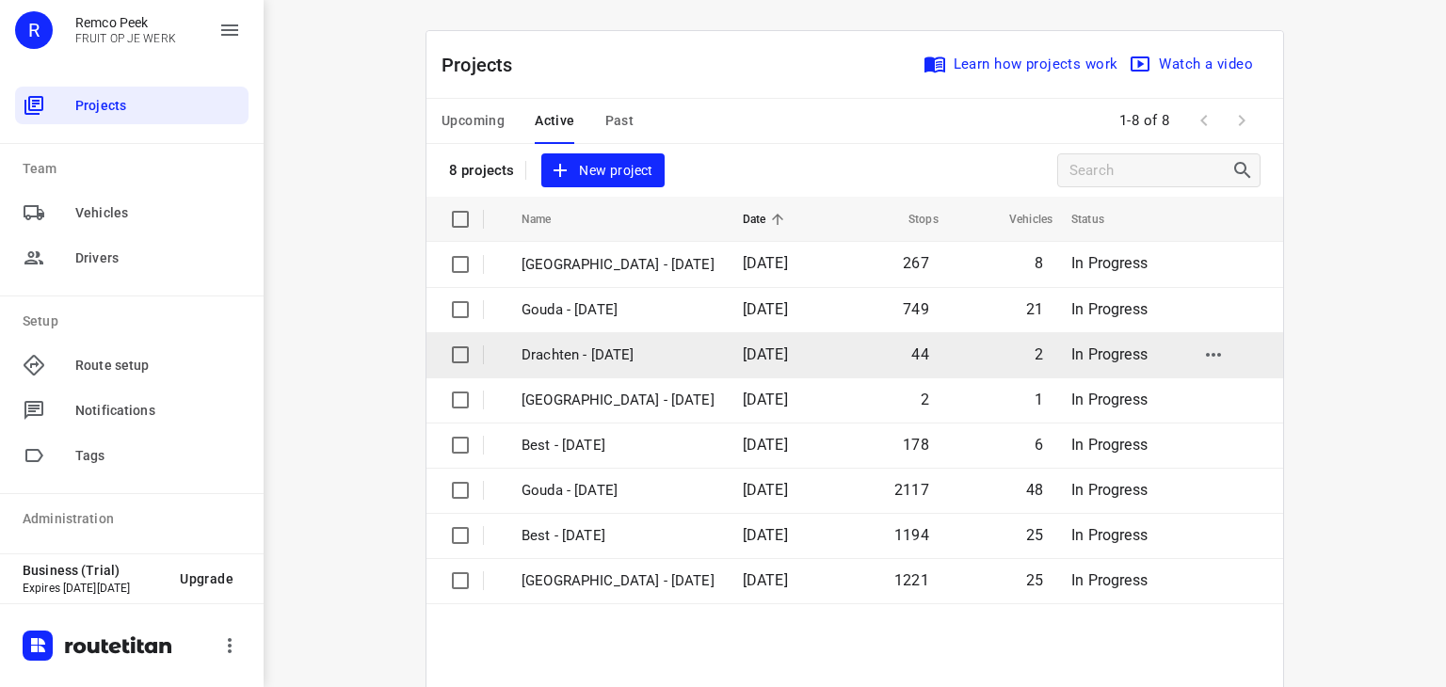
click at [562, 362] on p "Drachten - [DATE]" at bounding box center [617, 355] width 193 height 22
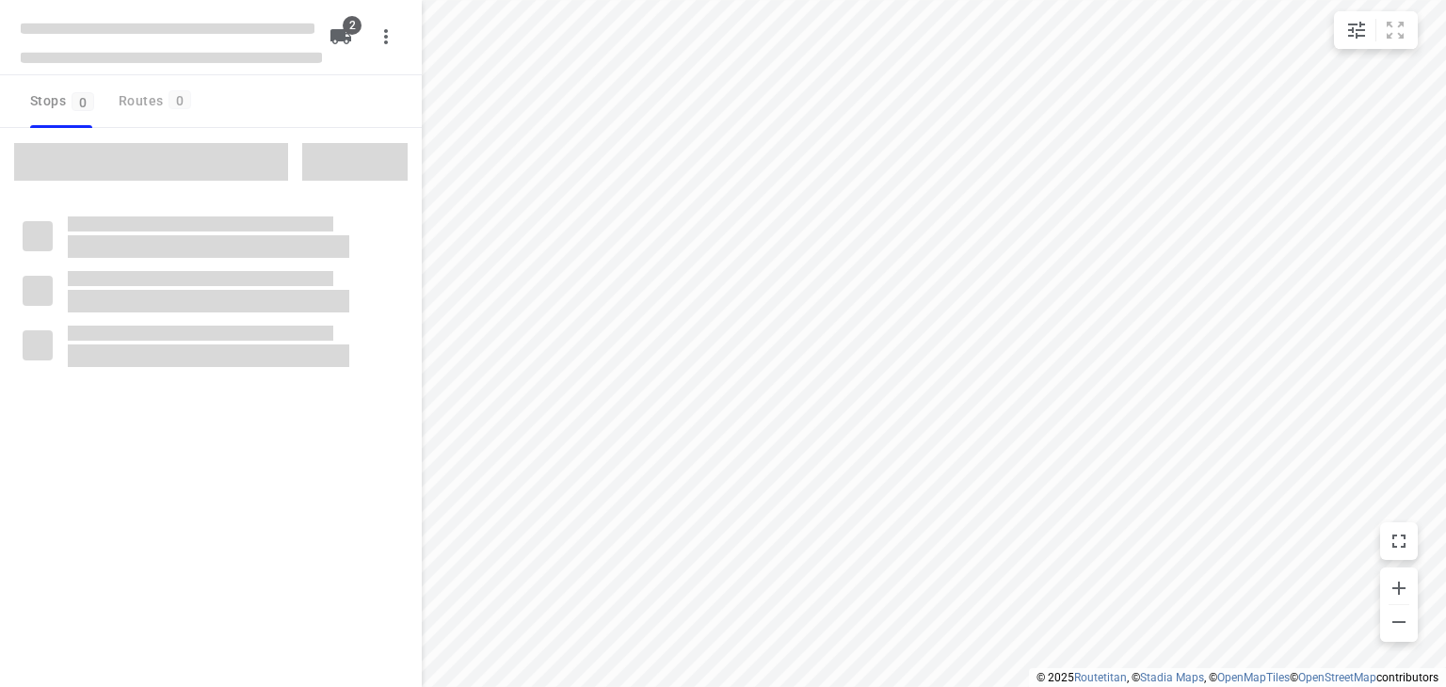
checkbox input "true"
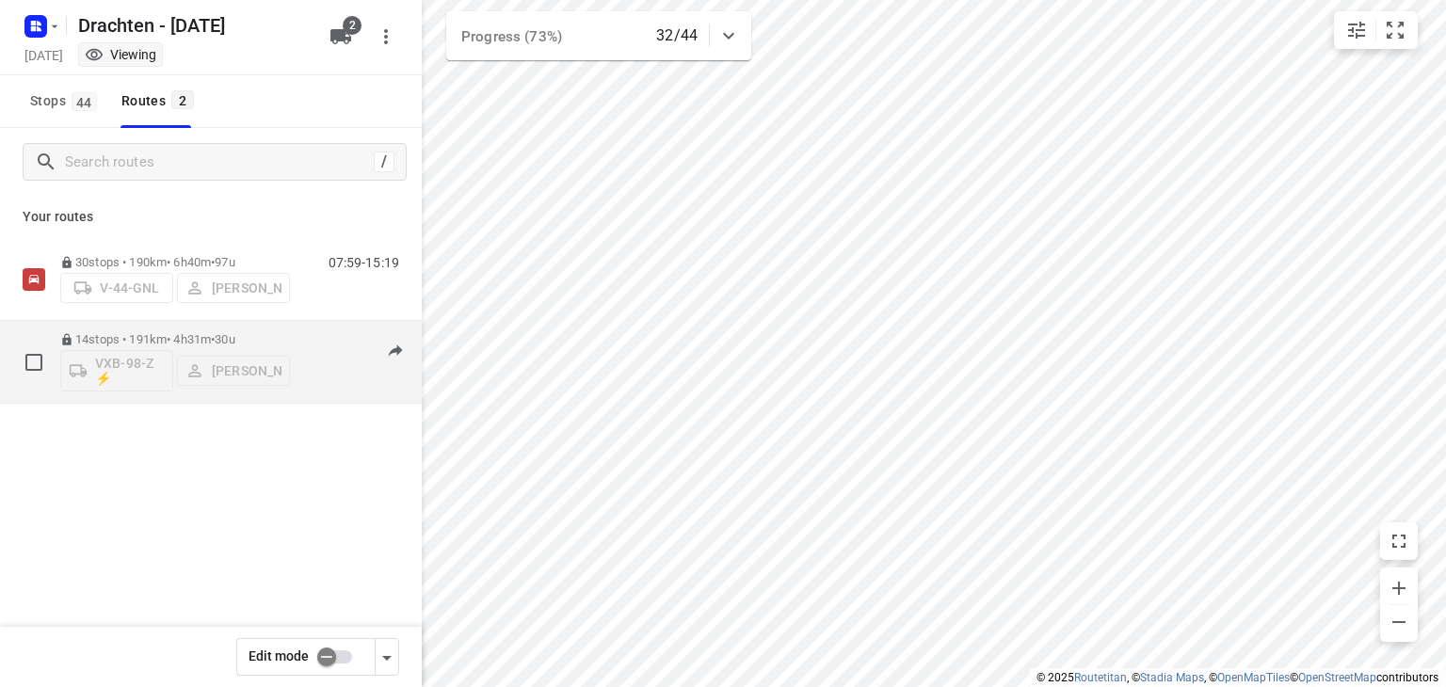
click at [234, 336] on span "30u" at bounding box center [225, 339] width 20 height 14
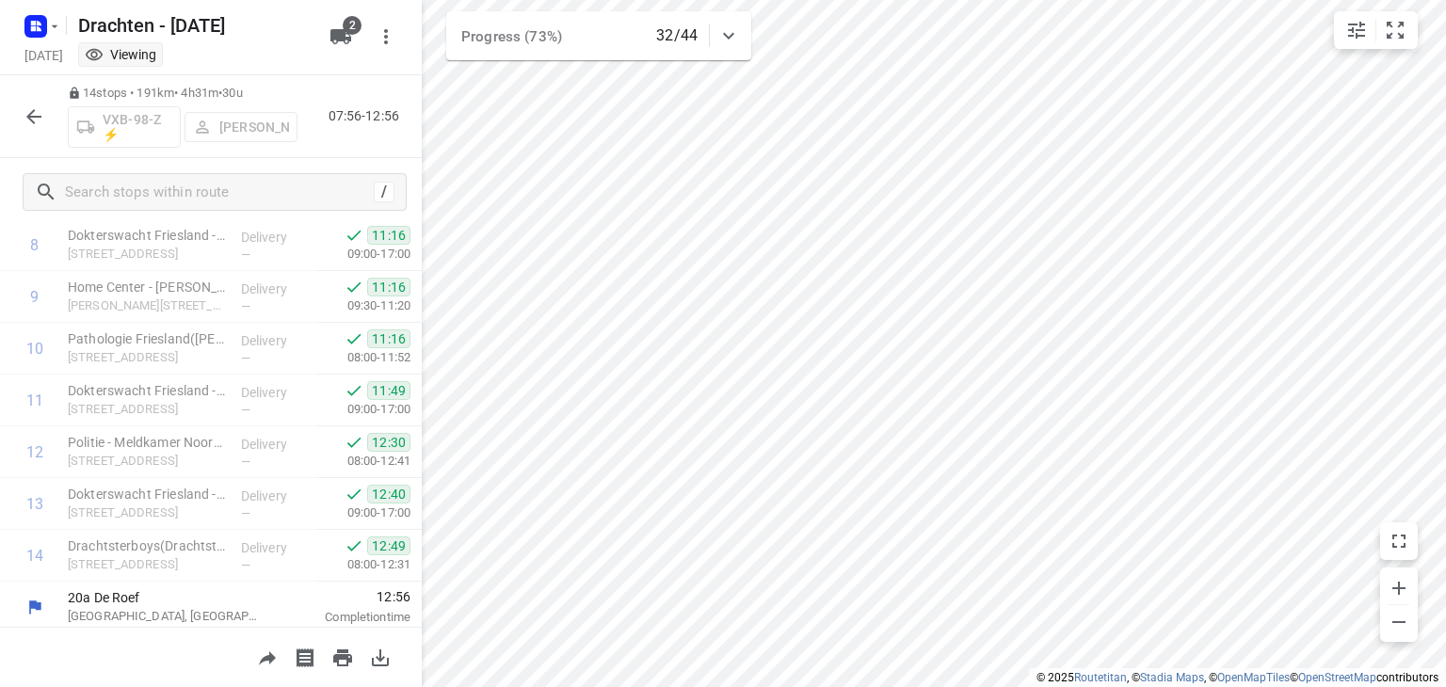
scroll to position [470, 0]
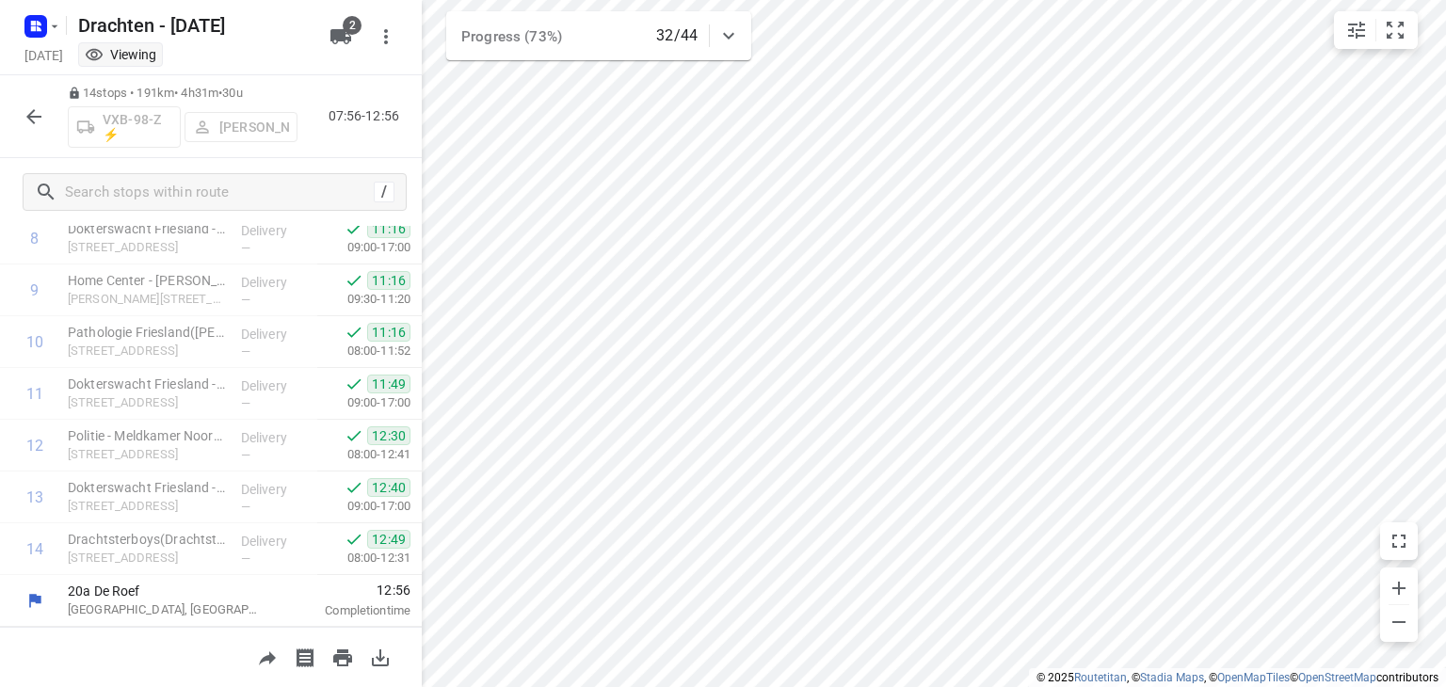
click at [42, 125] on icon "button" at bounding box center [34, 116] width 23 height 23
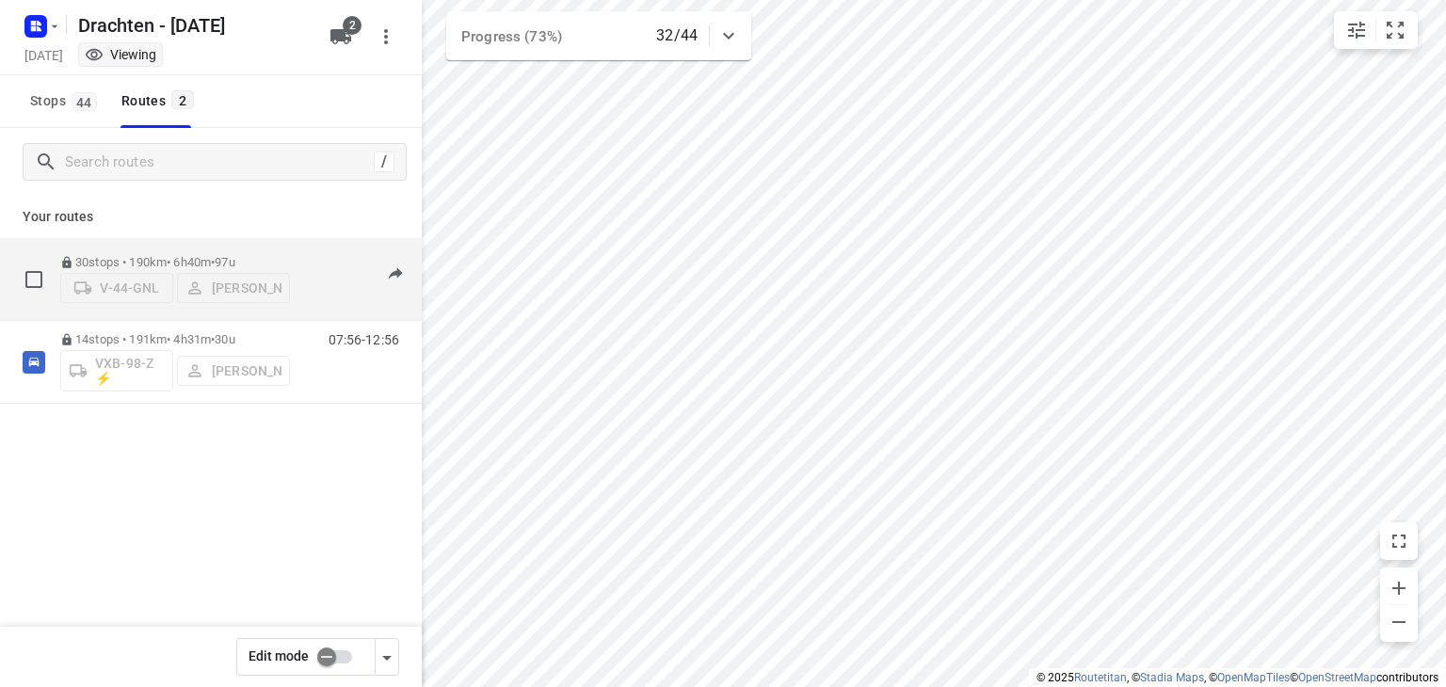
click at [172, 246] on div "30 stops • 190km • 6h40m • 97u V-44-GNL [PERSON_NAME]" at bounding box center [175, 279] width 230 height 67
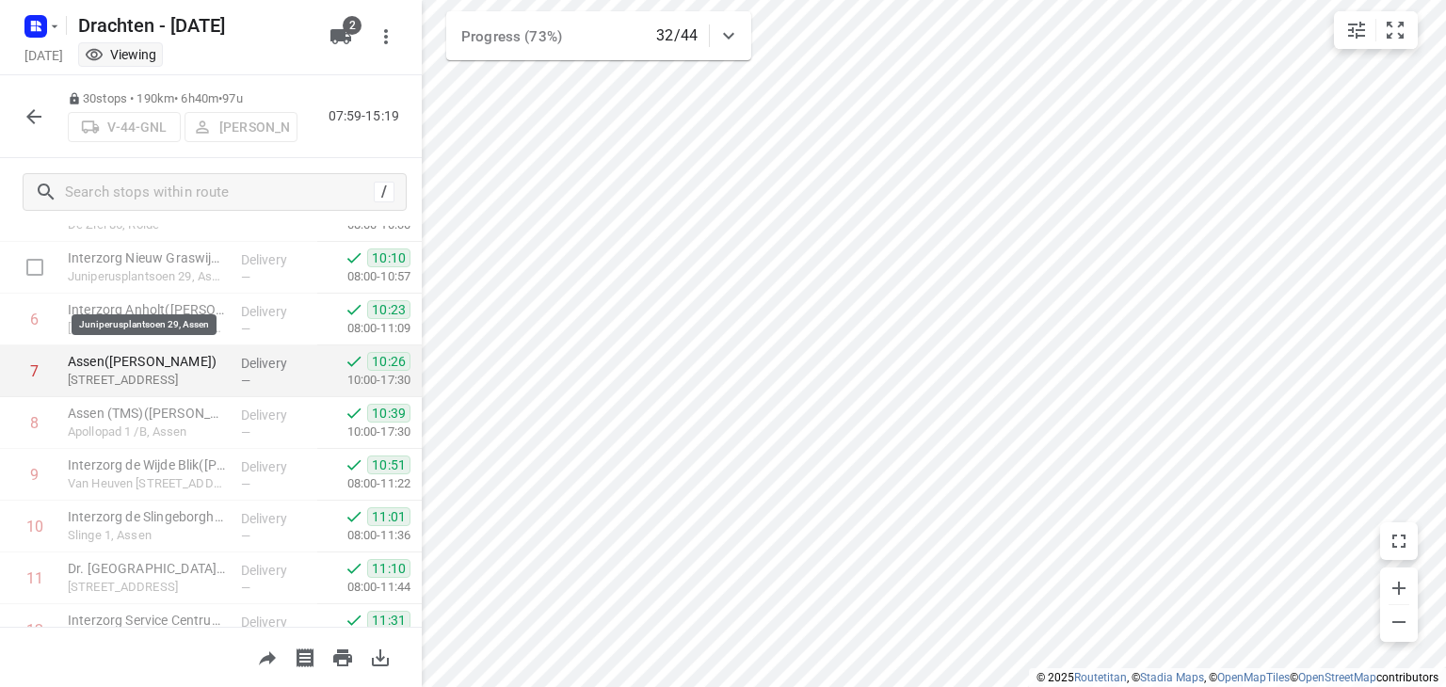
scroll to position [263, 0]
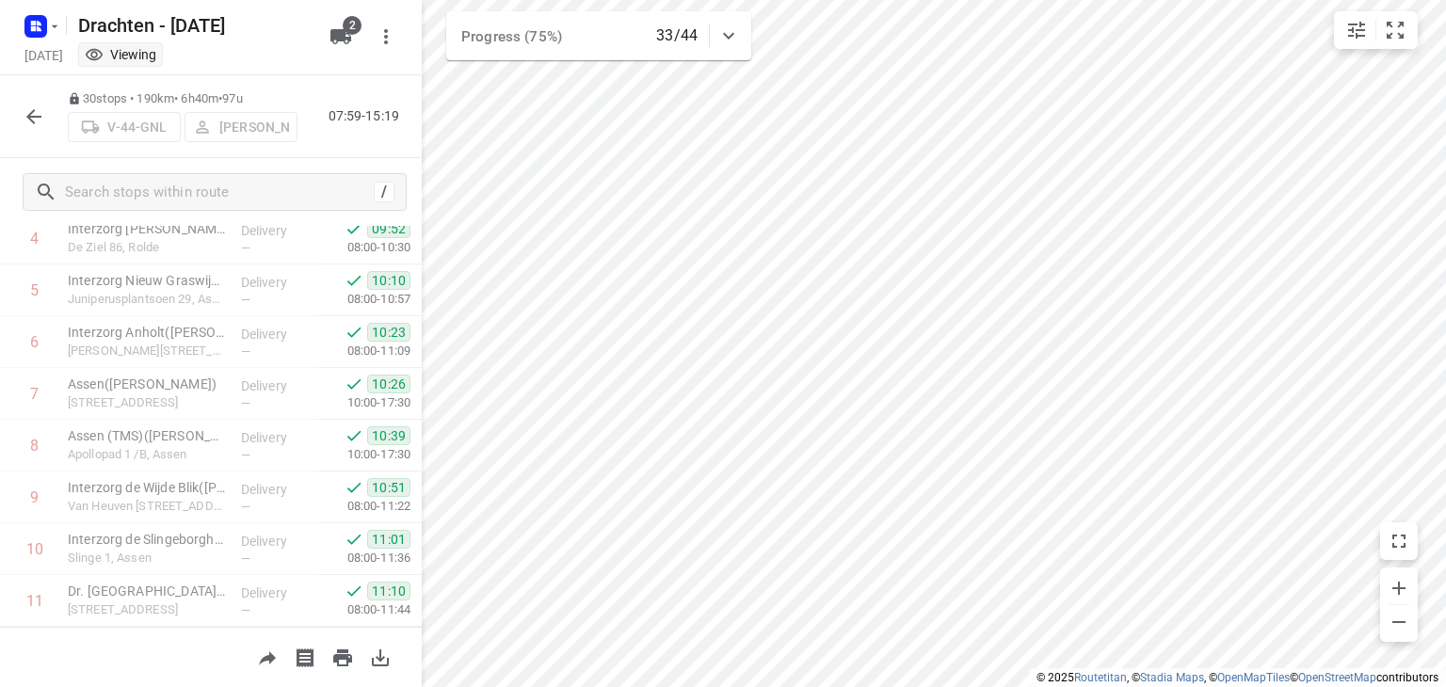
click at [24, 120] on icon "button" at bounding box center [34, 116] width 23 height 23
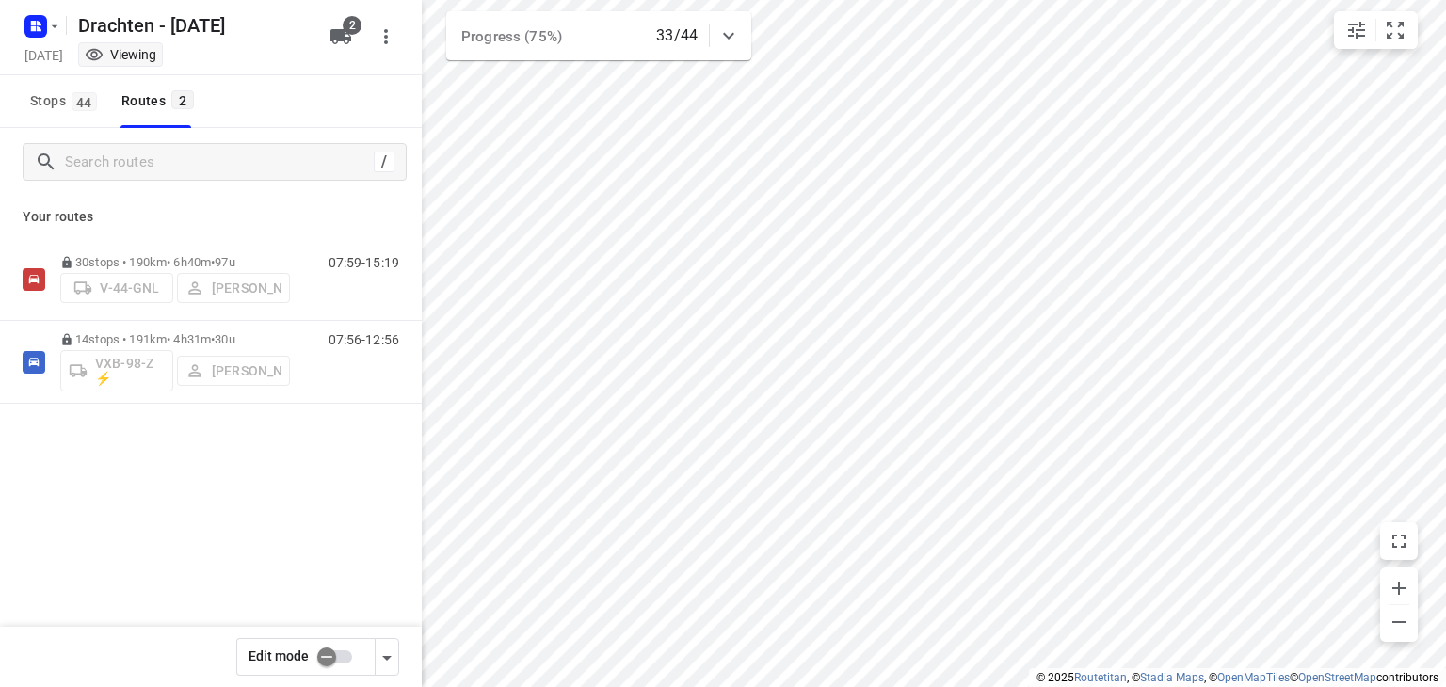
click at [200, 232] on div "Your routes 30 stops • 190km • 6h40m • 97u V-44-GNL [PERSON_NAME] 07:59-15:19 1…" at bounding box center [211, 366] width 422 height 340
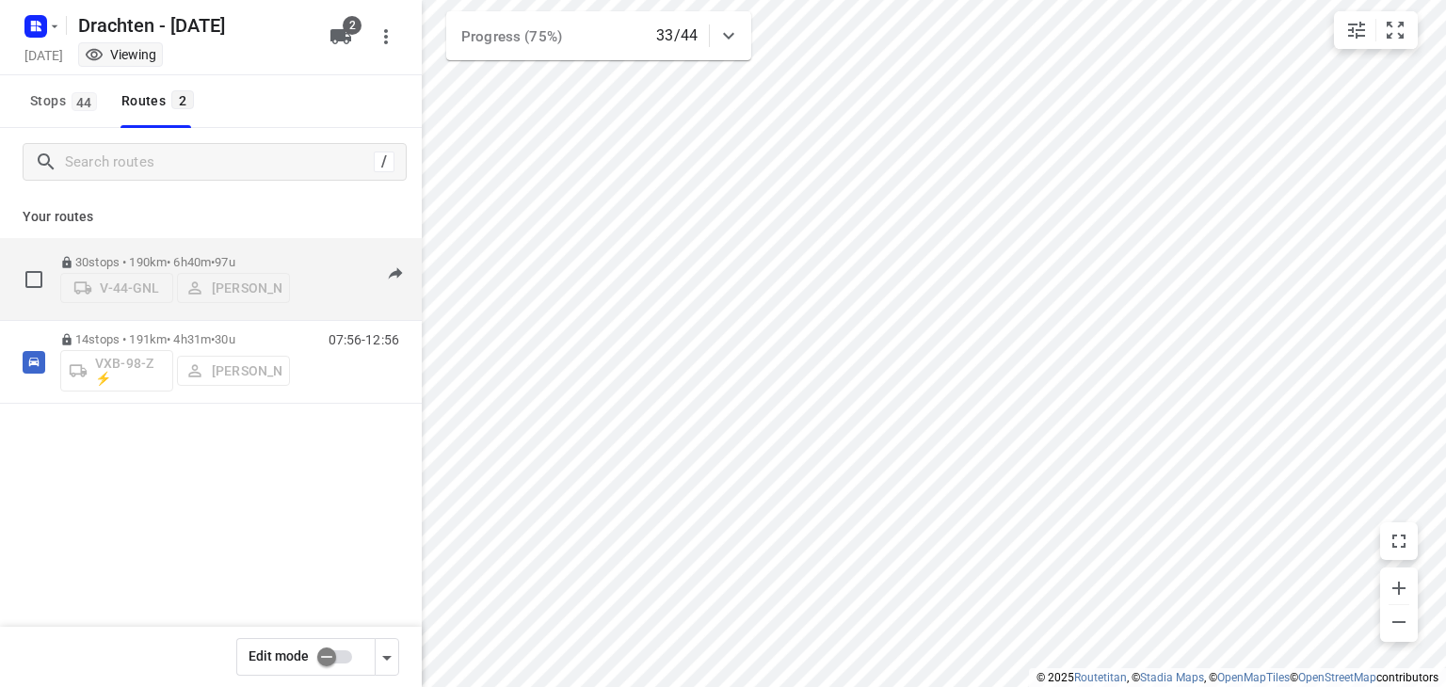
click at [210, 255] on p "30 stops • 190km • 6h40m • 97u" at bounding box center [175, 262] width 230 height 14
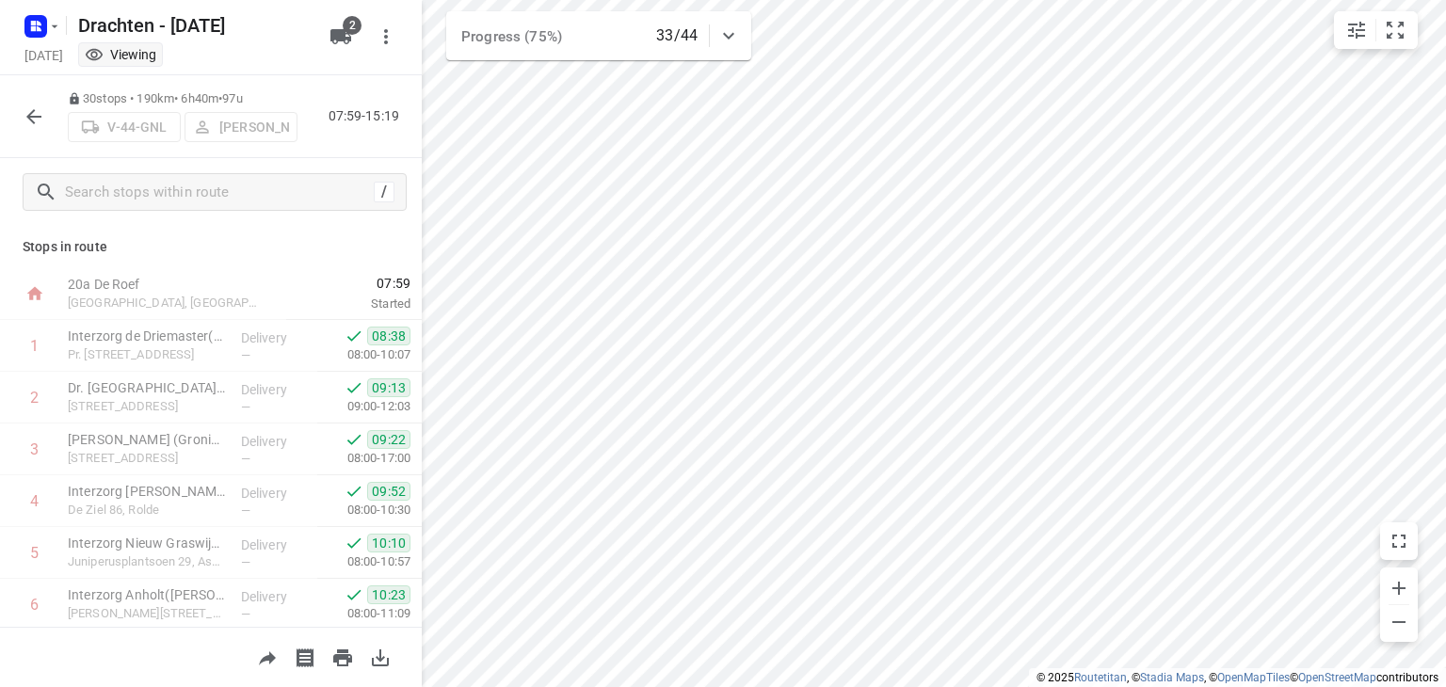
click at [380, 39] on icon "button" at bounding box center [386, 36] width 23 height 23
click at [380, 39] on div at bounding box center [723, 343] width 1446 height 687
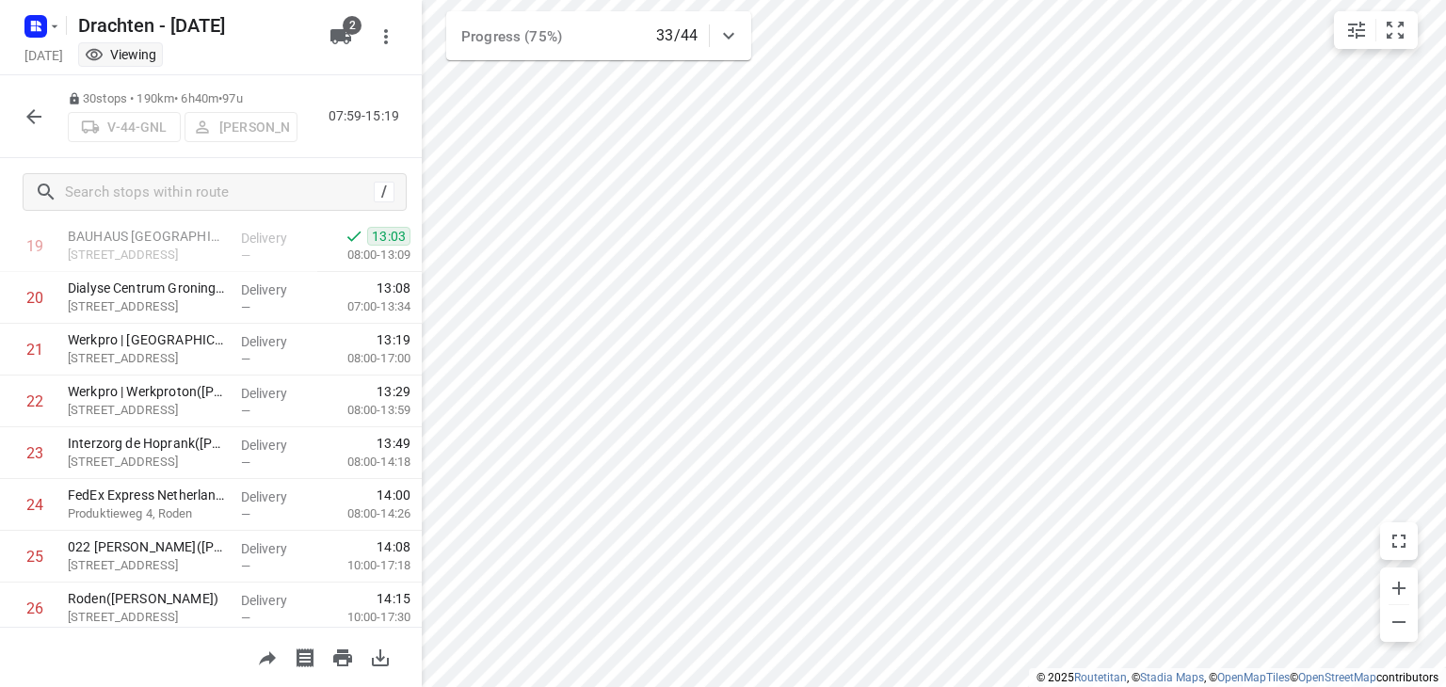
scroll to position [1016, 0]
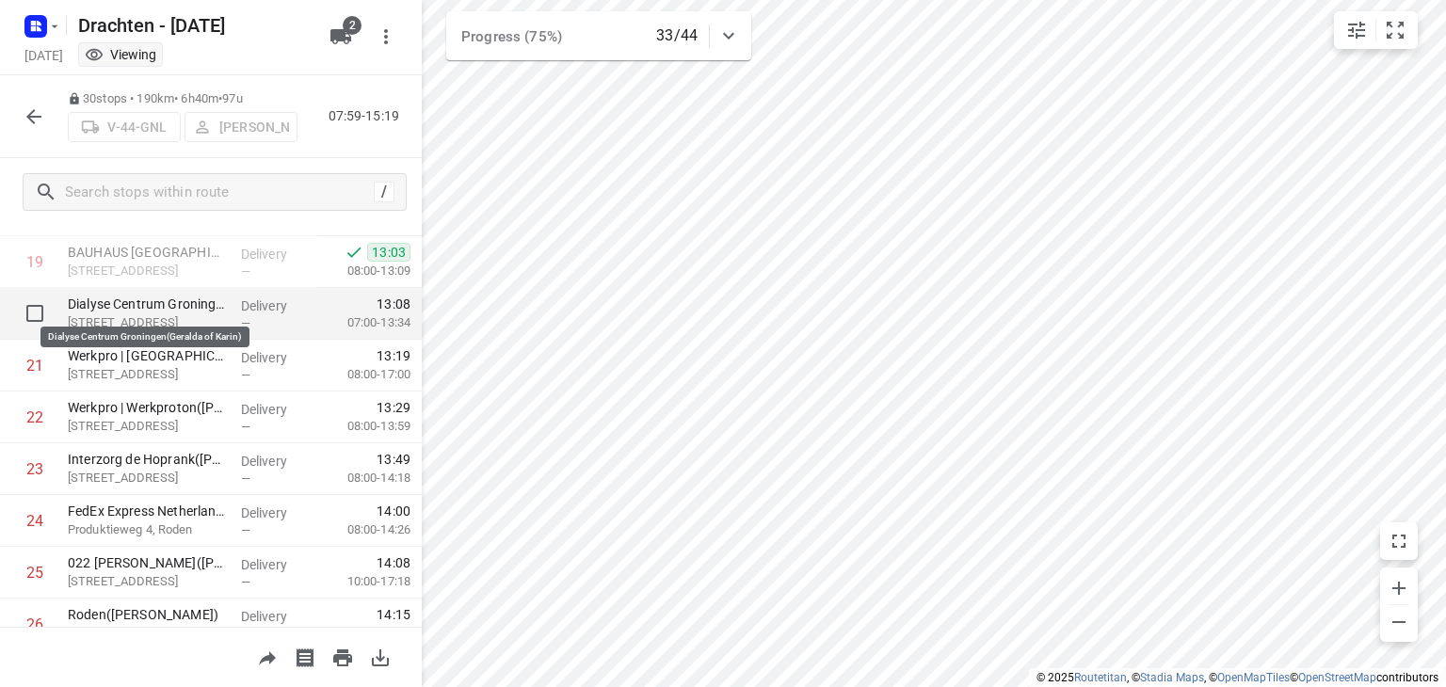
click at [154, 302] on p "Dialyse Centrum Groningen(Geralda of Karin)" at bounding box center [147, 304] width 158 height 19
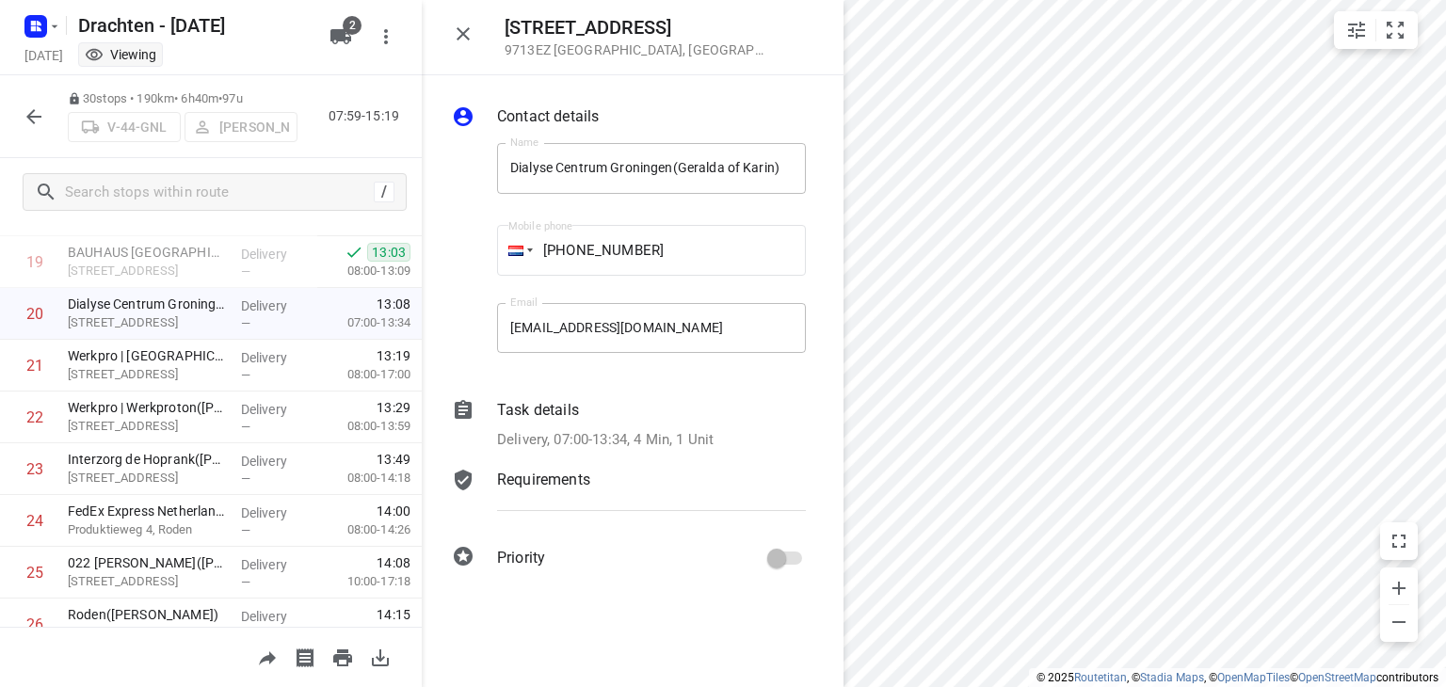
click at [469, 26] on icon "button" at bounding box center [463, 34] width 23 height 23
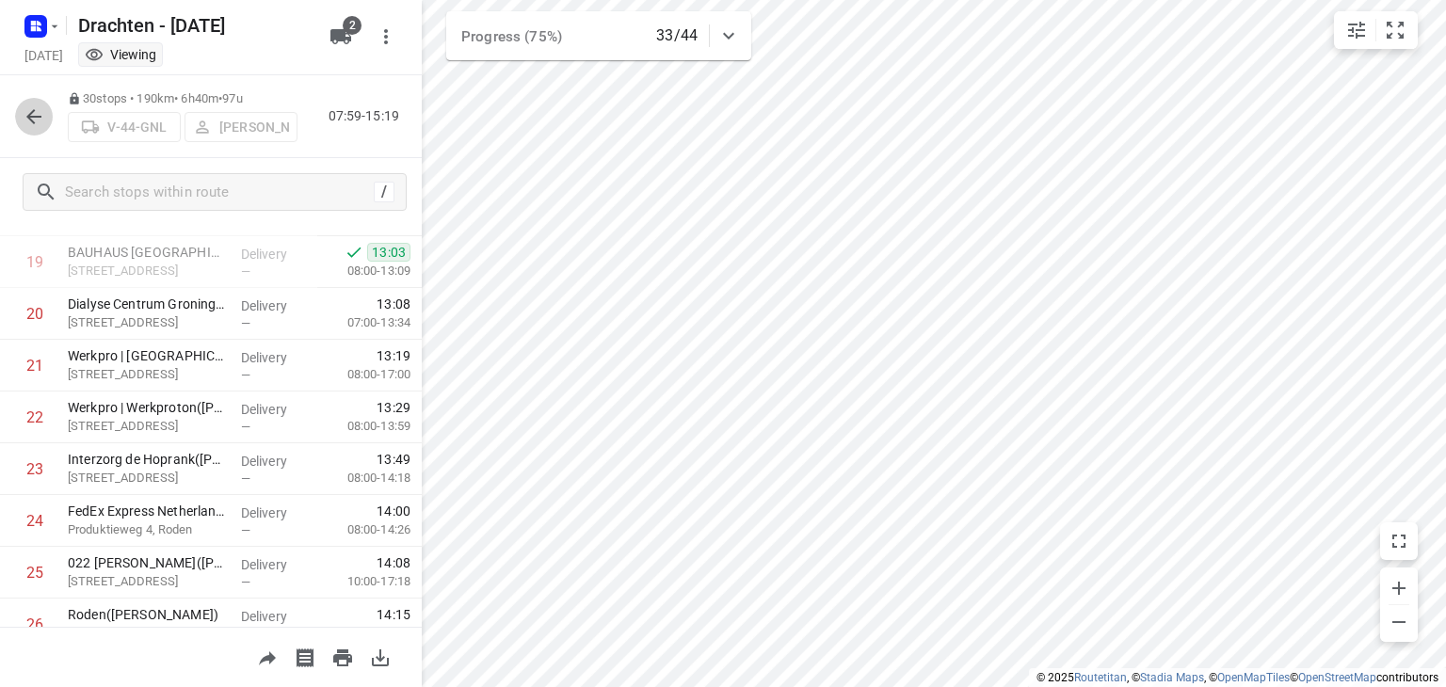
click at [19, 106] on button "button" at bounding box center [34, 117] width 38 height 38
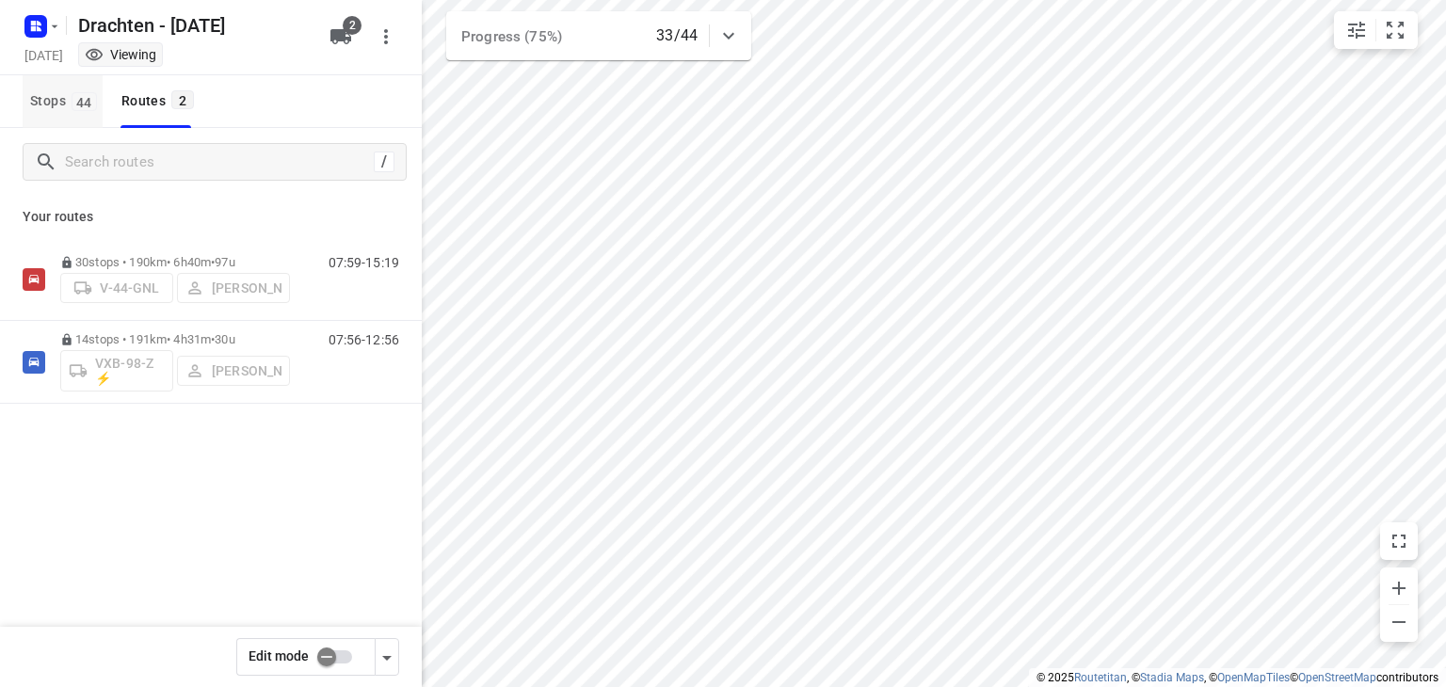
click at [34, 98] on span "Stops 44" at bounding box center [66, 101] width 72 height 24
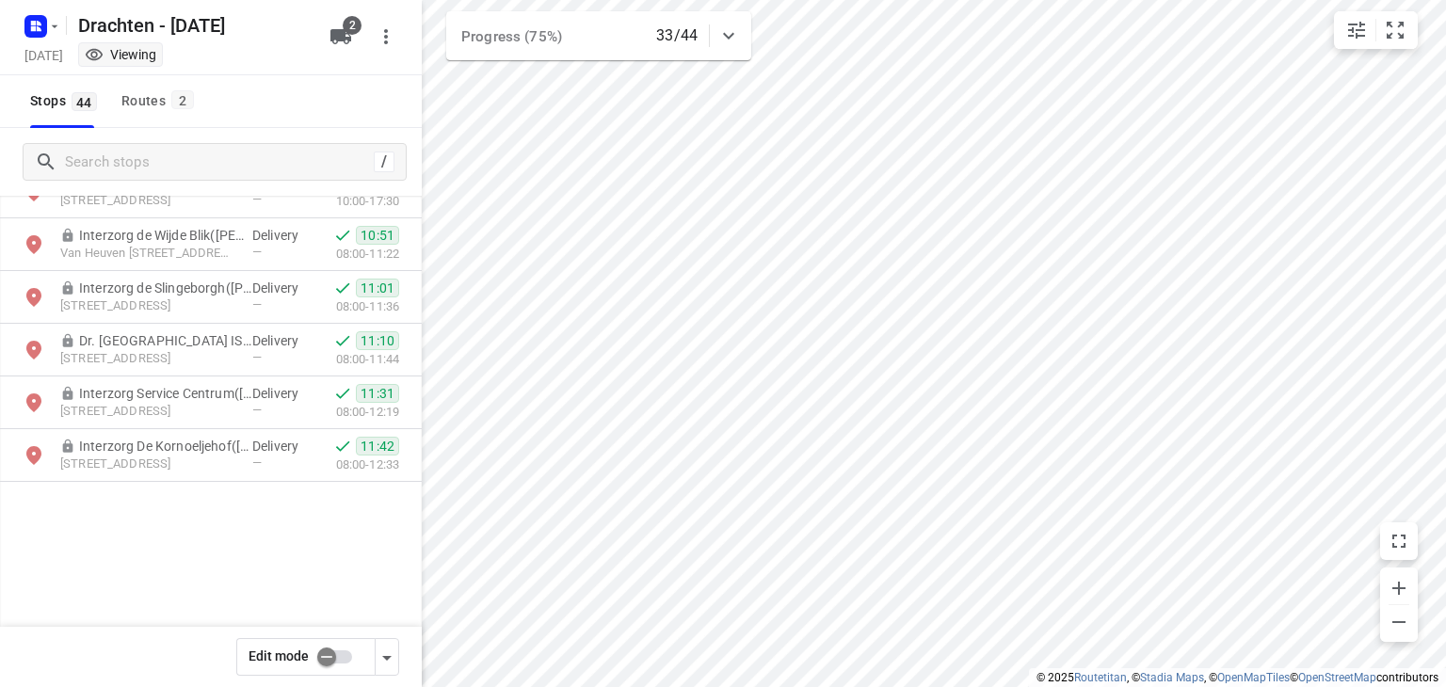
scroll to position [0, 0]
